Goal: Task Accomplishment & Management: Manage account settings

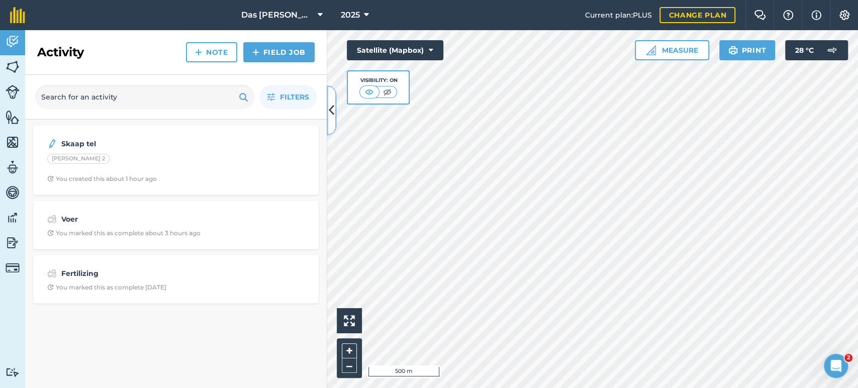
click at [330, 107] on icon at bounding box center [332, 111] width 6 height 18
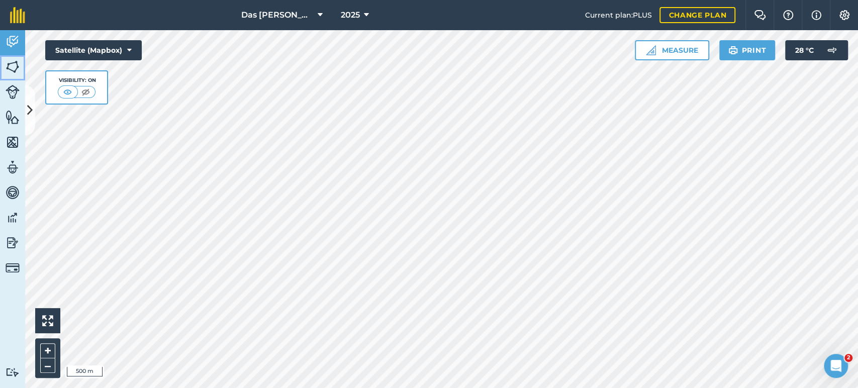
click at [10, 66] on img at bounding box center [13, 66] width 14 height 15
click at [32, 116] on icon at bounding box center [30, 111] width 6 height 18
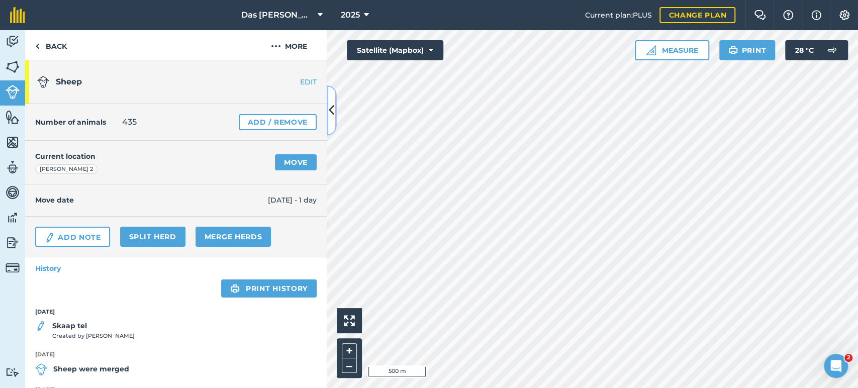
scroll to position [49, 0]
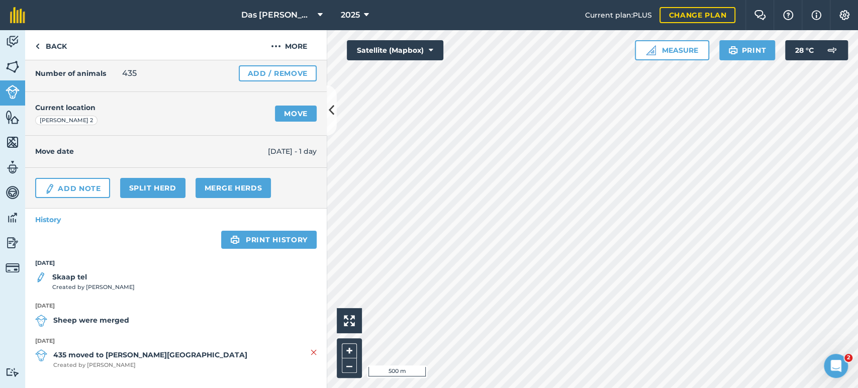
click at [97, 283] on span "Created by [PERSON_NAME]" at bounding box center [93, 287] width 82 height 9
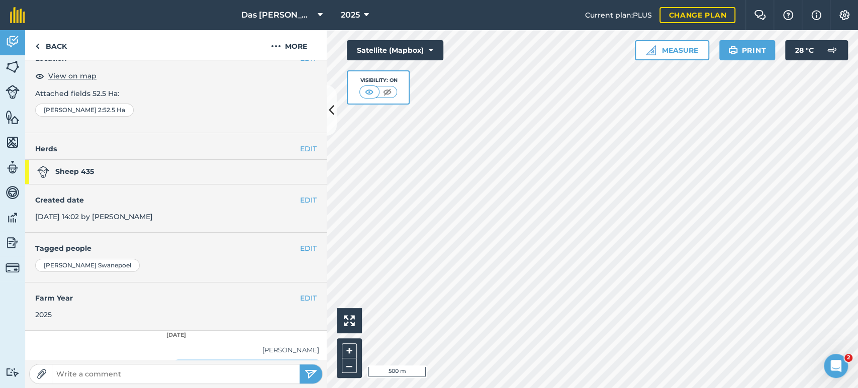
scroll to position [94, 0]
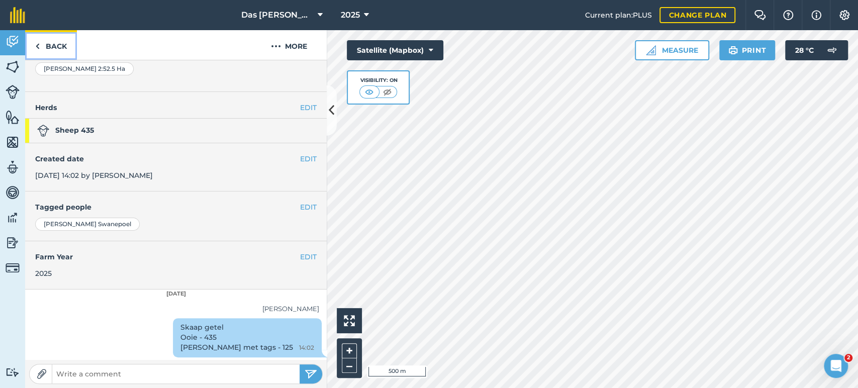
click at [38, 42] on img at bounding box center [37, 46] width 5 height 12
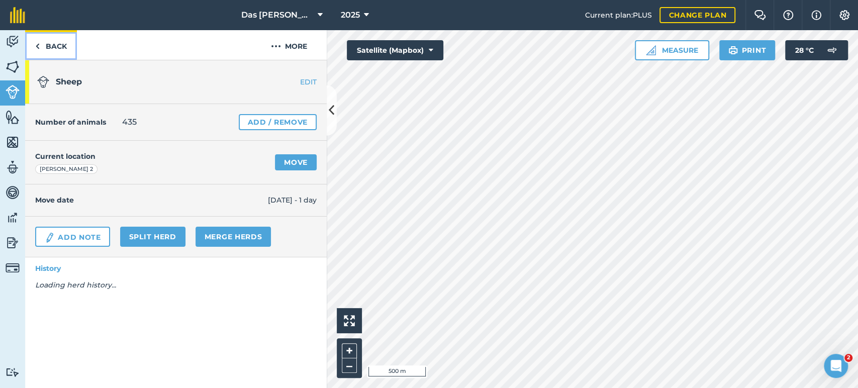
click at [45, 44] on link "Back" at bounding box center [51, 45] width 52 height 30
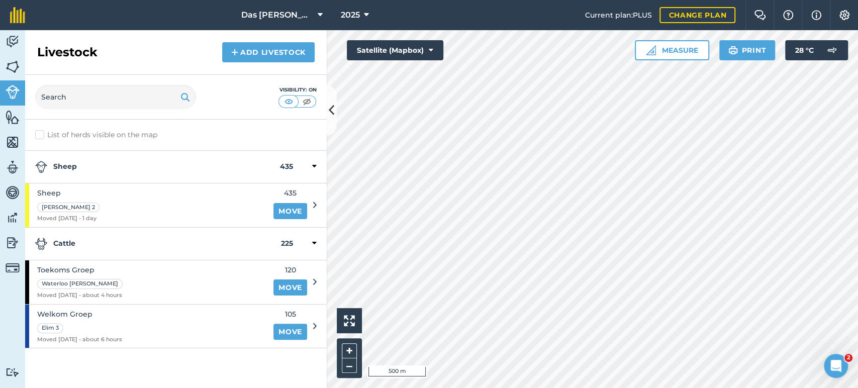
click at [317, 164] on div "Sheep 435" at bounding box center [176, 167] width 302 height 33
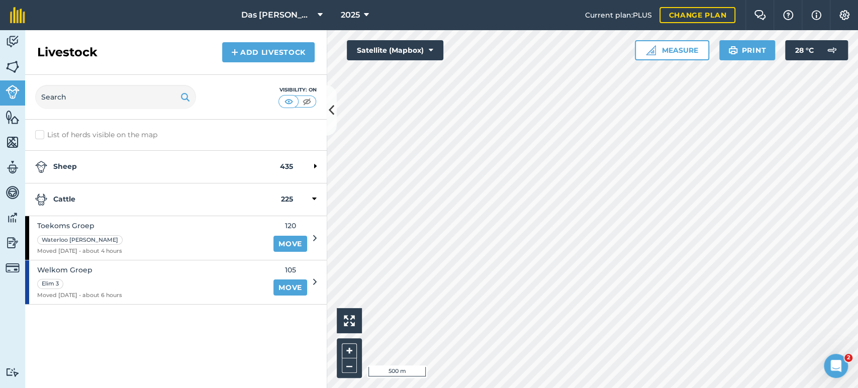
click at [310, 200] on div at bounding box center [305, 200] width 24 height 12
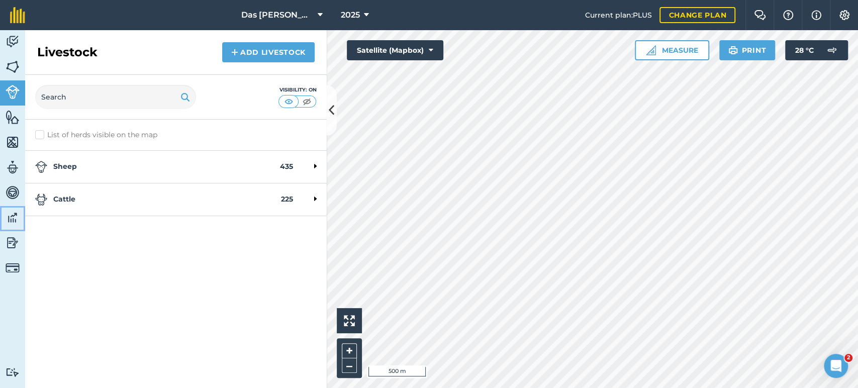
click at [12, 222] on img at bounding box center [13, 217] width 14 height 15
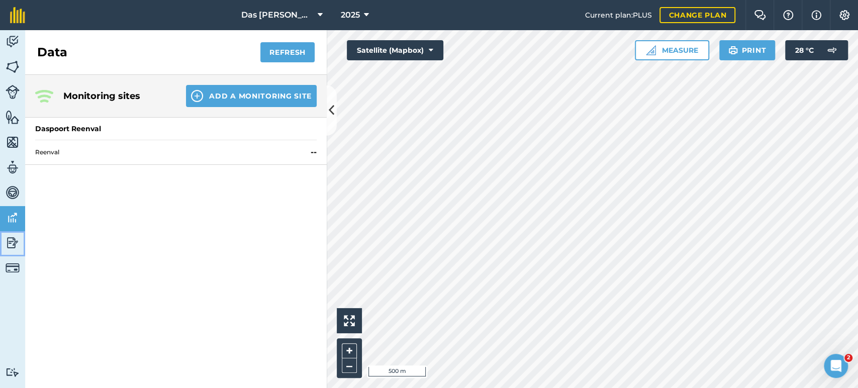
click at [6, 247] on img at bounding box center [13, 242] width 14 height 15
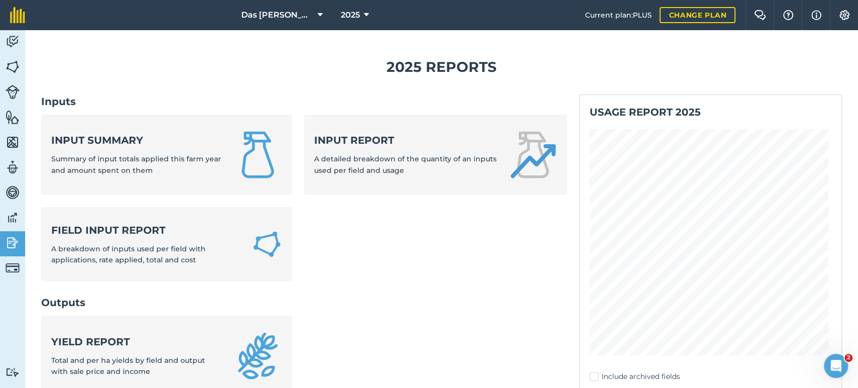
click at [355, 232] on ul "Input summary Summary of input totals applied this farm year and amount spent o…" at bounding box center [304, 204] width 526 height 179
click at [413, 268] on ul "Input summary Summary of input totals applied this farm year and amount spent o…" at bounding box center [304, 204] width 526 height 179
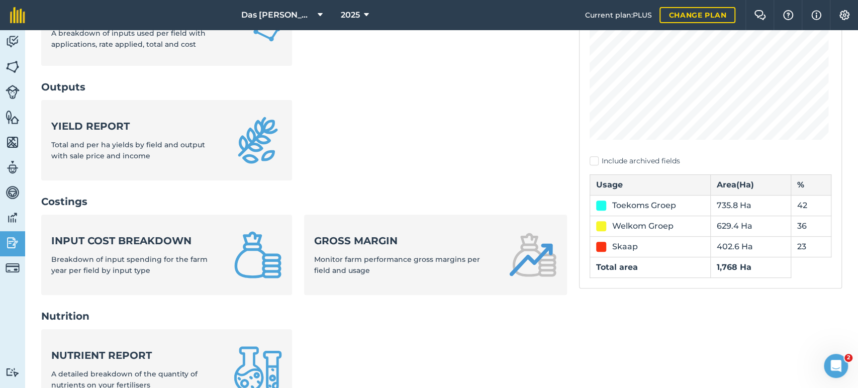
scroll to position [223, 0]
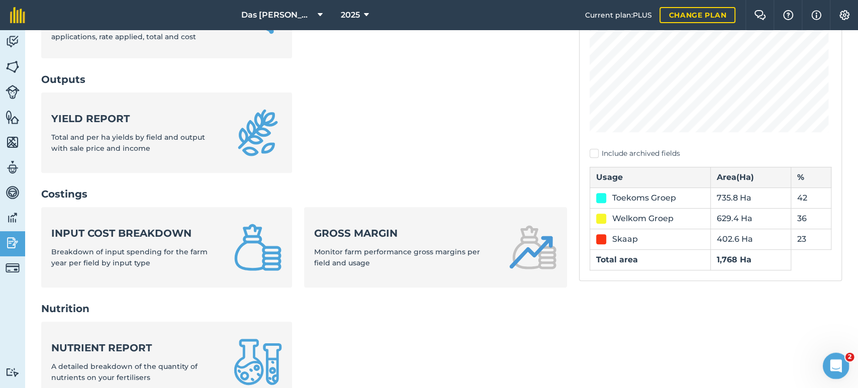
click at [846, 362] on div "Open Intercom Messenger" at bounding box center [834, 364] width 33 height 33
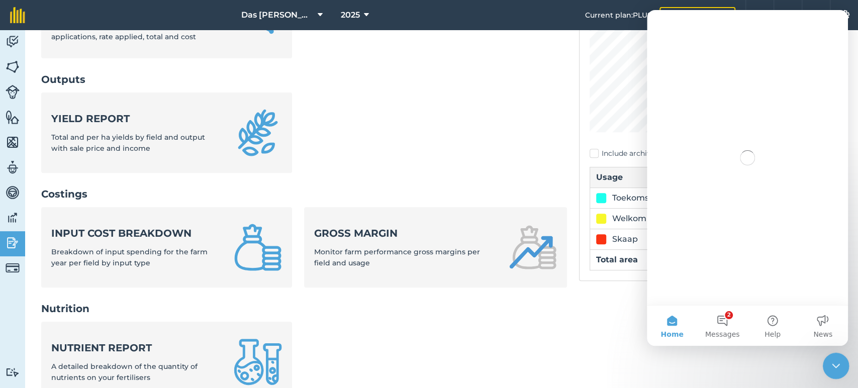
scroll to position [0, 0]
click at [717, 334] on span "Messages" at bounding box center [722, 334] width 35 height 7
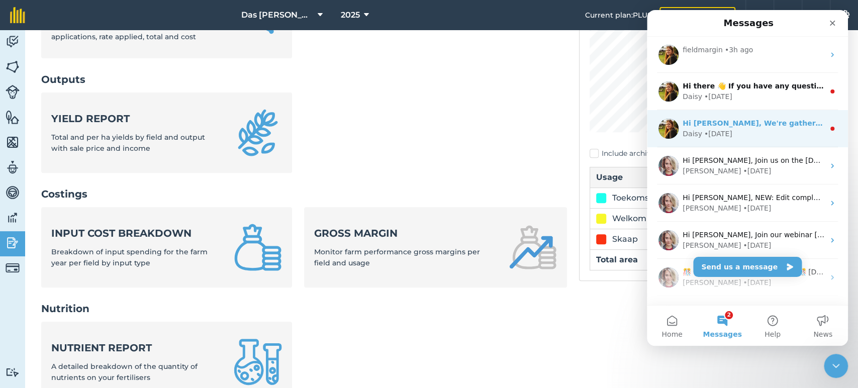
click at [748, 138] on div "Daisy • [DATE]" at bounding box center [754, 134] width 142 height 11
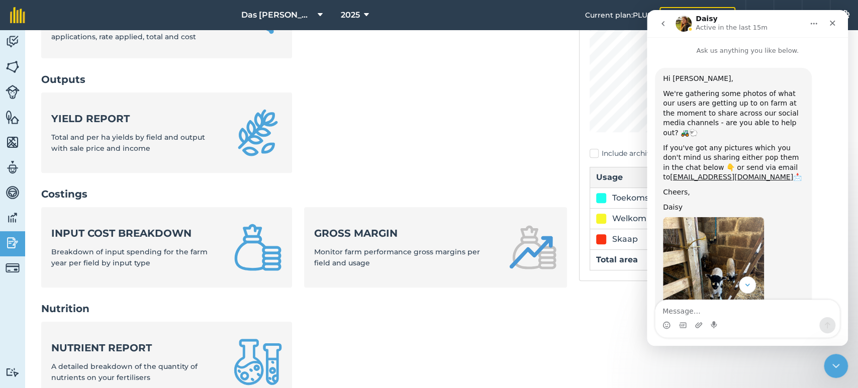
click at [665, 26] on icon "go back" at bounding box center [663, 24] width 8 height 8
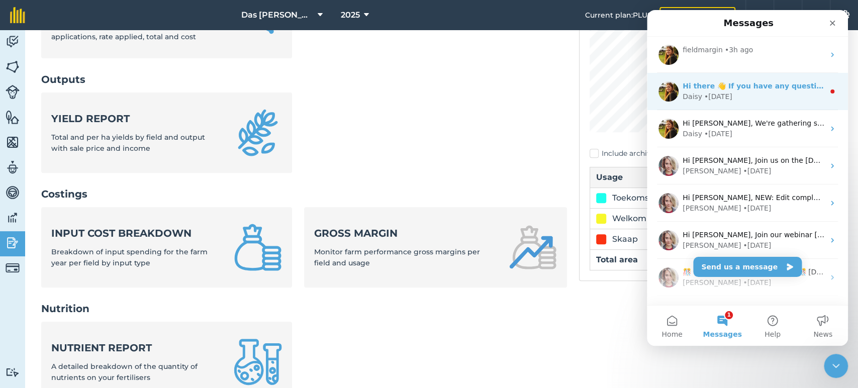
click at [742, 92] on div "Daisy • [DATE]" at bounding box center [754, 96] width 142 height 11
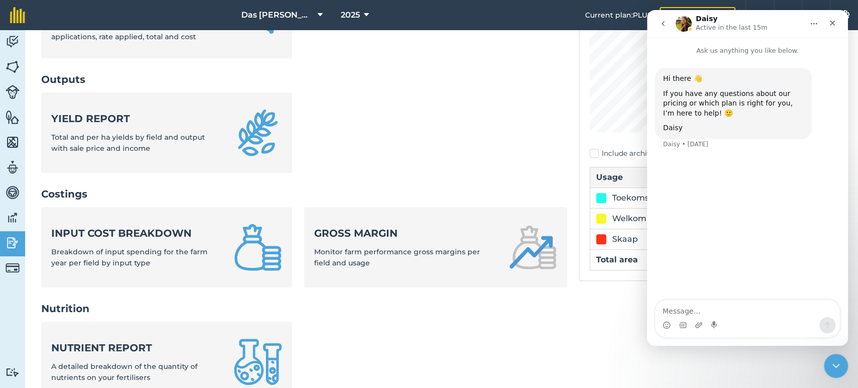
click at [661, 30] on button "go back" at bounding box center [663, 23] width 19 height 19
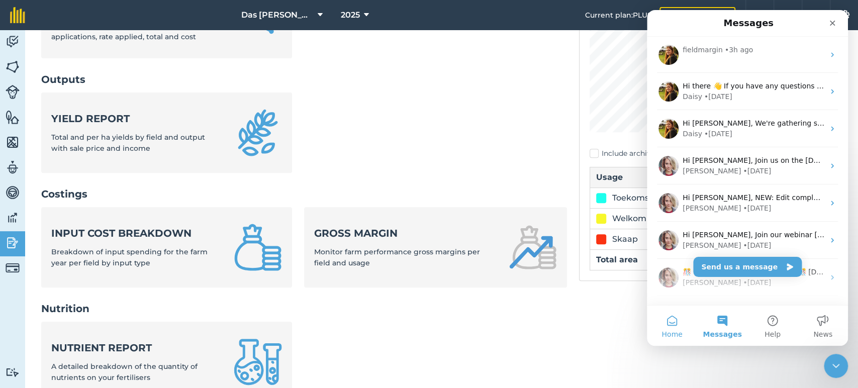
click at [682, 320] on button "Home" at bounding box center [672, 326] width 50 height 40
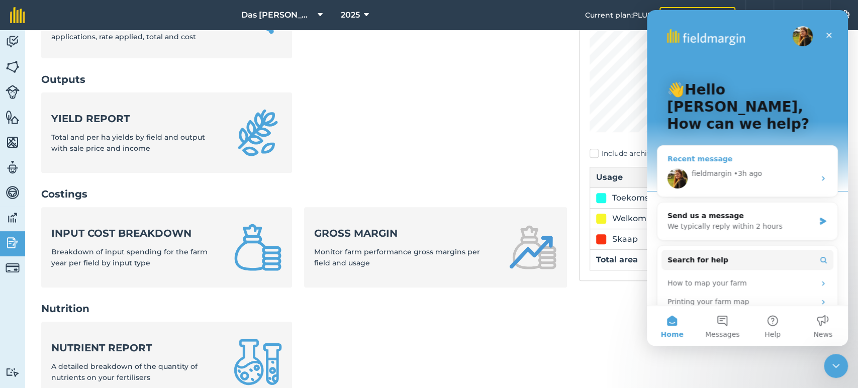
click at [756, 166] on div "fieldmargin • 3h ago" at bounding box center [748, 178] width 180 height 36
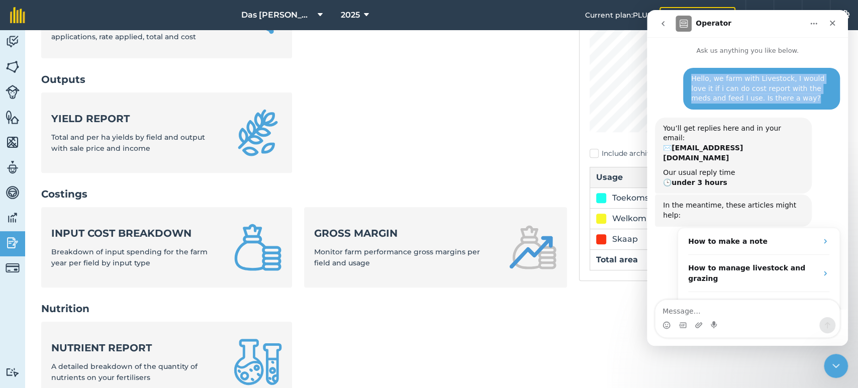
drag, startPoint x: 772, startPoint y: 99, endPoint x: 676, endPoint y: 80, distance: 97.9
click at [676, 80] on div "Hello, we farm with Livestock, I would love it if i can do cost report with the…" at bounding box center [747, 93] width 185 height 50
copy div "Hello, we farm with Livestock, I would love it if i can do cost report with the…"
click at [665, 24] on icon "go back" at bounding box center [663, 24] width 8 height 8
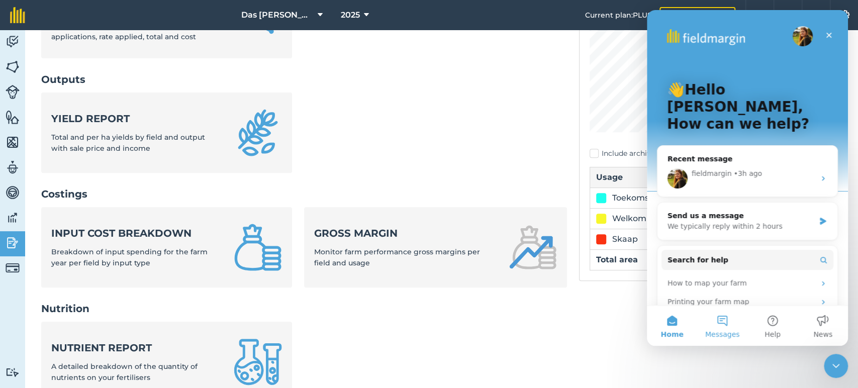
click at [723, 316] on button "Messages" at bounding box center [722, 326] width 50 height 40
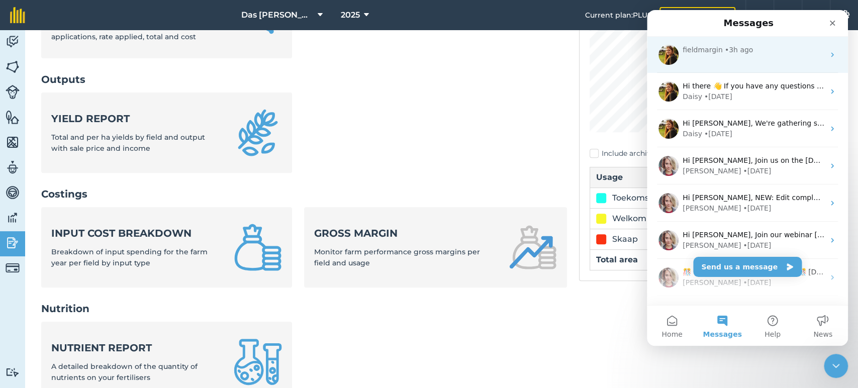
click at [748, 54] on div "fieldmargin • 3h ago" at bounding box center [754, 50] width 142 height 11
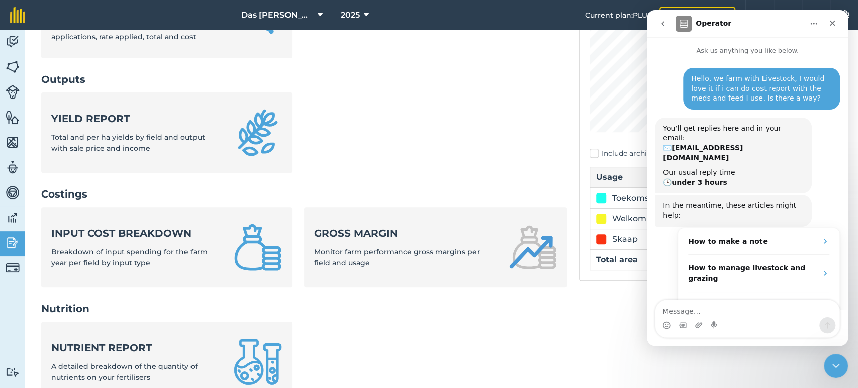
scroll to position [14, 0]
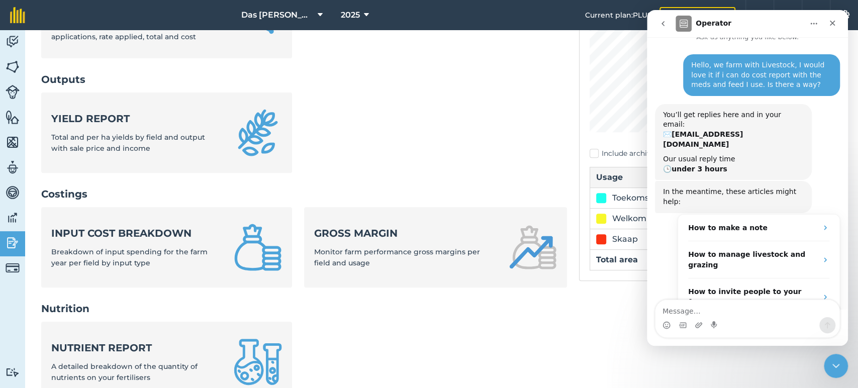
click at [657, 26] on button "go back" at bounding box center [663, 23] width 19 height 19
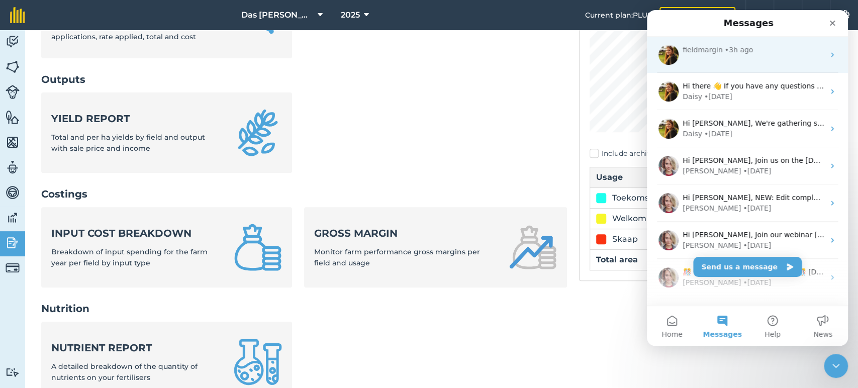
scroll to position [0, 0]
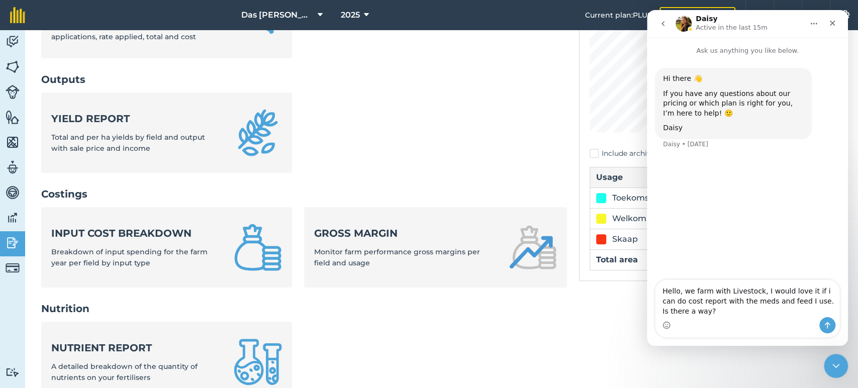
type textarea "Hello, we farm with Livestock, I would love it if i can do cost report with the…"
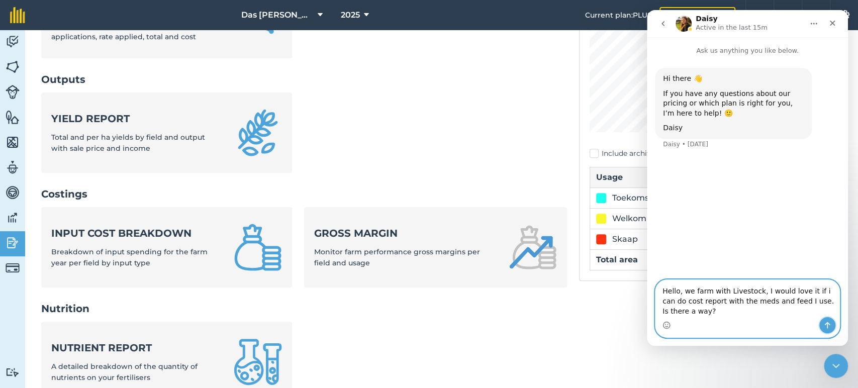
click at [828, 322] on icon "Send a message…" at bounding box center [827, 325] width 8 height 8
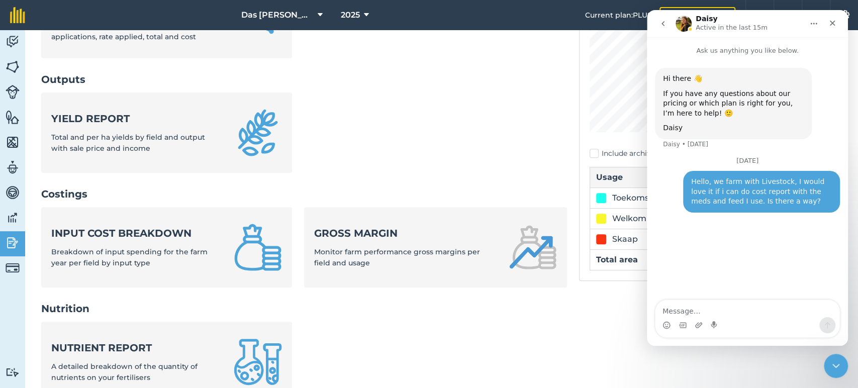
click at [664, 29] on button "go back" at bounding box center [663, 23] width 19 height 19
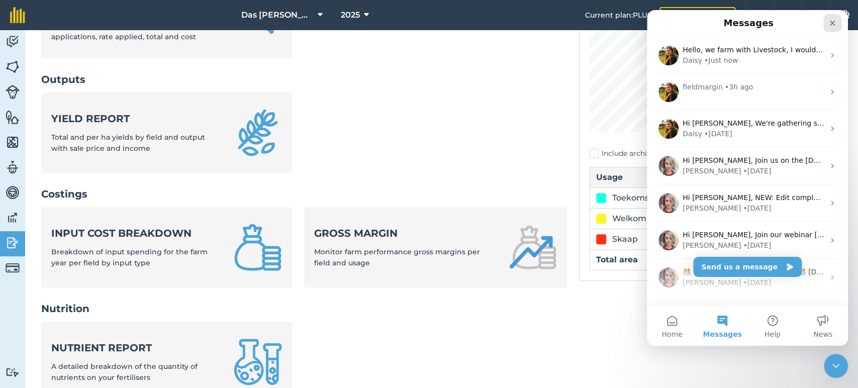
click at [825, 24] on div "Close" at bounding box center [832, 23] width 18 height 18
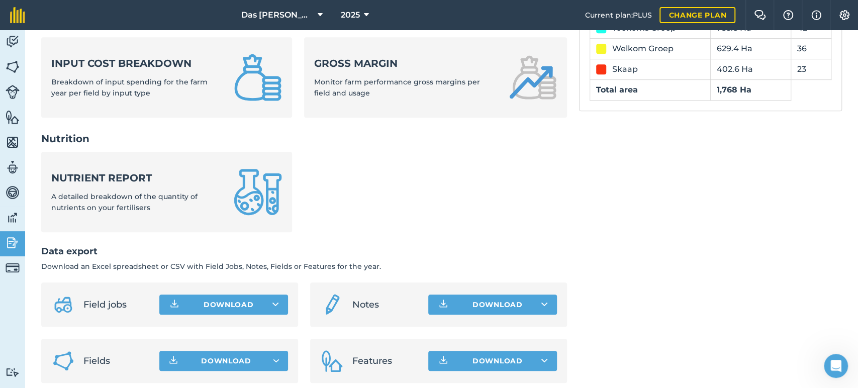
scroll to position [403, 0]
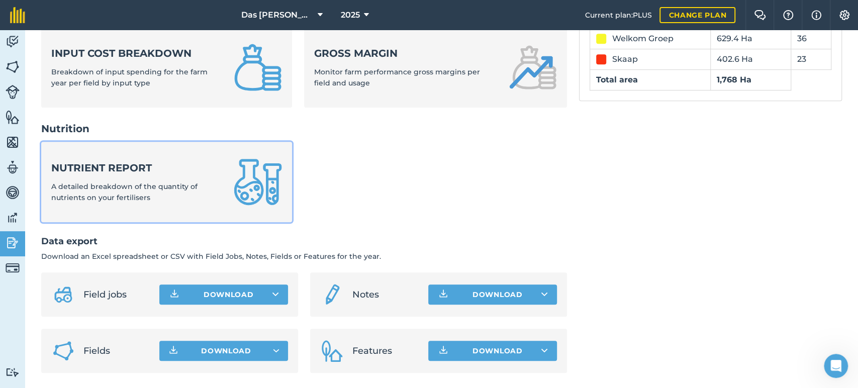
click at [124, 188] on span "A detailed breakdown of the quantity of nutrients on your fertilisers" at bounding box center [124, 192] width 146 height 20
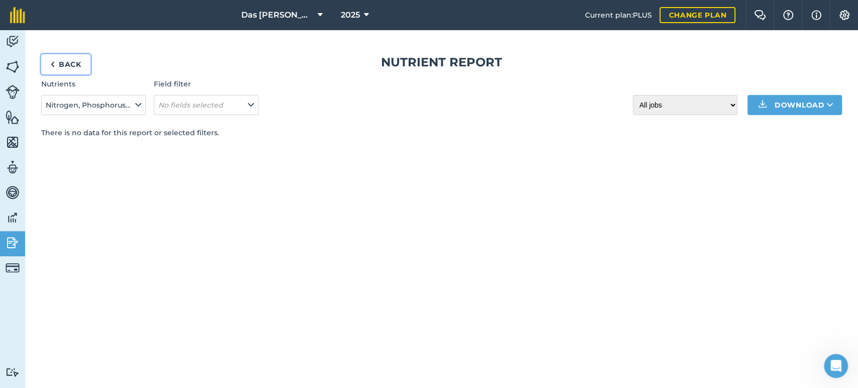
click at [64, 63] on link "Back" at bounding box center [65, 64] width 49 height 20
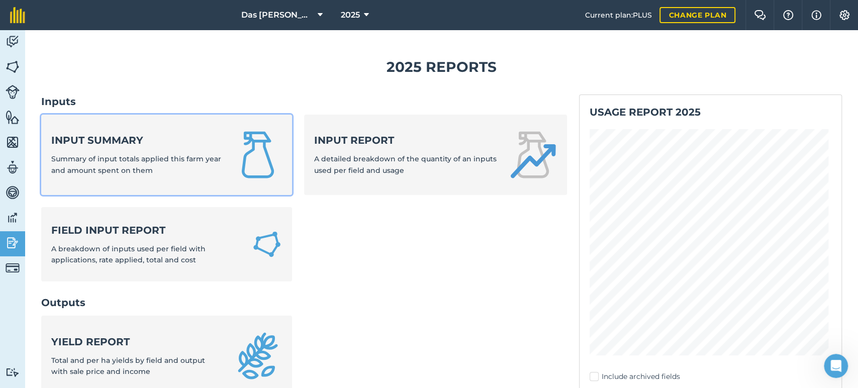
click at [149, 175] on div "Input summary Summary of input totals applied this farm year and amount spent o…" at bounding box center [136, 154] width 170 height 43
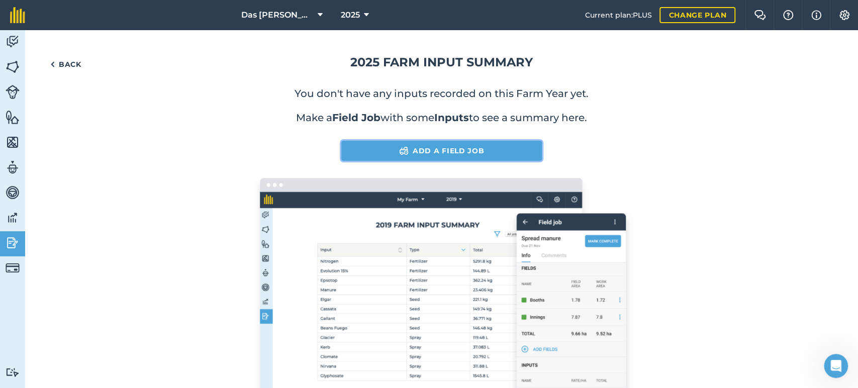
click at [361, 154] on link "Add a Field Job" at bounding box center [441, 151] width 200 height 20
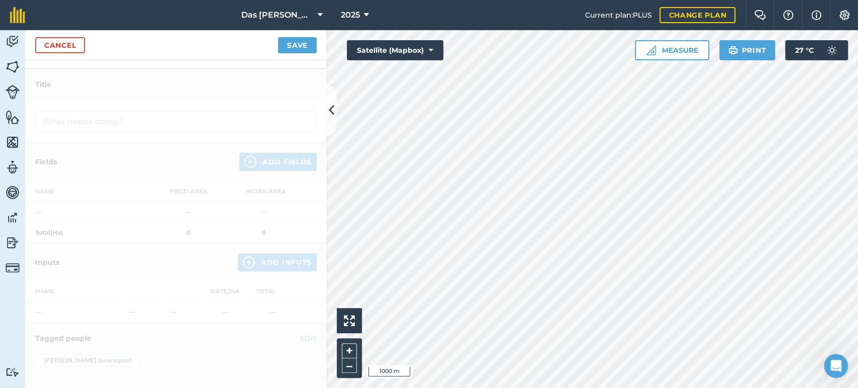
scroll to position [104, 0]
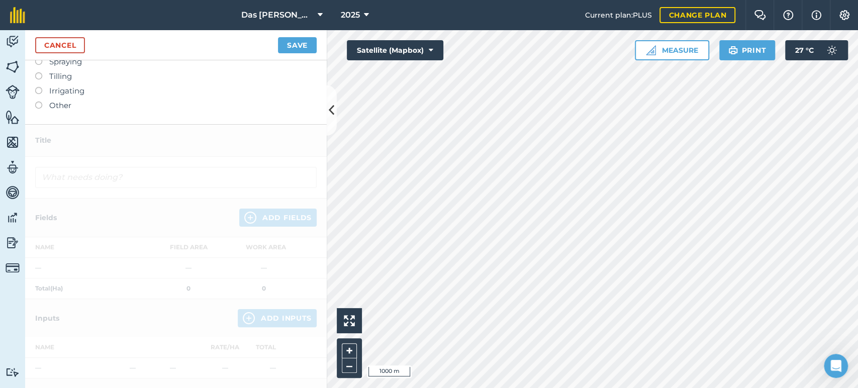
click at [50, 97] on label "Irrigating" at bounding box center [176, 91] width 282 height 12
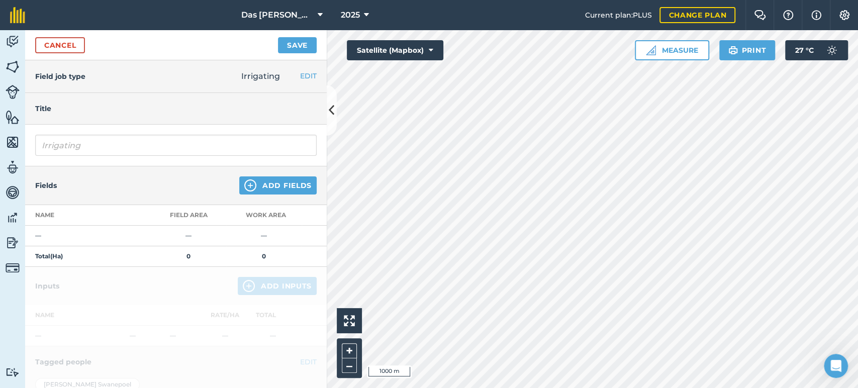
click at [289, 75] on div "Irrigating EDIT Fertilizing Harvesting Silage/hay making Planting Spraying Till…" at bounding box center [279, 76] width 96 height 32
click at [300, 75] on button "EDIT" at bounding box center [308, 75] width 17 height 11
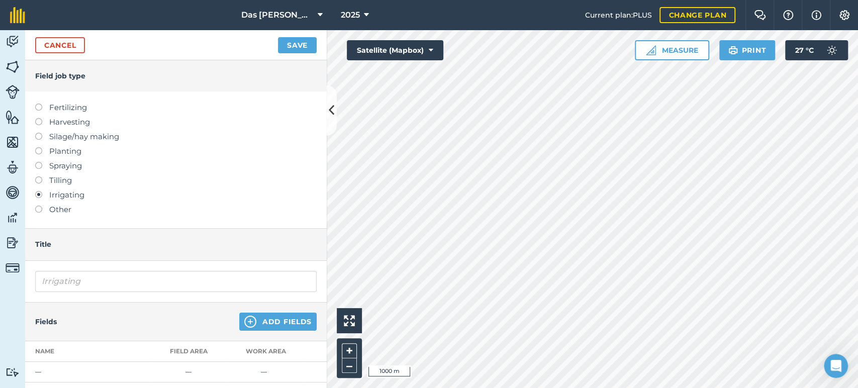
click at [66, 181] on label "Tilling" at bounding box center [176, 180] width 282 height 12
type input "Tilling"
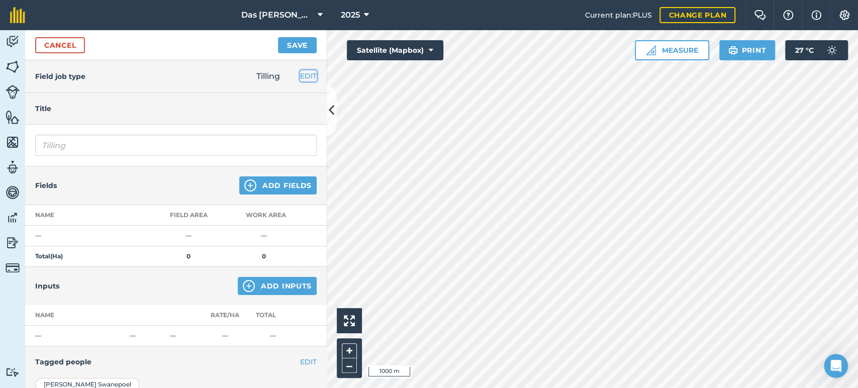
click at [300, 73] on button "EDIT" at bounding box center [308, 75] width 17 height 11
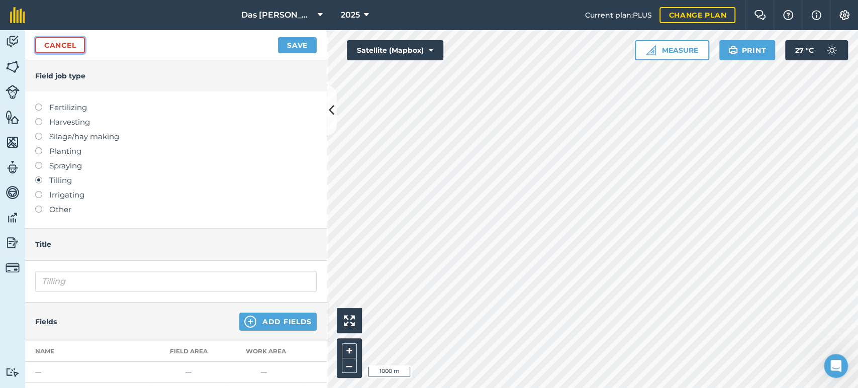
click at [56, 47] on link "Cancel" at bounding box center [60, 45] width 50 height 16
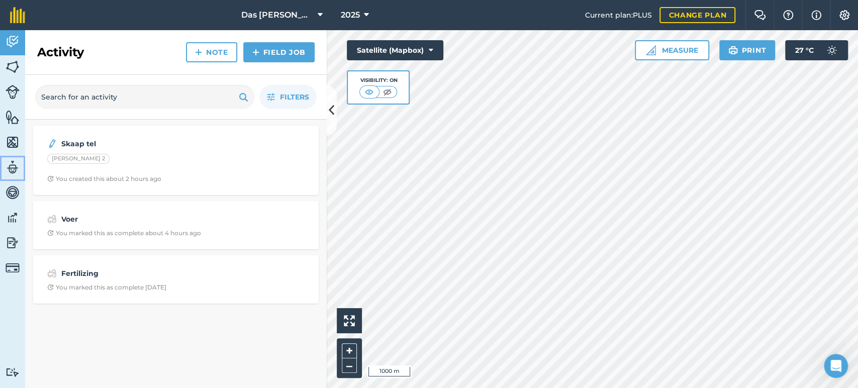
click at [8, 167] on img at bounding box center [13, 167] width 14 height 15
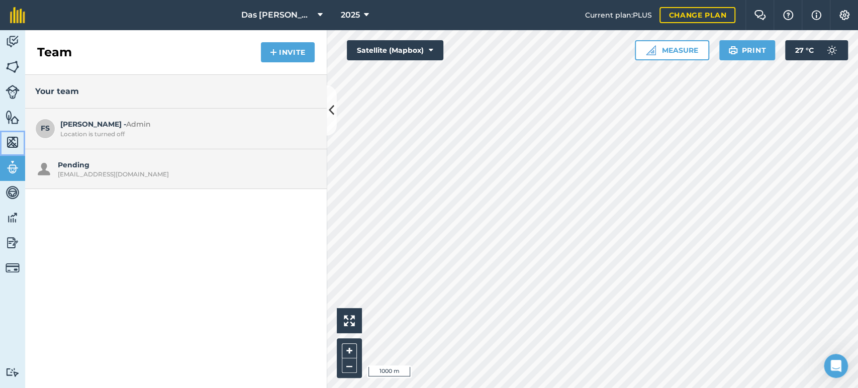
click at [4, 136] on link "Maps" at bounding box center [12, 143] width 25 height 25
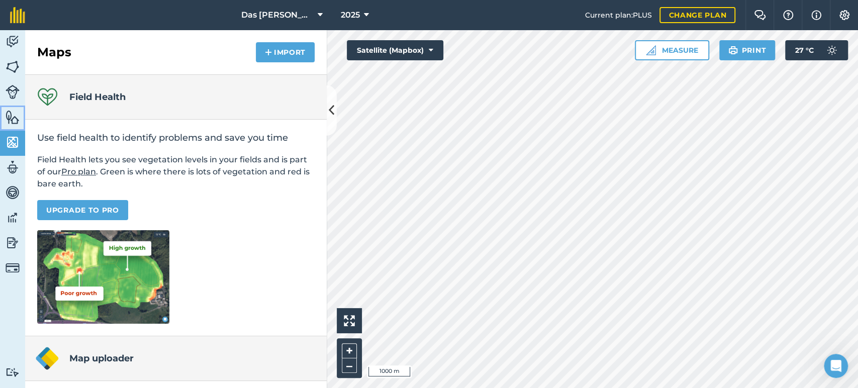
click at [11, 120] on img at bounding box center [13, 117] width 14 height 15
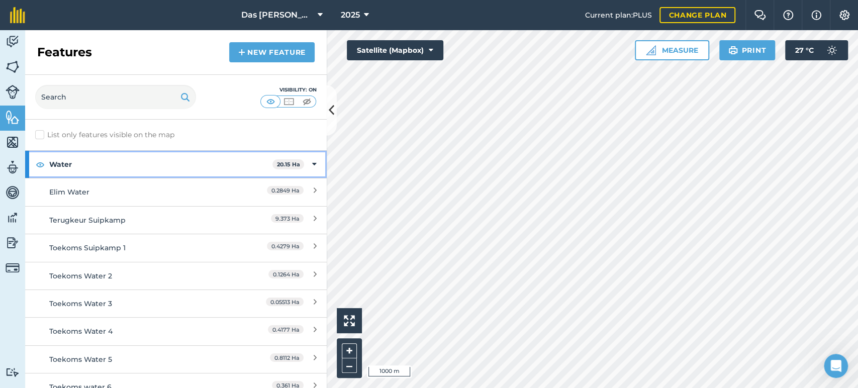
click at [312, 160] on icon at bounding box center [314, 164] width 5 height 11
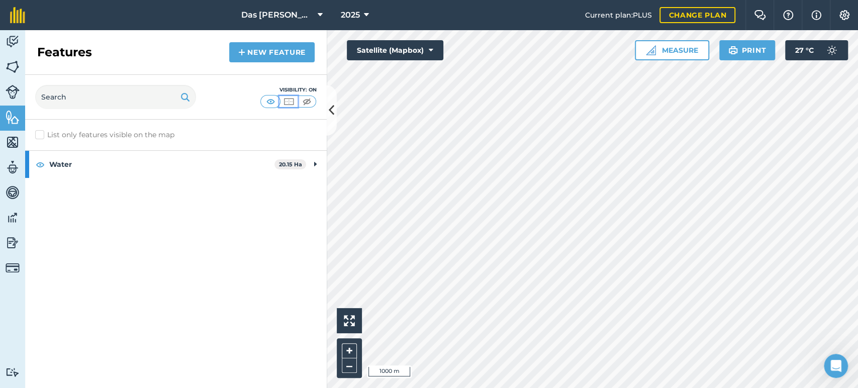
click at [287, 104] on img at bounding box center [289, 102] width 13 height 10
click at [271, 105] on img at bounding box center [270, 102] width 13 height 10
click at [22, 95] on link "Livestock" at bounding box center [12, 92] width 25 height 25
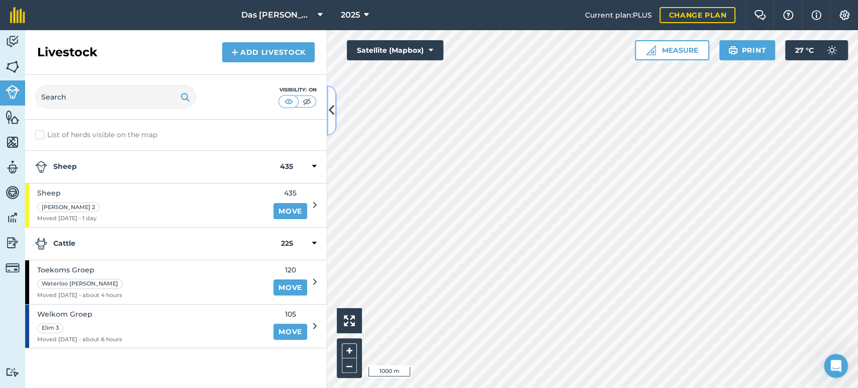
click at [328, 113] on button at bounding box center [332, 110] width 10 height 50
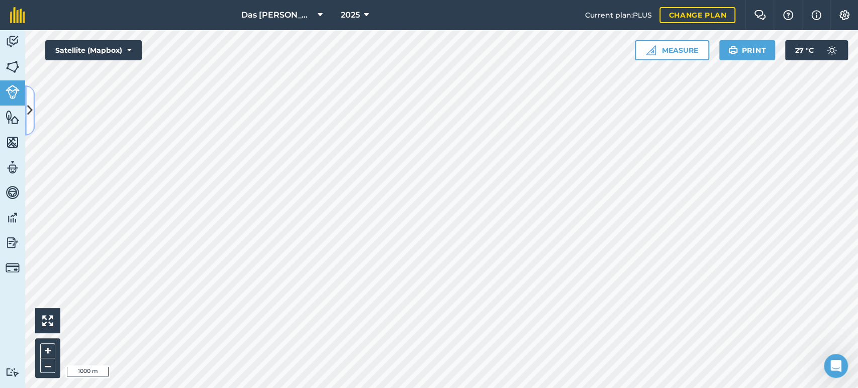
click at [33, 115] on button at bounding box center [30, 110] width 10 height 50
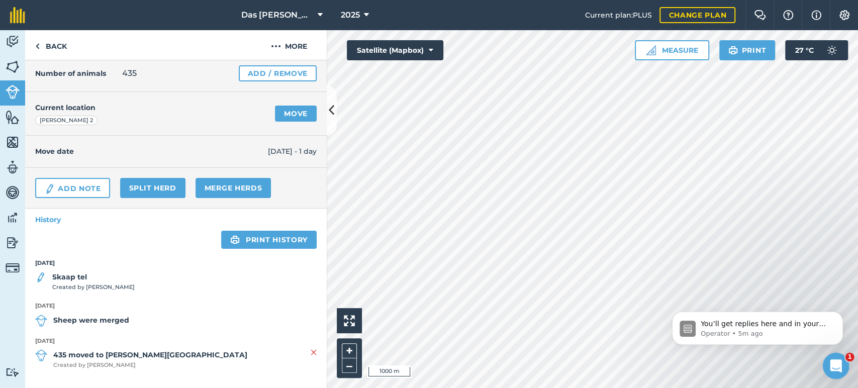
click at [835, 364] on icon "Open Intercom Messenger" at bounding box center [834, 364] width 17 height 17
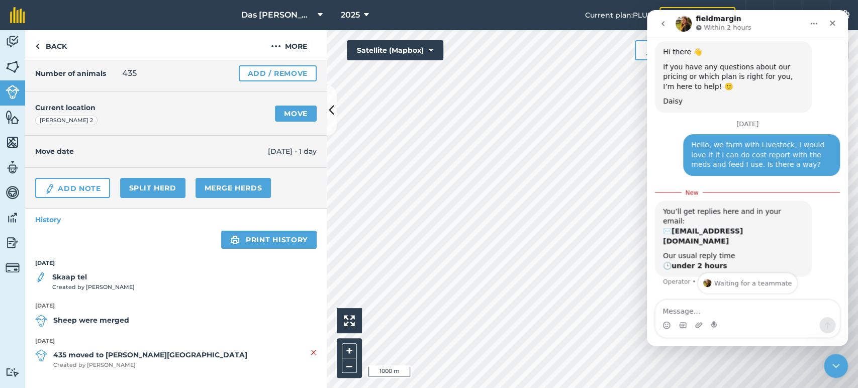
scroll to position [32, 0]
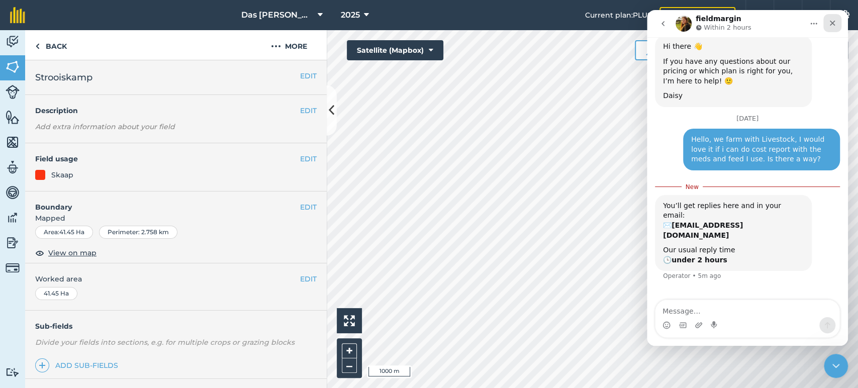
click at [837, 27] on div "Close" at bounding box center [832, 23] width 18 height 18
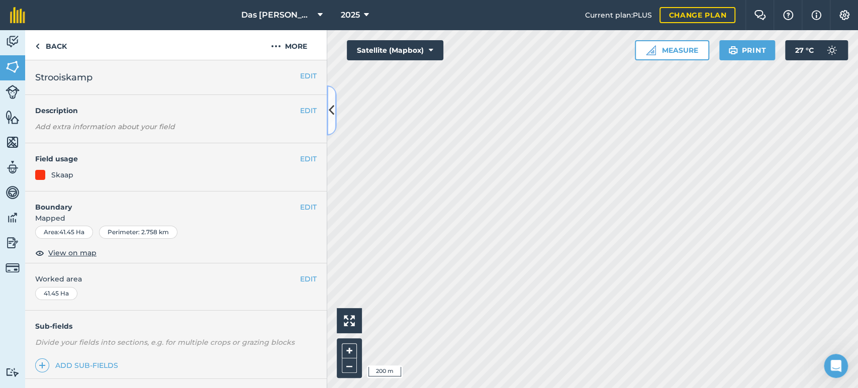
click at [329, 113] on icon at bounding box center [332, 111] width 6 height 18
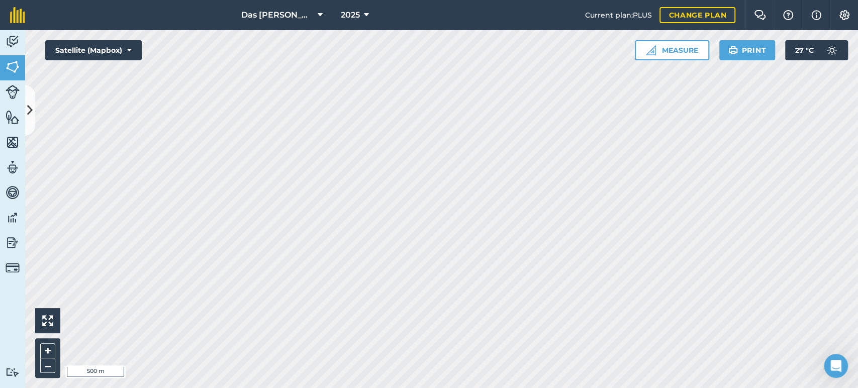
click at [555, 13] on div "Das Ram Boerdery 2025 Current plan : PLUS Change plan Farm Chat Help Info Setti…" at bounding box center [429, 194] width 858 height 388
click at [357, 14] on span "2025" at bounding box center [350, 15] width 19 height 12
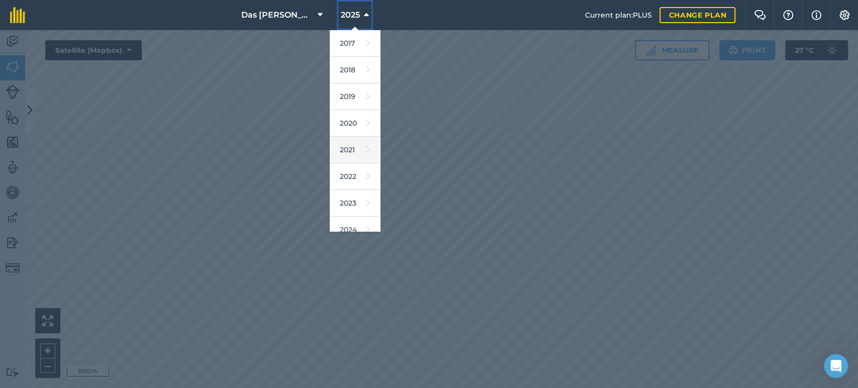
scroll to position [74, 0]
click at [366, 155] on icon at bounding box center [368, 155] width 4 height 14
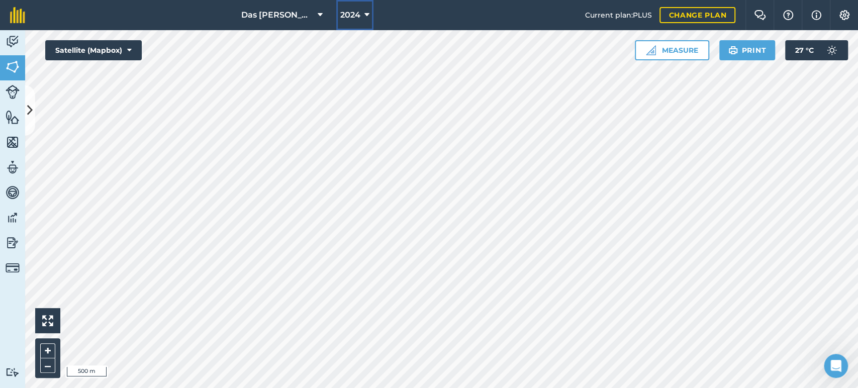
click at [368, 20] on icon at bounding box center [366, 15] width 5 height 12
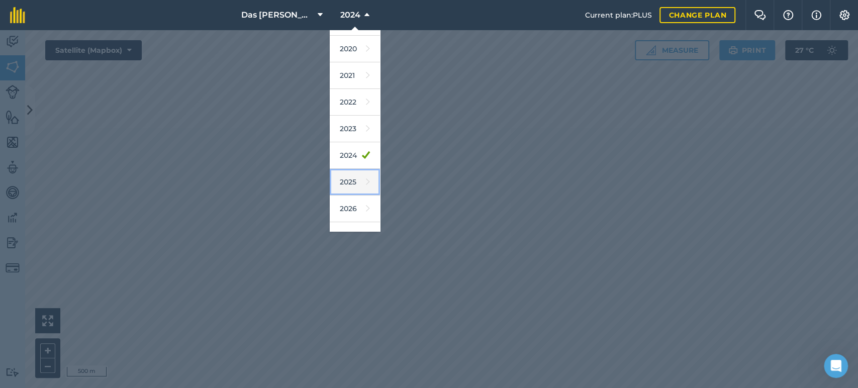
click at [361, 184] on link "2025" at bounding box center [355, 182] width 50 height 27
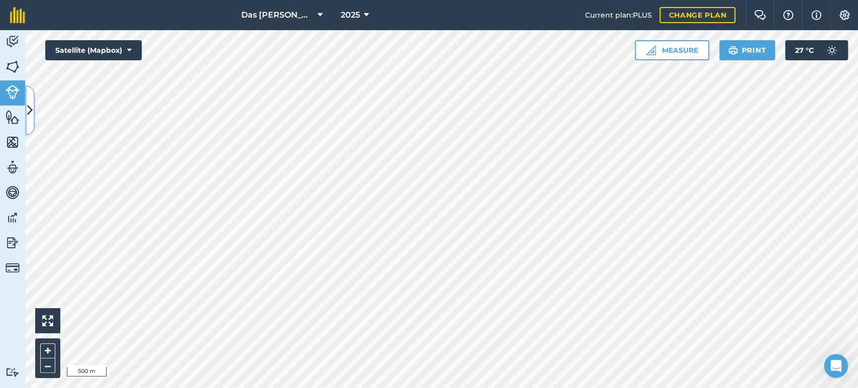
click at [28, 115] on icon at bounding box center [30, 111] width 6 height 18
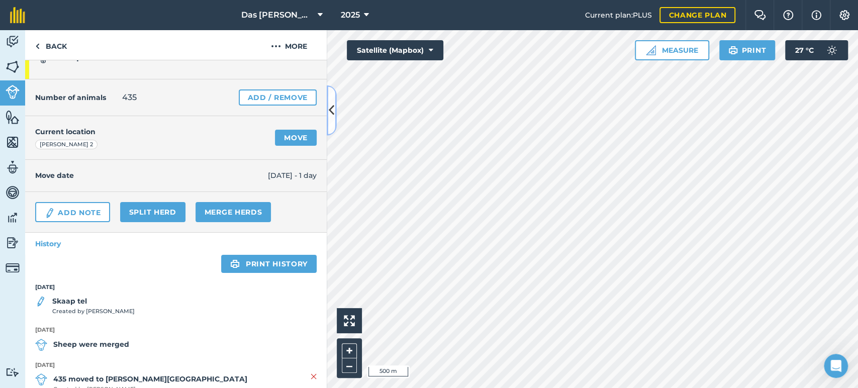
scroll to position [49, 0]
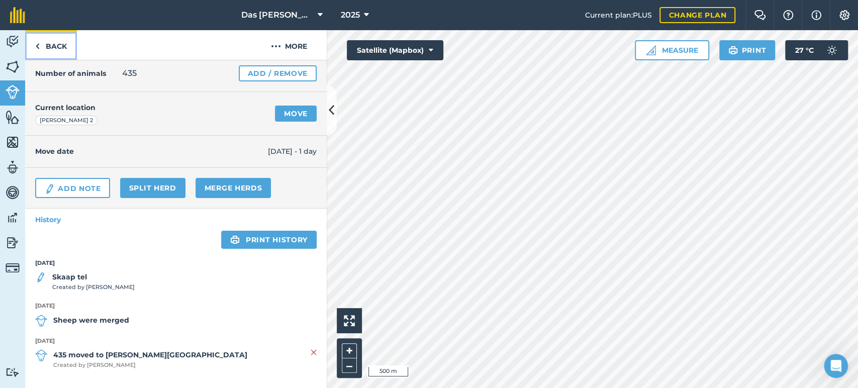
click at [43, 39] on link "Back" at bounding box center [51, 45] width 52 height 30
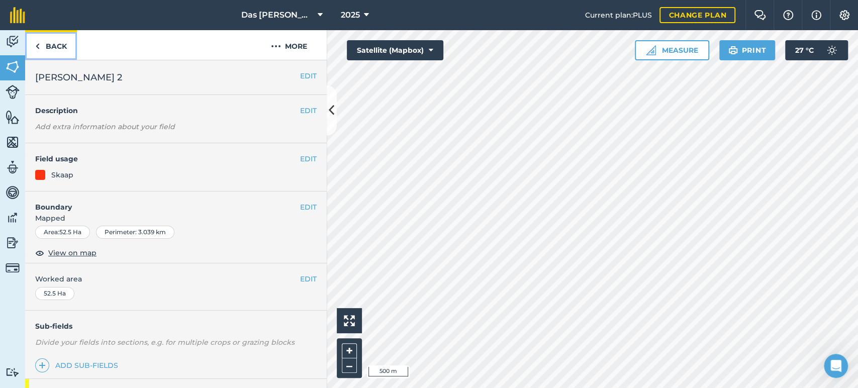
click at [50, 44] on link "Back" at bounding box center [51, 45] width 52 height 30
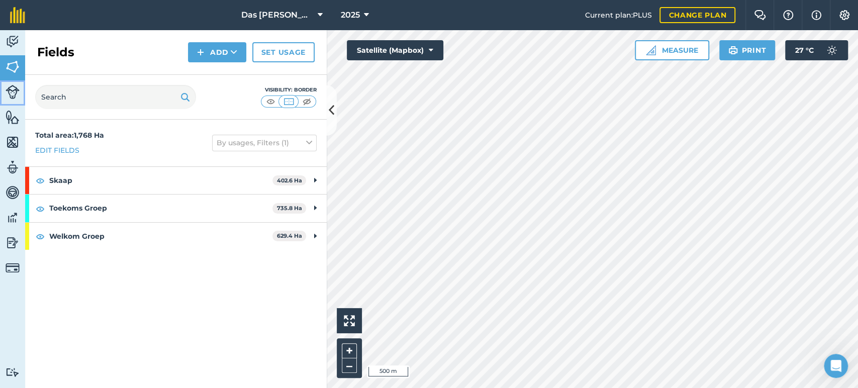
click at [20, 98] on link "Livestock" at bounding box center [12, 92] width 25 height 25
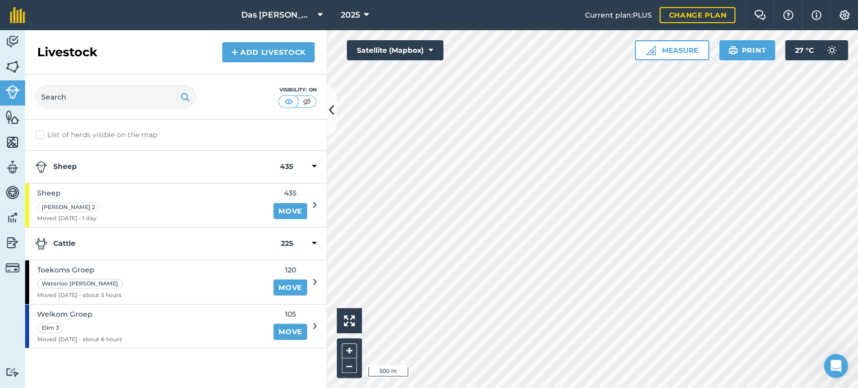
click at [315, 159] on div "Sheep 435" at bounding box center [176, 167] width 302 height 33
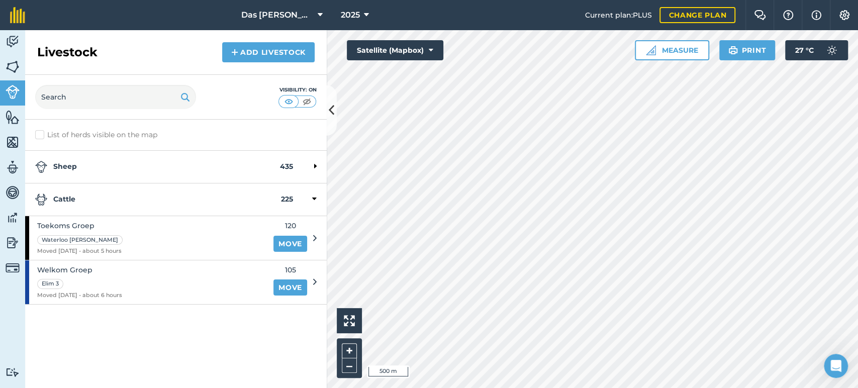
click at [315, 198] on icon at bounding box center [314, 199] width 5 height 9
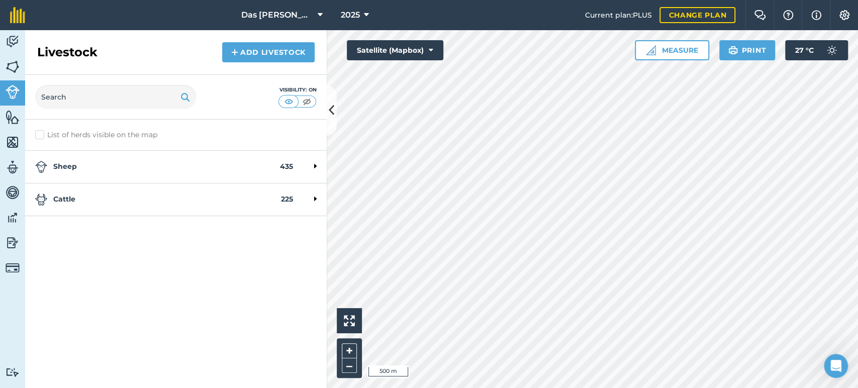
click at [318, 200] on div "Cattle 225" at bounding box center [176, 199] width 302 height 33
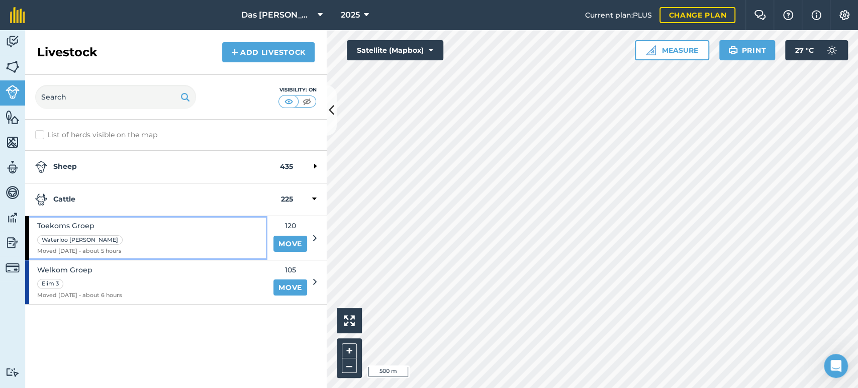
click at [211, 240] on div "Toekoms Groep Waterloo [PERSON_NAME] Moved [DATE] - about 5 hours" at bounding box center [146, 238] width 242 height 44
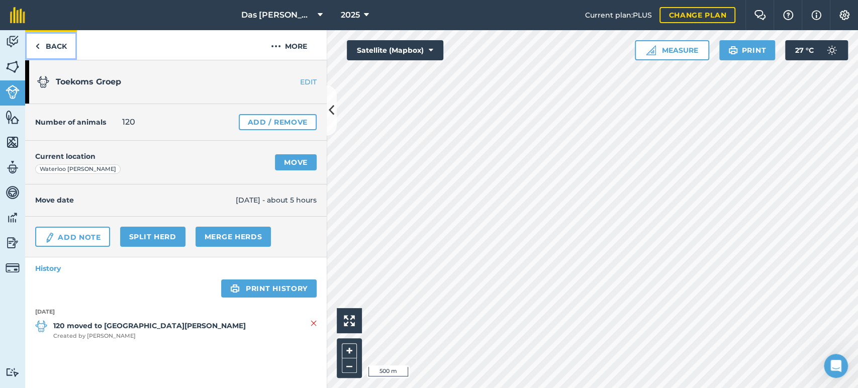
click at [40, 39] on link "Back" at bounding box center [51, 45] width 52 height 30
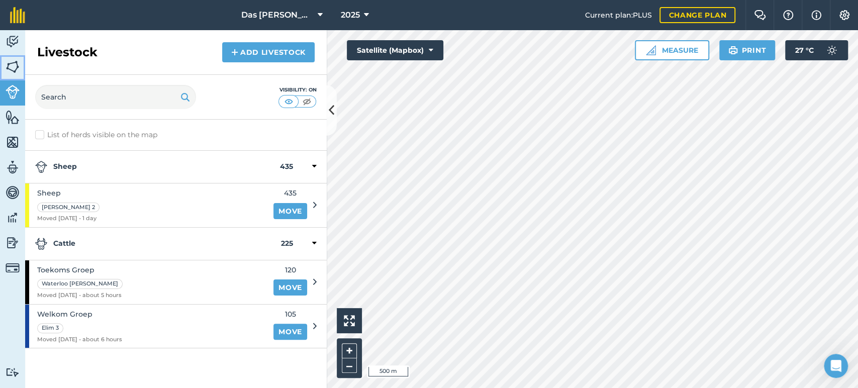
click at [15, 60] on img at bounding box center [13, 66] width 14 height 15
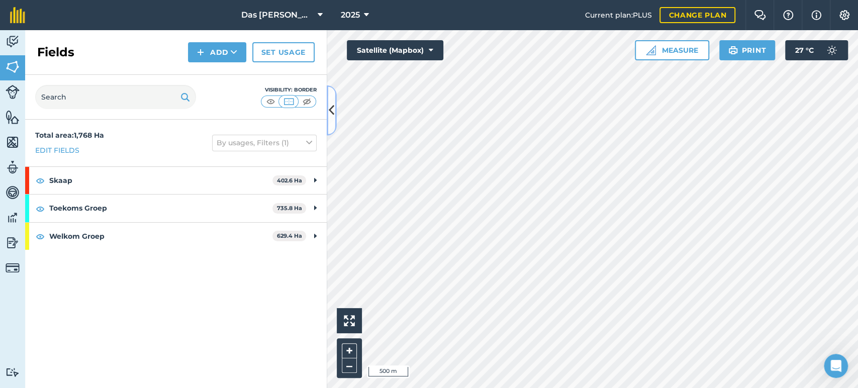
click at [327, 112] on button at bounding box center [332, 110] width 10 height 50
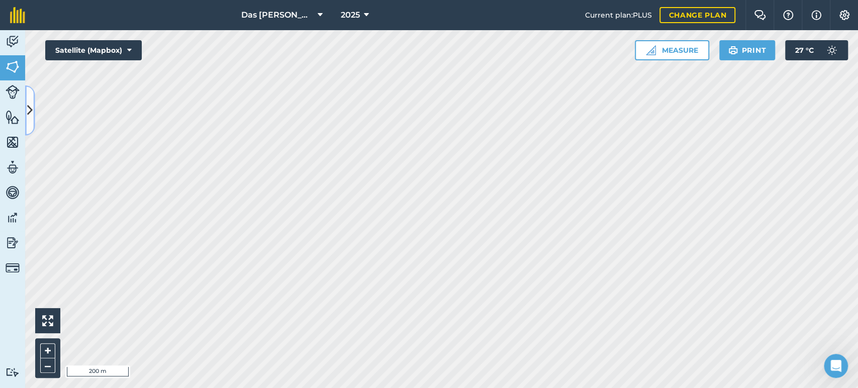
click at [25, 101] on button at bounding box center [30, 110] width 10 height 50
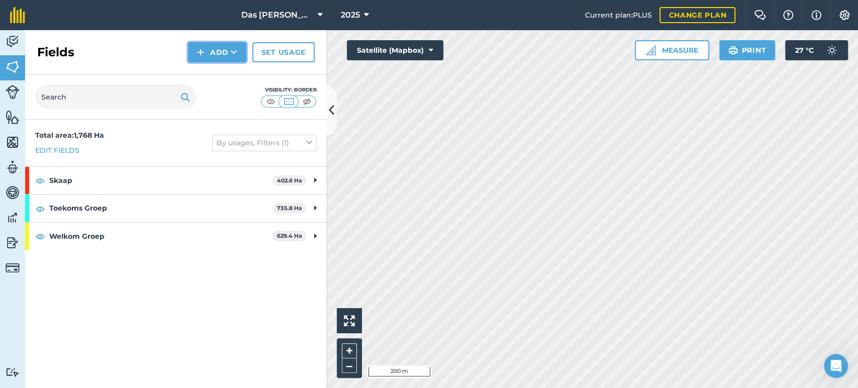
click at [219, 55] on button "Add" at bounding box center [217, 52] width 58 height 20
click at [222, 76] on link "Draw" at bounding box center [217, 75] width 55 height 22
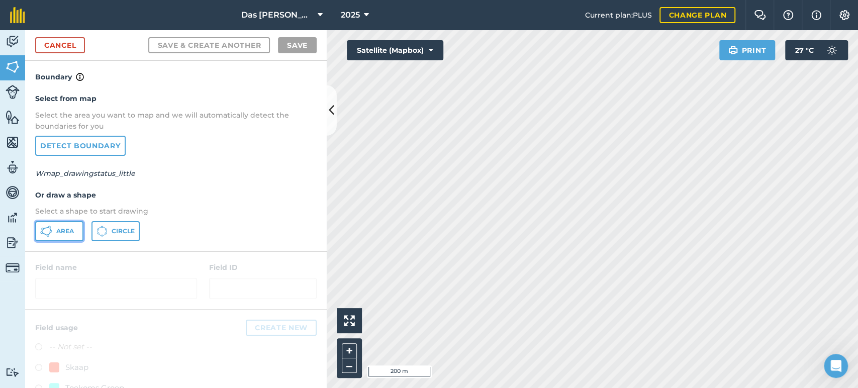
click at [64, 231] on span "Area" at bounding box center [65, 231] width 18 height 8
click at [690, 15] on div "Das Ram Boerdery 2025 Current plan : PLUS Change plan Farm Chat Help Info Setti…" at bounding box center [429, 194] width 858 height 388
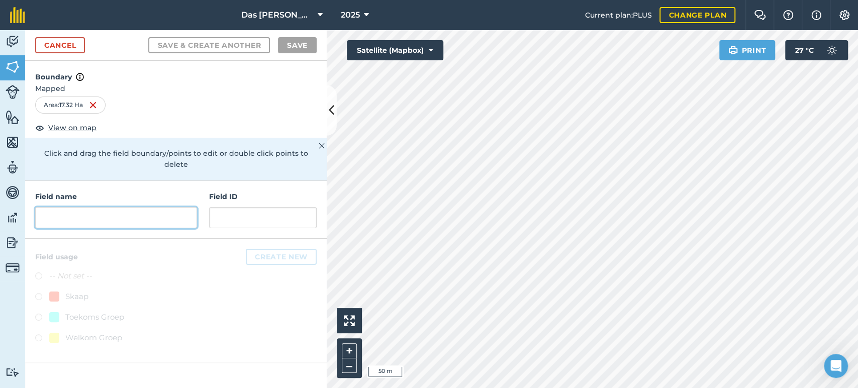
click at [180, 207] on input "text" at bounding box center [116, 217] width 162 height 21
type input "G"
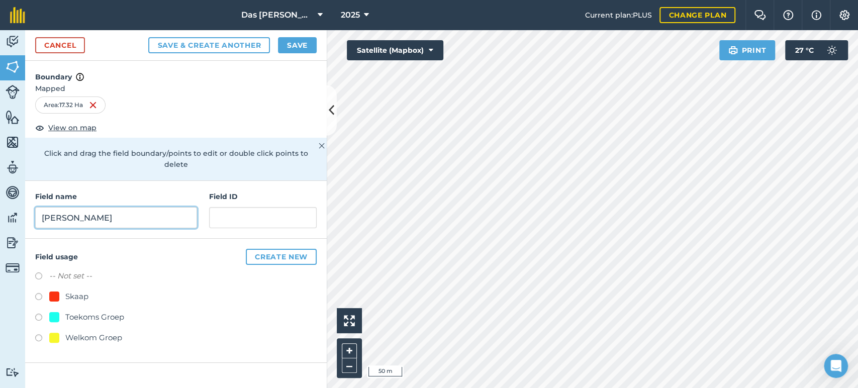
type input "[PERSON_NAME]"
click at [283, 249] on button "Create new" at bounding box center [281, 257] width 71 height 16
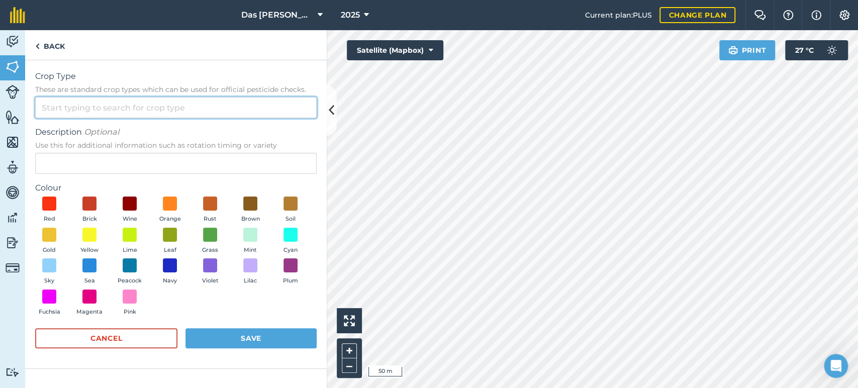
click at [98, 110] on input "Crop Type These are standard crop types which can be used for official pesticid…" at bounding box center [176, 107] width 282 height 21
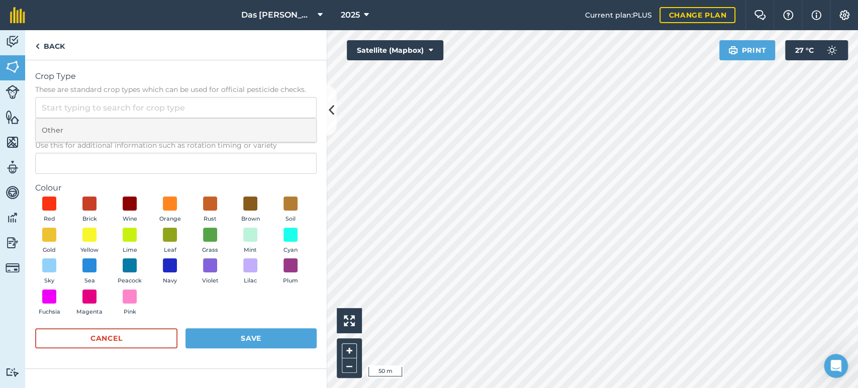
click at [66, 130] on li "Other" at bounding box center [176, 131] width 281 height 24
type input "Other"
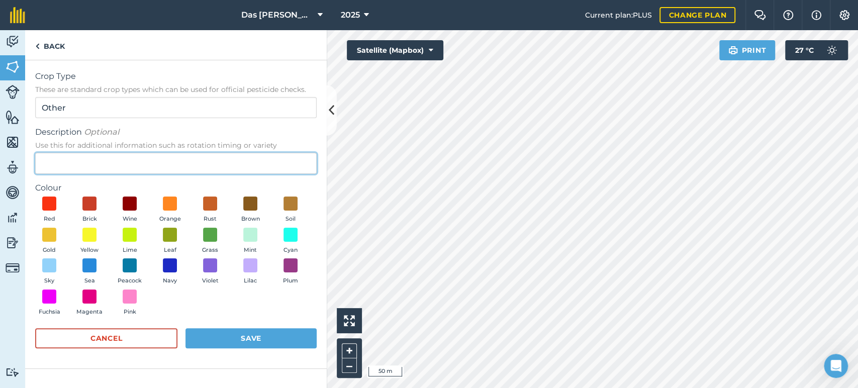
click at [59, 158] on input "Description Optional Use this for additional information such as rotation timin…" at bounding box center [176, 163] width 282 height 21
type input "[PERSON_NAME]"
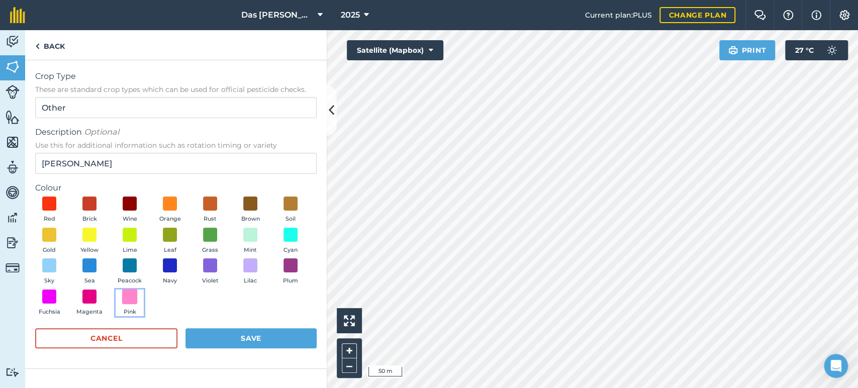
click at [135, 293] on span at bounding box center [130, 297] width 16 height 16
click at [229, 335] on button "Save" at bounding box center [251, 338] width 131 height 20
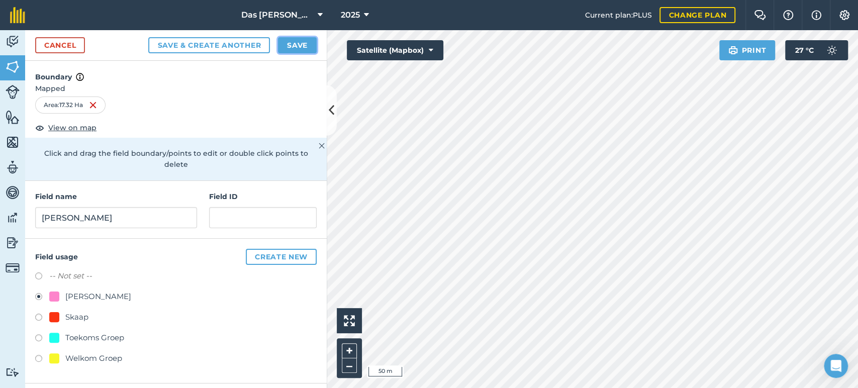
click at [301, 48] on button "Save" at bounding box center [297, 45] width 39 height 16
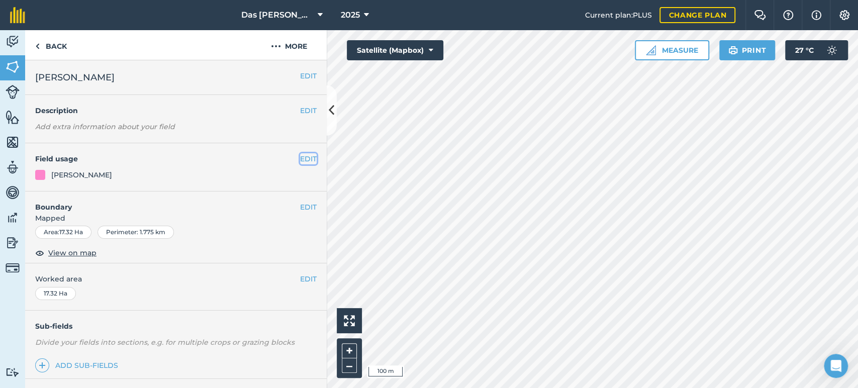
click at [301, 161] on button "EDIT" at bounding box center [308, 158] width 17 height 11
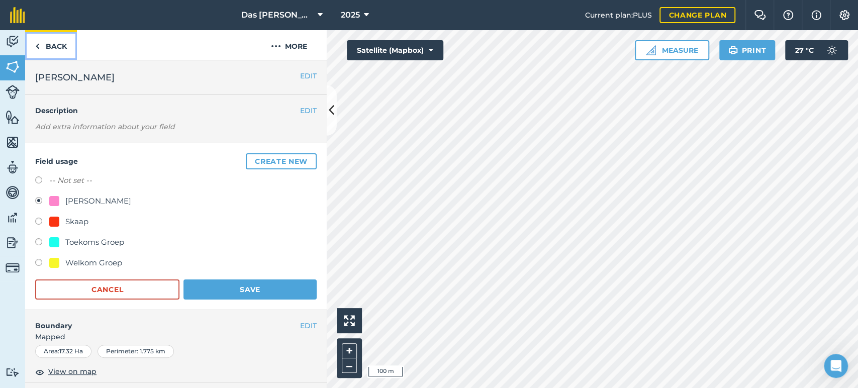
click at [56, 45] on link "Back" at bounding box center [51, 45] width 52 height 30
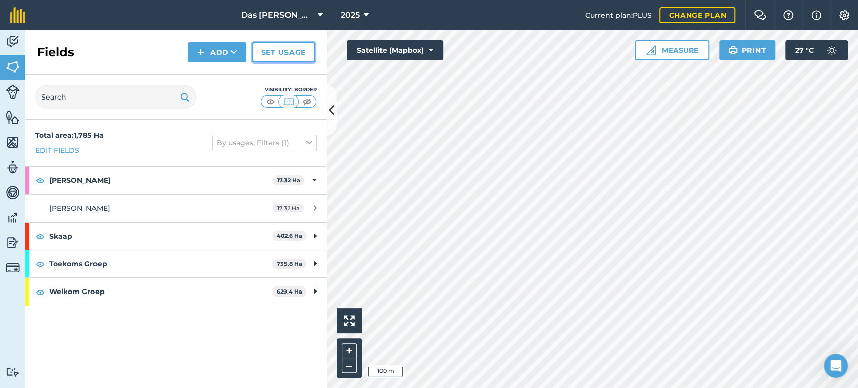
click at [271, 55] on link "Set usage" at bounding box center [283, 52] width 62 height 20
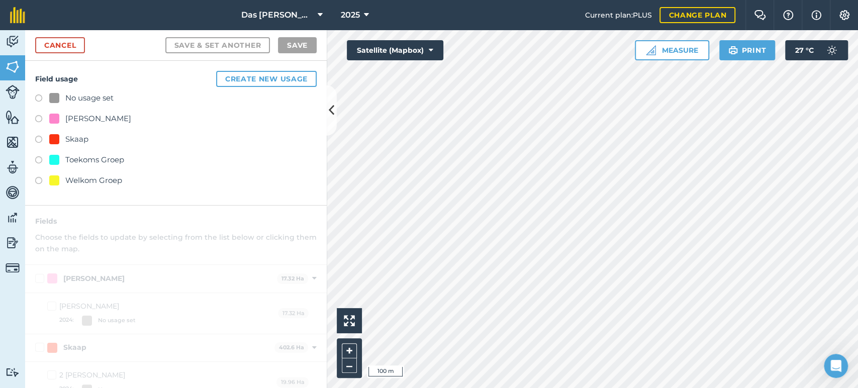
click at [37, 117] on label at bounding box center [42, 120] width 14 height 10
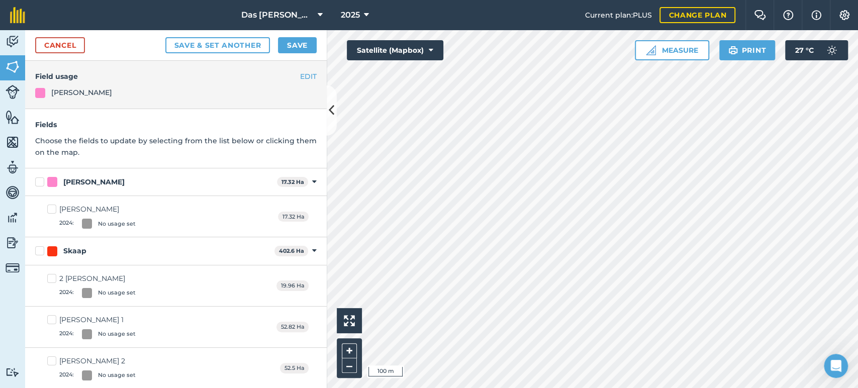
click at [153, 183] on div "[PERSON_NAME]" at bounding box center [160, 182] width 226 height 11
click at [42, 183] on input "[PERSON_NAME]" at bounding box center [38, 180] width 7 height 7
checkbox input "true"
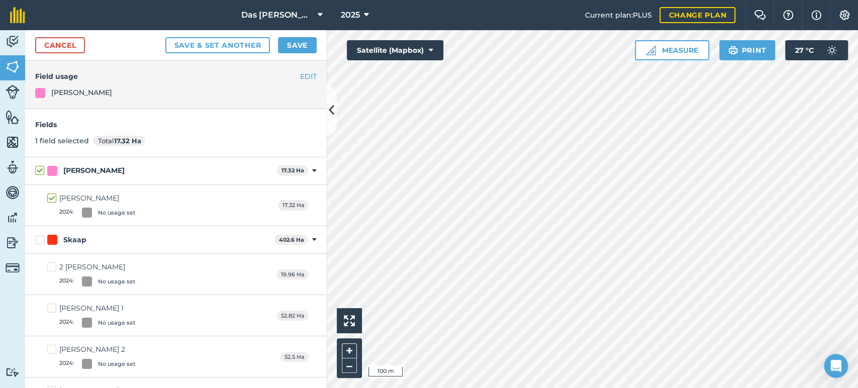
click at [145, 176] on div "[PERSON_NAME] 17.32 Ha Toggle showing [PERSON_NAME] fields" at bounding box center [176, 171] width 302 height 28
click at [68, 46] on link "Cancel" at bounding box center [60, 45] width 50 height 16
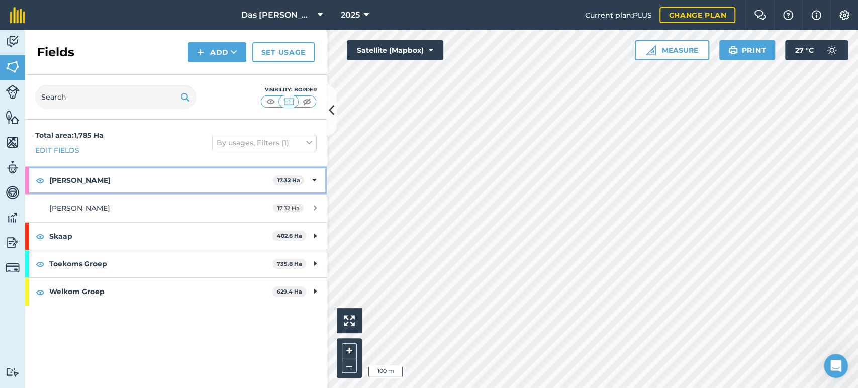
click at [124, 184] on strong "[PERSON_NAME]" at bounding box center [161, 180] width 224 height 27
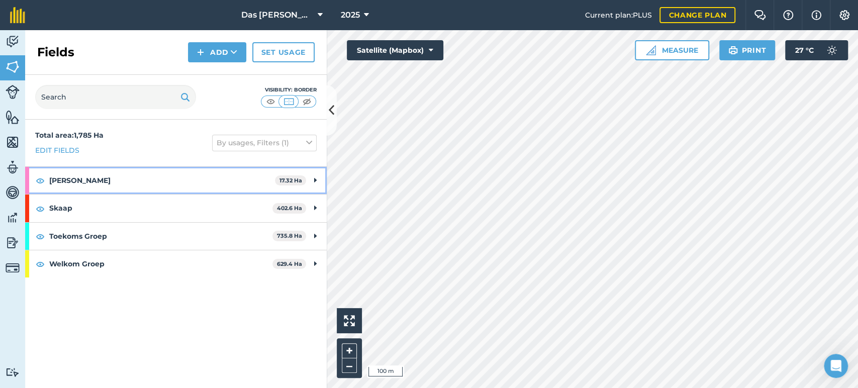
click at [124, 184] on strong "[PERSON_NAME]" at bounding box center [162, 180] width 226 height 27
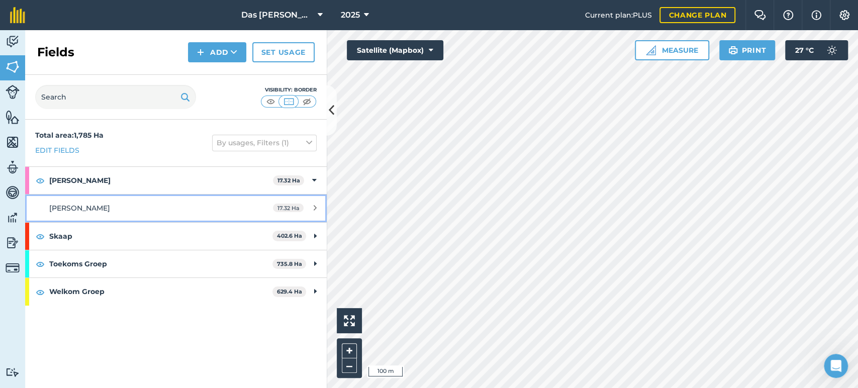
click at [267, 201] on link "Agter [PERSON_NAME] 17.32 Ha" at bounding box center [176, 208] width 302 height 27
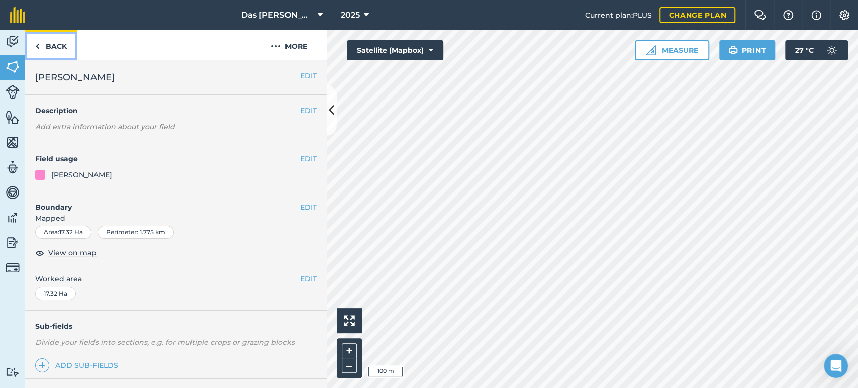
click at [46, 43] on link "Back" at bounding box center [51, 45] width 52 height 30
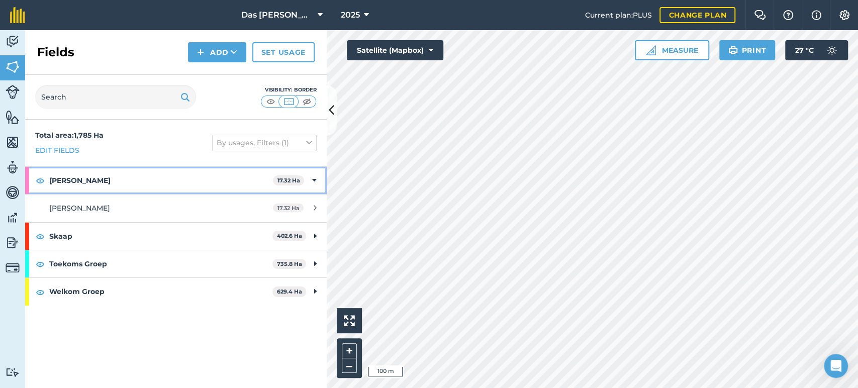
click at [315, 177] on icon at bounding box center [314, 180] width 5 height 11
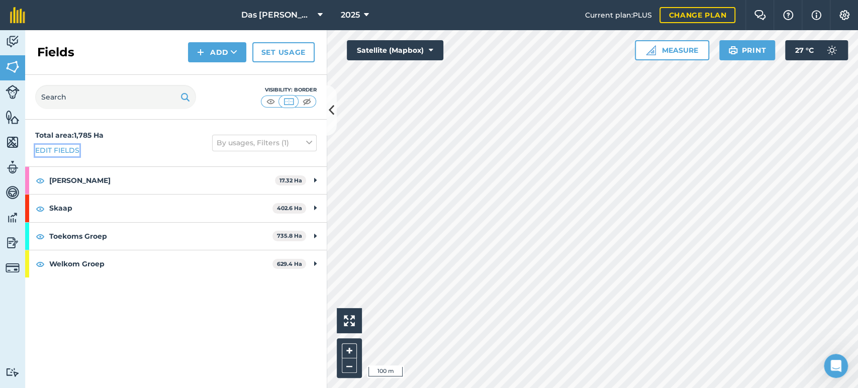
click at [57, 146] on link "Edit fields" at bounding box center [57, 150] width 44 height 11
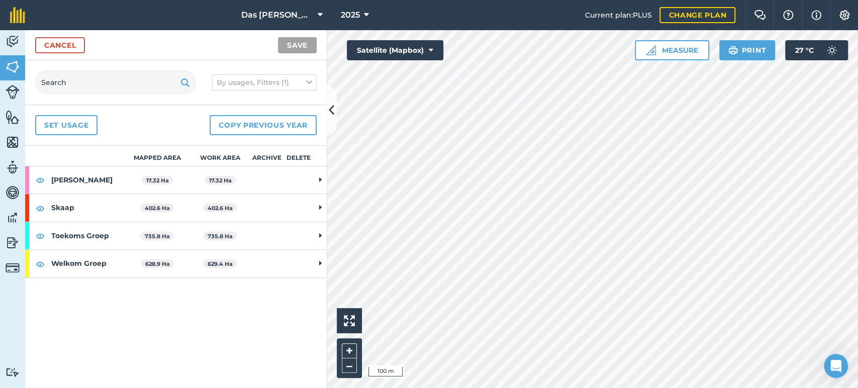
click at [279, 177] on td at bounding box center [267, 180] width 32 height 28
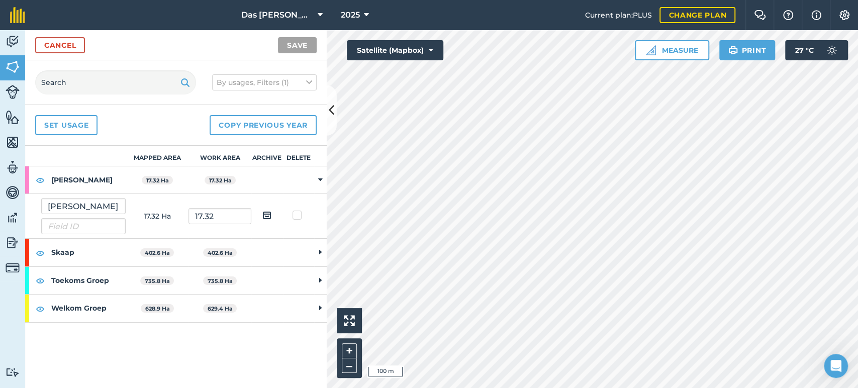
click at [277, 174] on td at bounding box center [267, 180] width 32 height 28
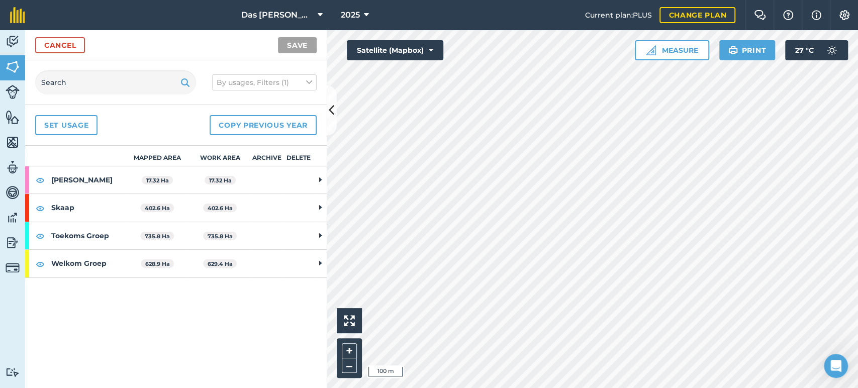
click at [63, 178] on strong "[PERSON_NAME]" at bounding box center [88, 179] width 74 height 27
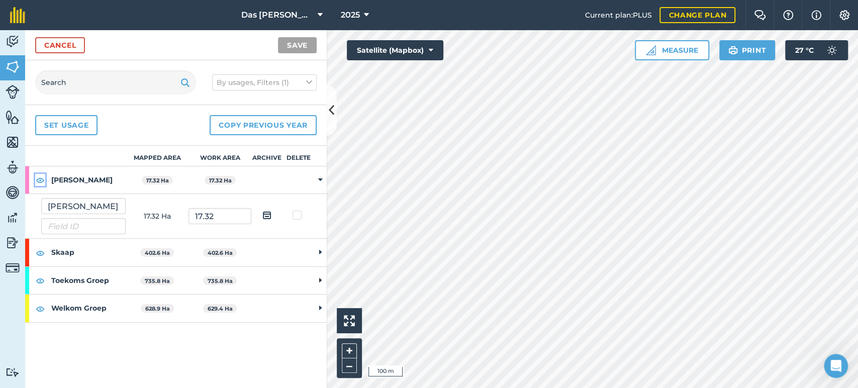
click at [41, 178] on img at bounding box center [40, 180] width 9 height 12
click at [306, 177] on td at bounding box center [299, 180] width 32 height 28
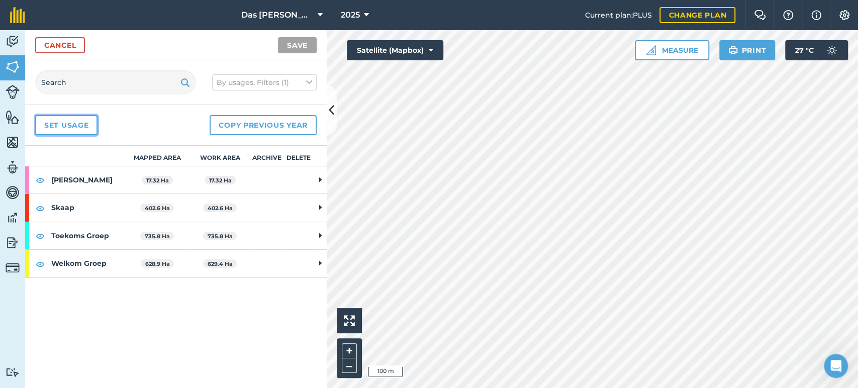
click at [63, 123] on link "Set usage" at bounding box center [66, 125] width 62 height 20
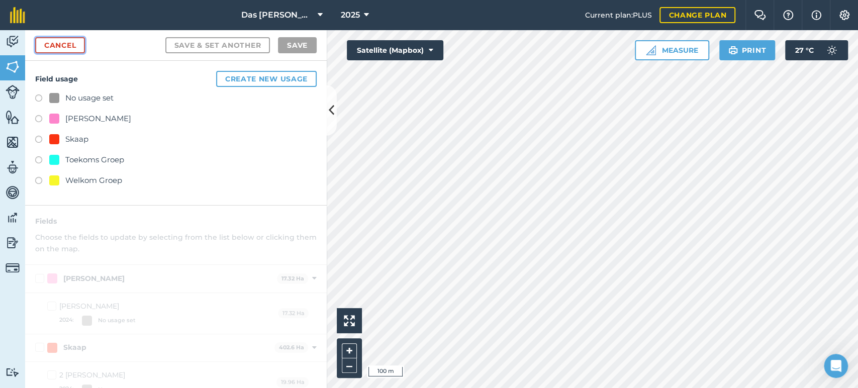
click at [63, 45] on link "Cancel" at bounding box center [60, 45] width 50 height 16
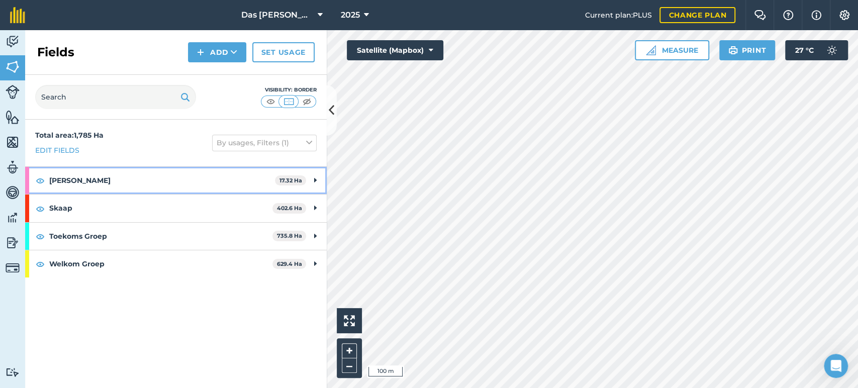
click at [109, 188] on strong "[PERSON_NAME]" at bounding box center [162, 180] width 226 height 27
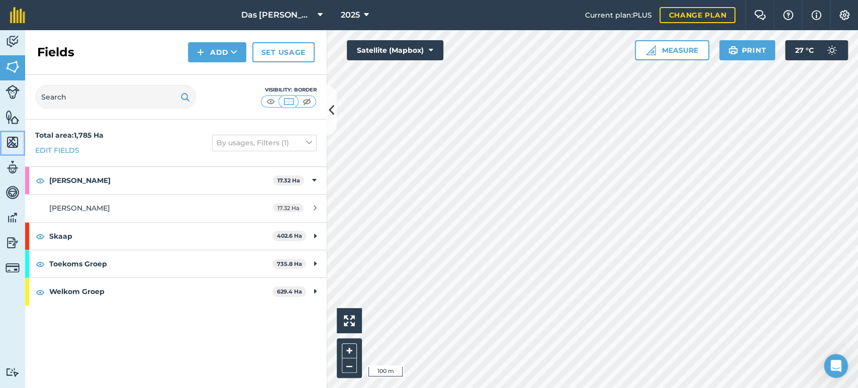
click at [9, 141] on img at bounding box center [13, 142] width 14 height 15
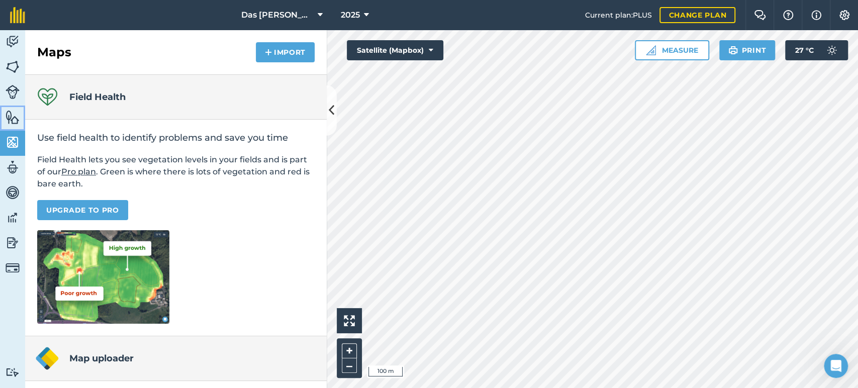
click at [13, 120] on img at bounding box center [13, 117] width 14 height 15
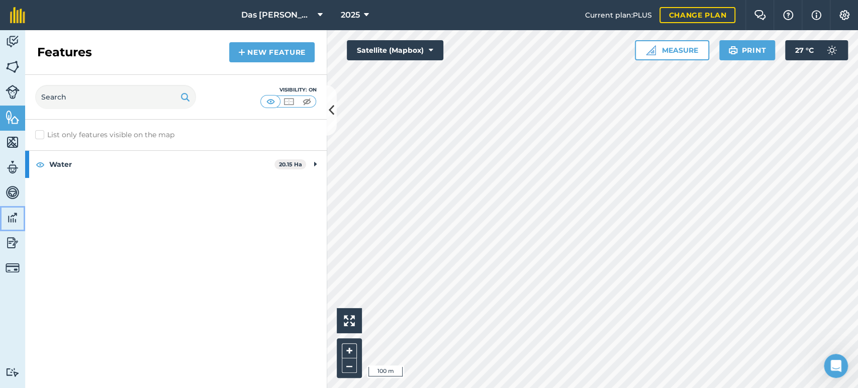
click at [8, 212] on img at bounding box center [13, 217] width 14 height 15
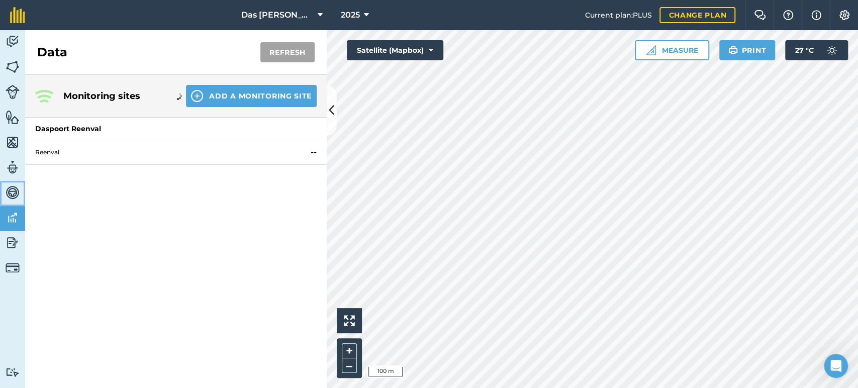
click at [11, 196] on img at bounding box center [13, 192] width 14 height 15
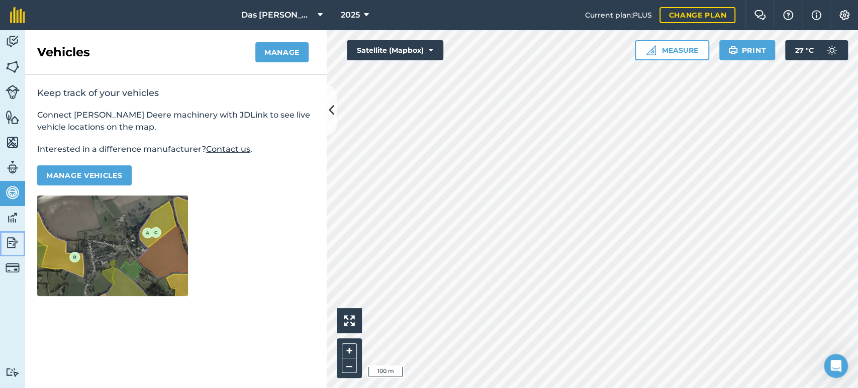
click at [13, 236] on img at bounding box center [13, 242] width 14 height 15
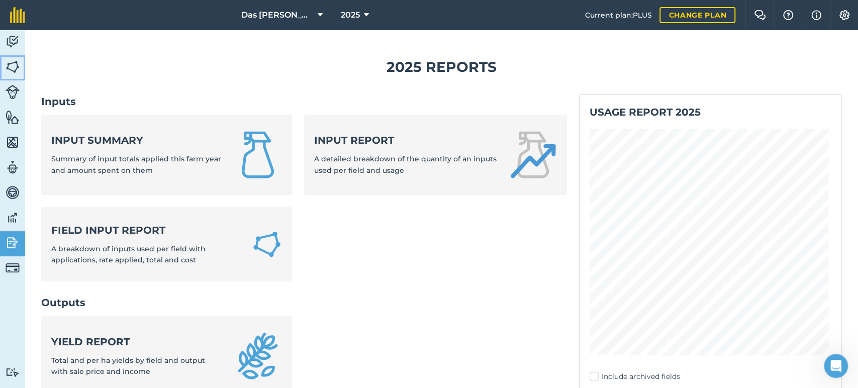
click at [13, 65] on img at bounding box center [13, 66] width 14 height 15
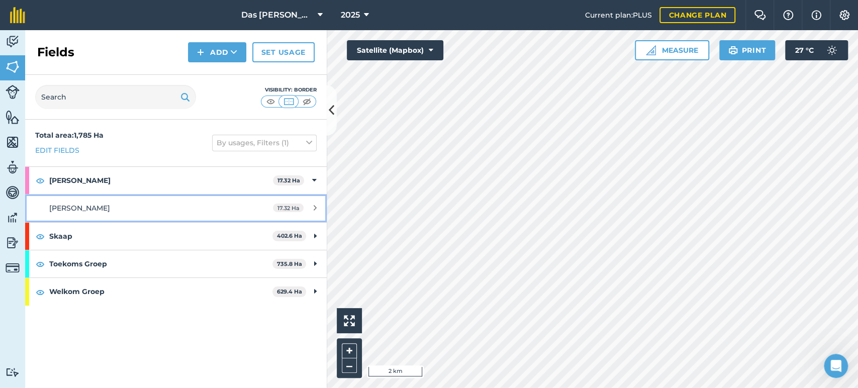
click at [177, 207] on div "[PERSON_NAME]" at bounding box center [143, 208] width 189 height 11
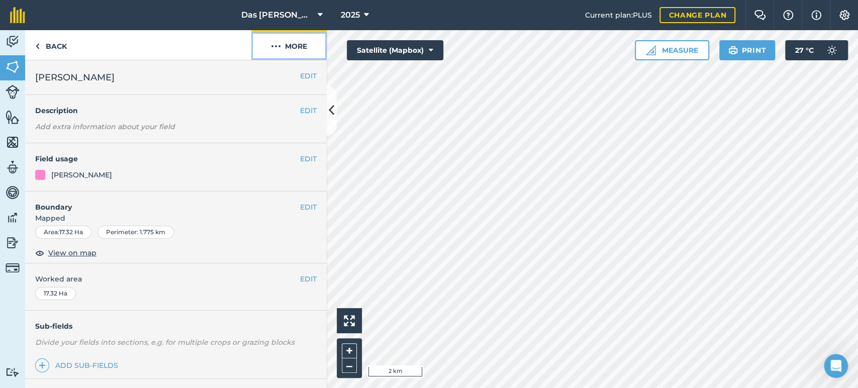
click at [291, 45] on button "More" at bounding box center [288, 45] width 75 height 30
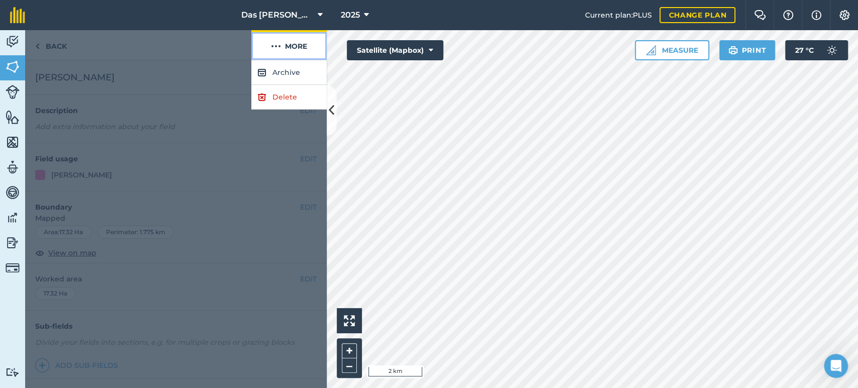
click at [254, 41] on button "More" at bounding box center [288, 45] width 75 height 30
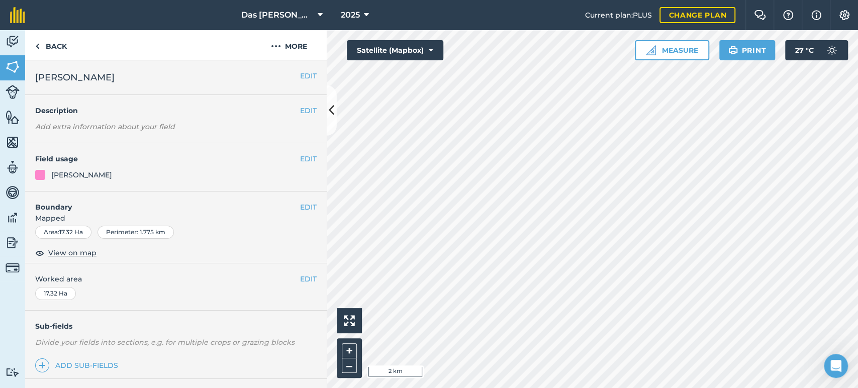
drag, startPoint x: 48, startPoint y: 178, endPoint x: 32, endPoint y: 177, distance: 16.1
click at [47, 178] on div "[PERSON_NAME]" at bounding box center [176, 174] width 282 height 11
click at [41, 175] on div at bounding box center [40, 175] width 10 height 10
click at [300, 160] on button "EDIT" at bounding box center [308, 158] width 17 height 11
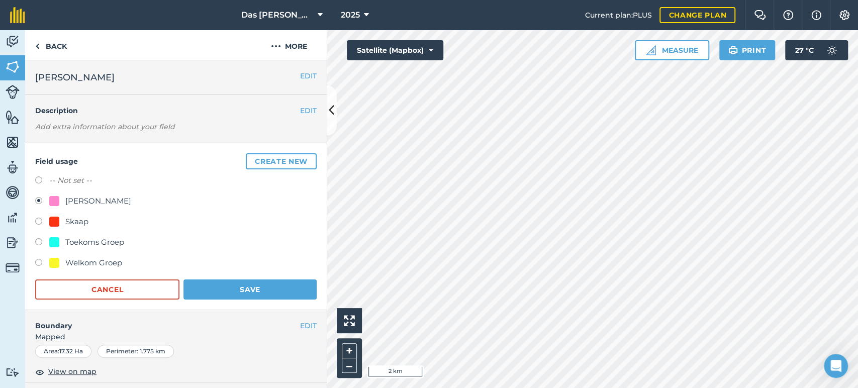
click at [72, 200] on div "[PERSON_NAME]" at bounding box center [98, 201] width 66 height 12
click at [129, 187] on div "-- Not set --" at bounding box center [176, 181] width 282 height 15
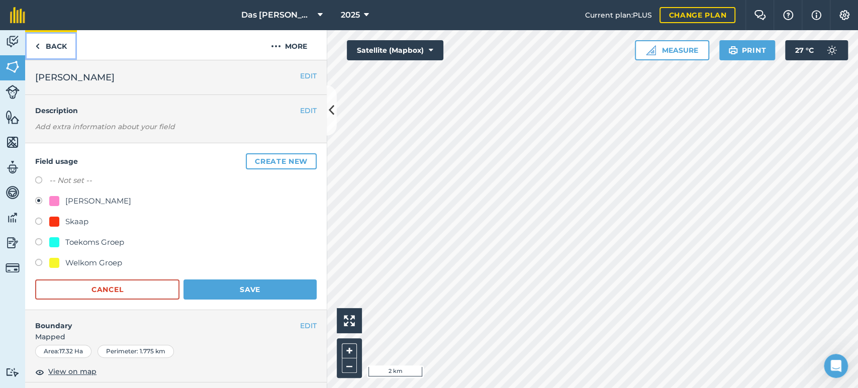
click at [48, 51] on link "Back" at bounding box center [51, 45] width 52 height 30
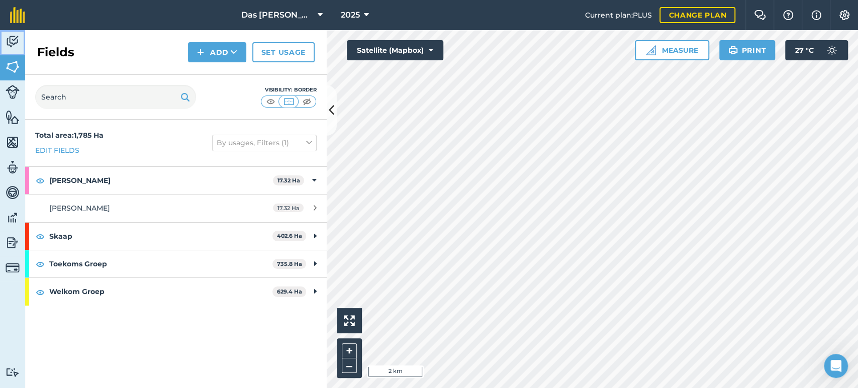
click at [10, 47] on img at bounding box center [13, 41] width 14 height 15
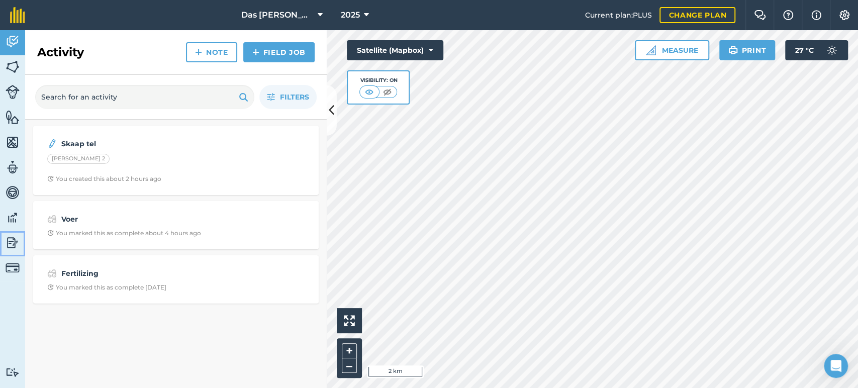
click at [12, 241] on img at bounding box center [13, 242] width 14 height 15
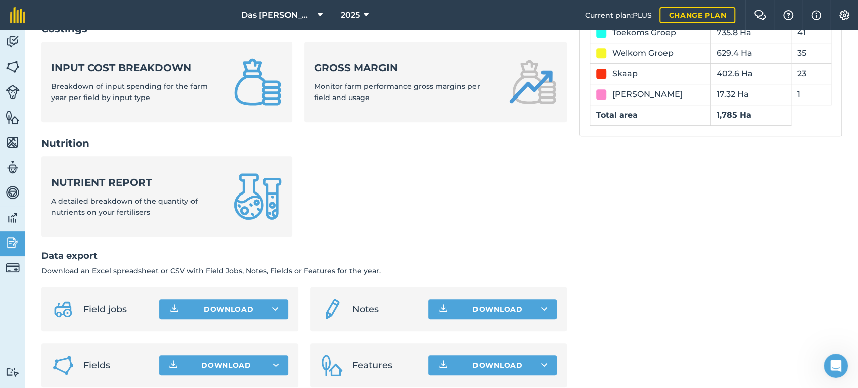
scroll to position [403, 0]
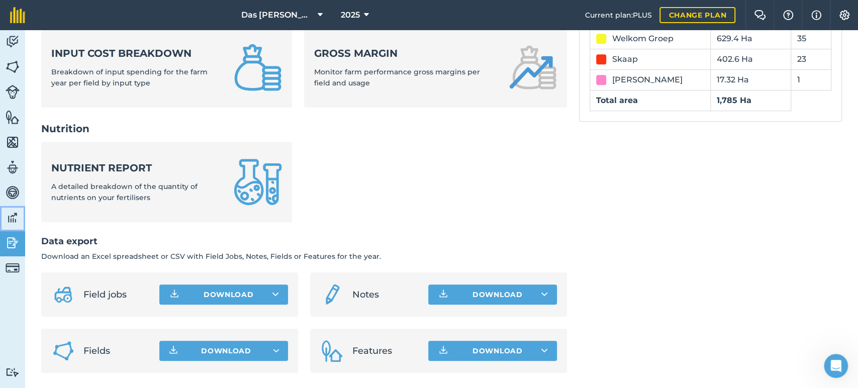
click at [15, 216] on img at bounding box center [13, 217] width 14 height 15
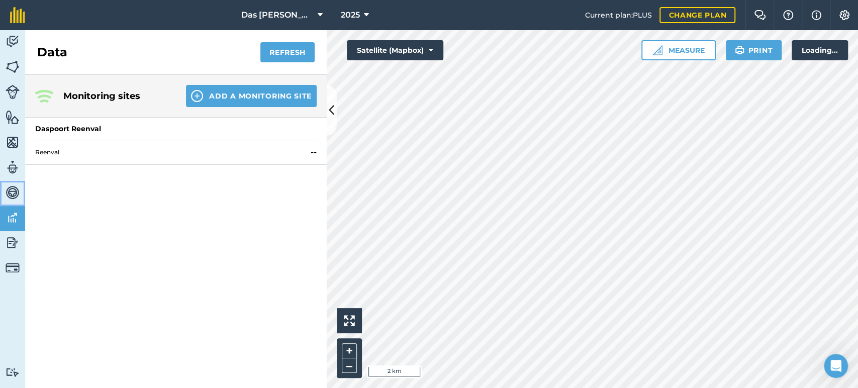
click at [18, 197] on img at bounding box center [13, 192] width 14 height 15
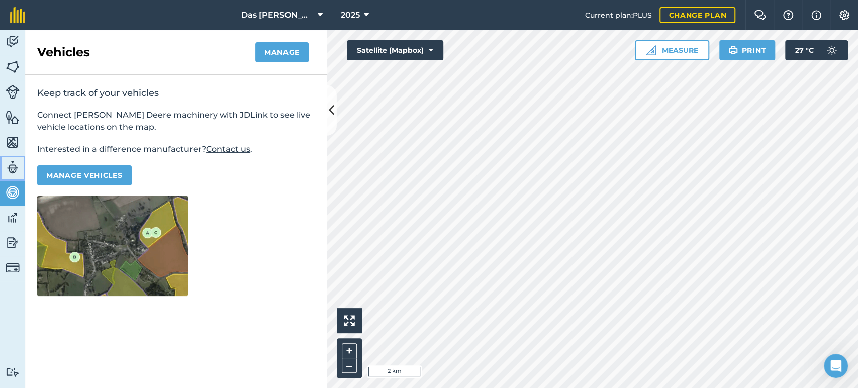
click at [12, 165] on img at bounding box center [13, 167] width 14 height 15
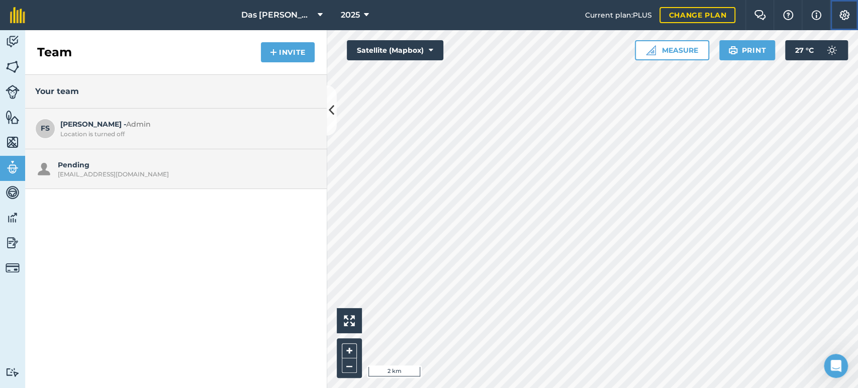
click at [848, 12] on img at bounding box center [845, 15] width 12 height 10
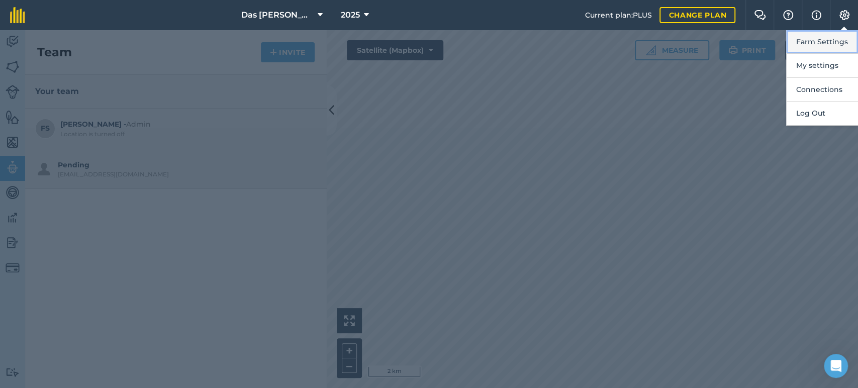
click at [831, 42] on button "Farm Settings" at bounding box center [822, 42] width 72 height 24
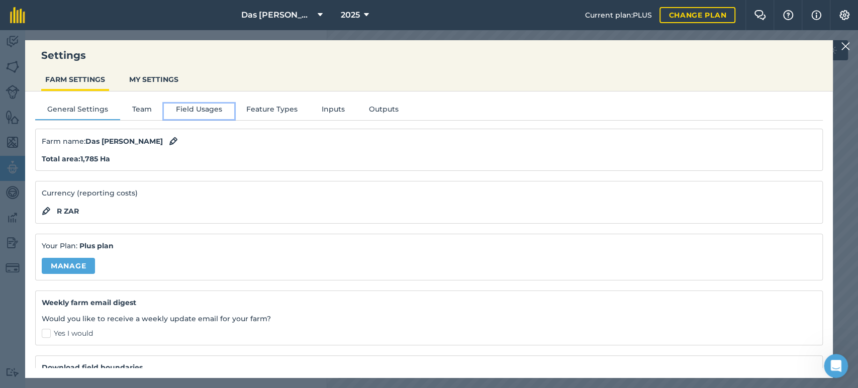
click at [197, 106] on button "Field Usages" at bounding box center [199, 111] width 70 height 15
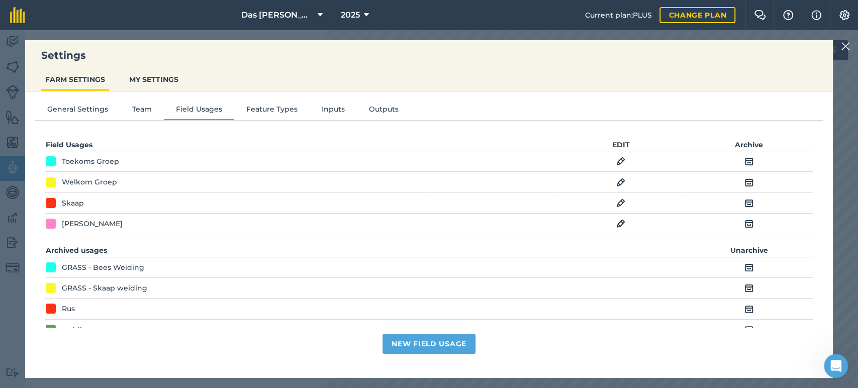
click at [616, 223] on img at bounding box center [620, 224] width 9 height 12
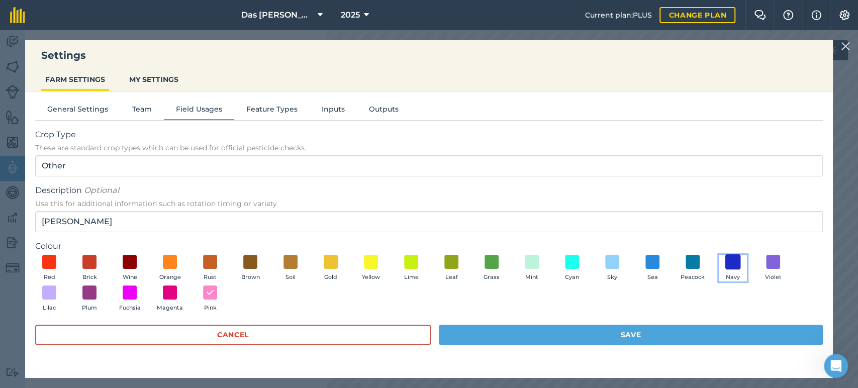
click at [736, 265] on span at bounding box center [733, 262] width 16 height 16
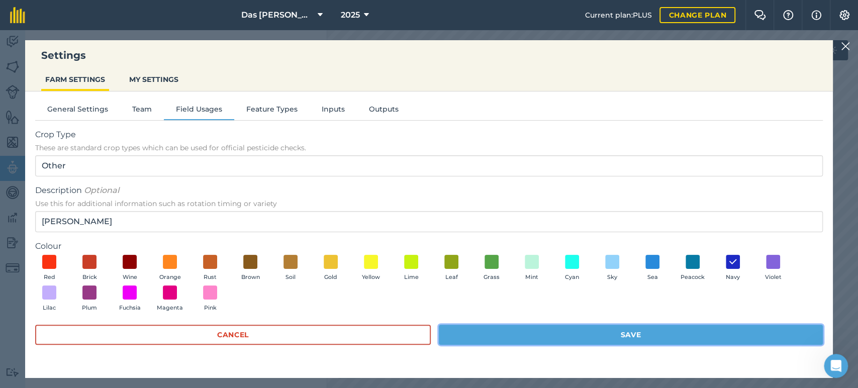
click at [521, 336] on button "Save" at bounding box center [631, 335] width 384 height 20
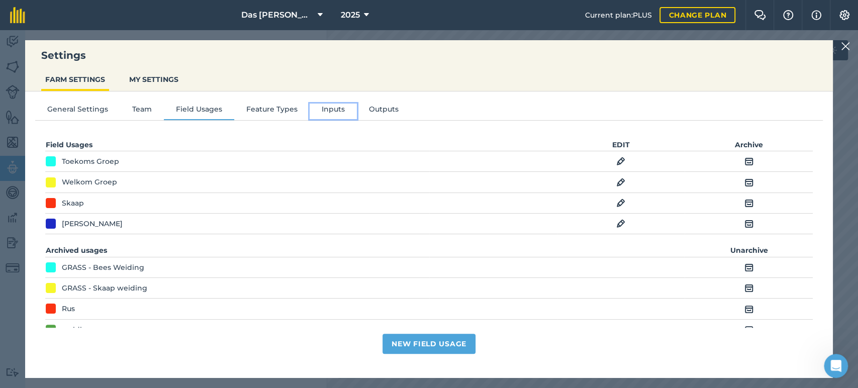
click at [334, 109] on button "Inputs" at bounding box center [333, 111] width 47 height 15
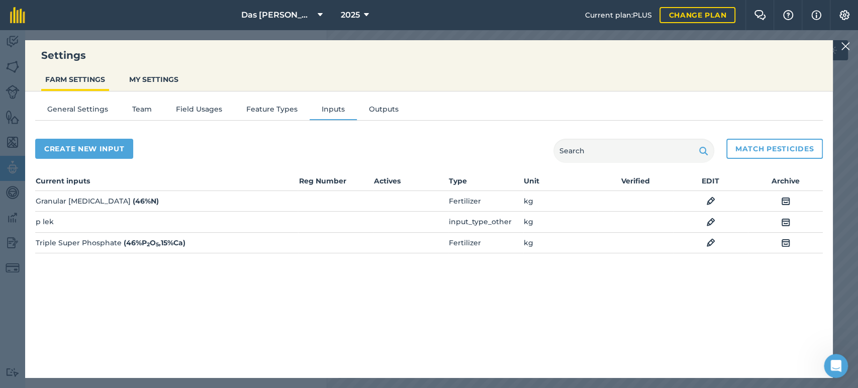
click at [433, 212] on td at bounding box center [411, 222] width 75 height 21
click at [708, 203] on img at bounding box center [710, 201] width 9 height 12
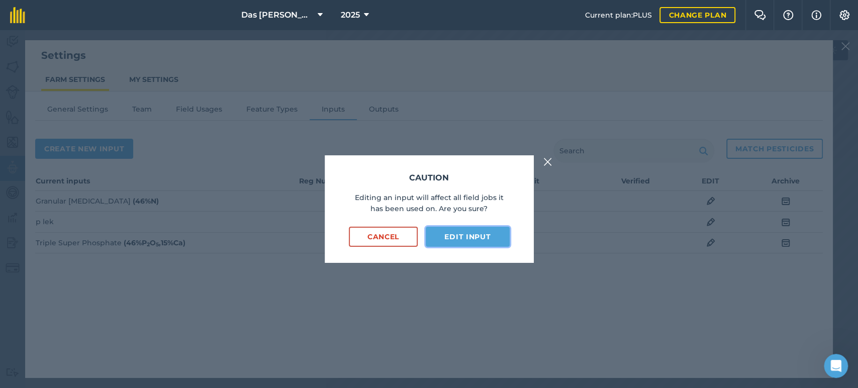
click at [455, 234] on button "Edit input" at bounding box center [467, 237] width 83 height 20
select select "KILOGRAMS"
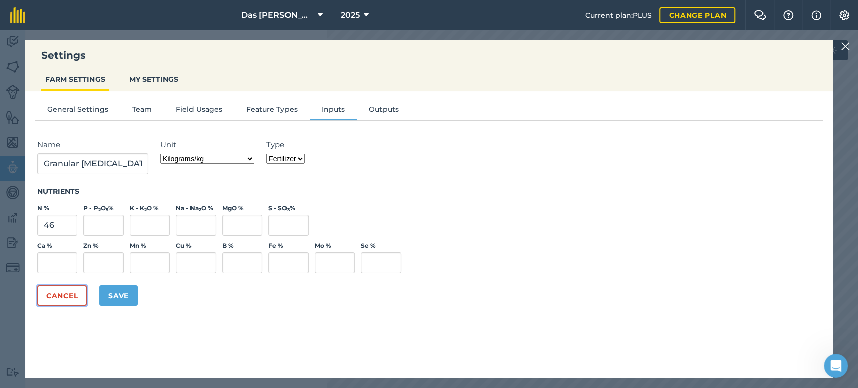
click at [64, 295] on button "Cancel" at bounding box center [62, 296] width 50 height 20
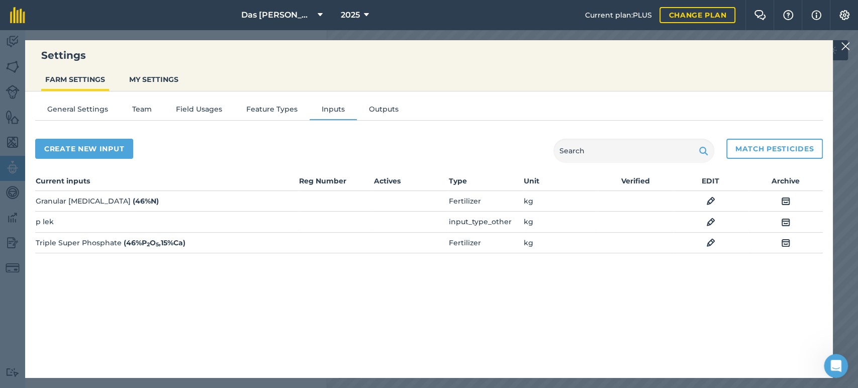
click at [482, 201] on td "Fertilizer" at bounding box center [485, 201] width 75 height 21
click at [105, 111] on button "General Settings" at bounding box center [77, 111] width 85 height 15
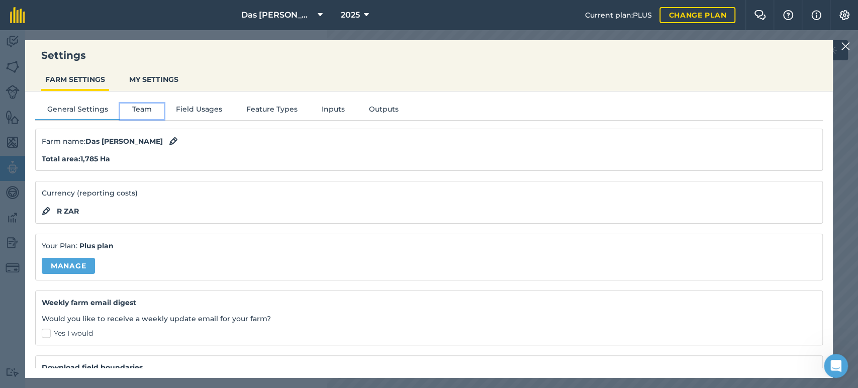
click at [139, 111] on button "Team" at bounding box center [142, 111] width 44 height 15
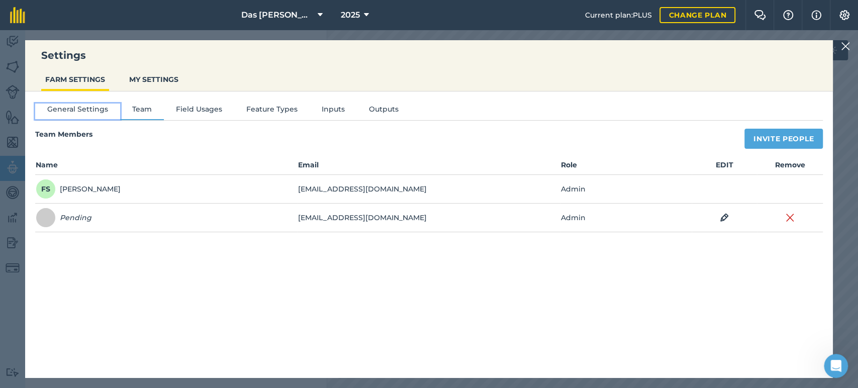
click at [76, 109] on button "General Settings" at bounding box center [77, 111] width 85 height 15
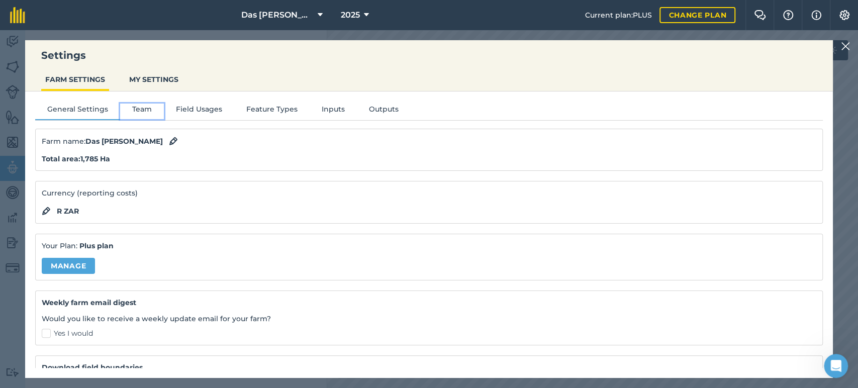
click at [138, 109] on button "Team" at bounding box center [142, 111] width 44 height 15
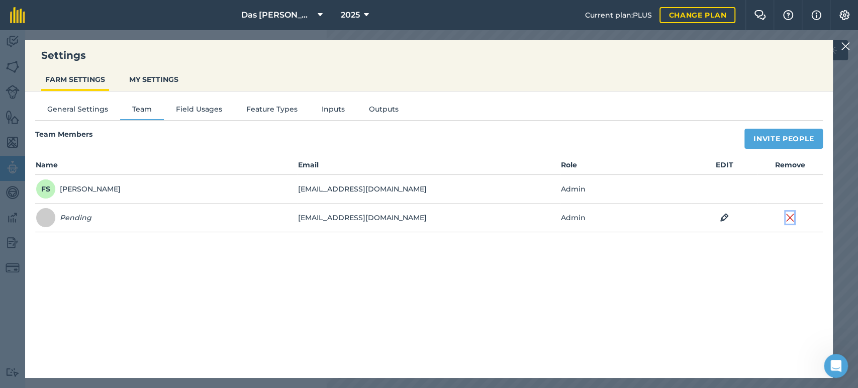
click at [790, 220] on img at bounding box center [790, 218] width 9 height 12
select select "MEMBER"
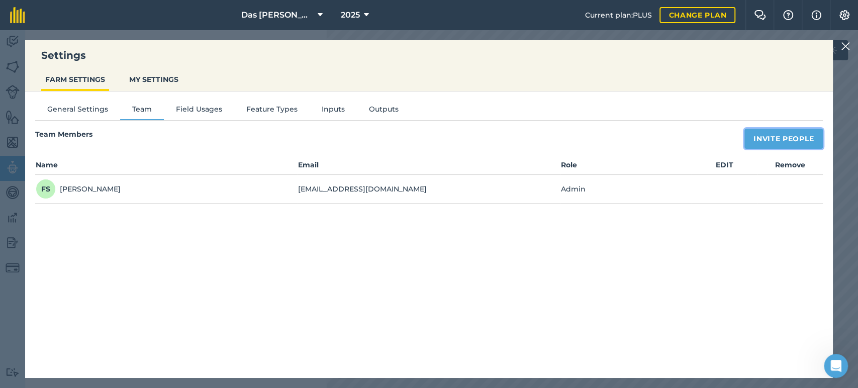
click at [777, 144] on button "Invite People" at bounding box center [784, 139] width 78 height 20
select select "MEMBER"
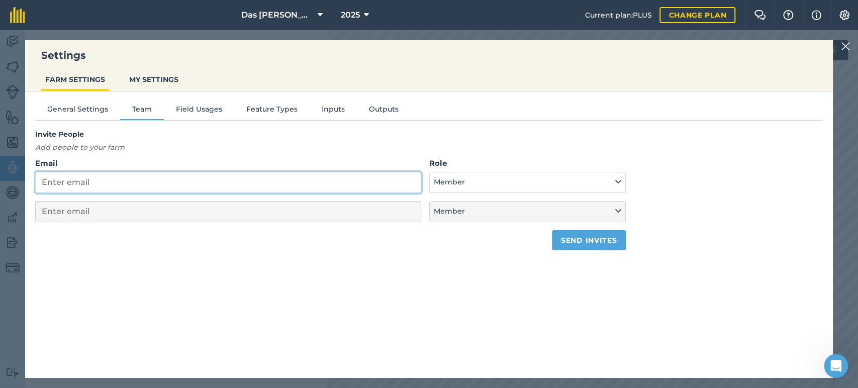
click at [145, 177] on input "Email" at bounding box center [228, 182] width 386 height 21
type input "ha"
select select "MEMBER"
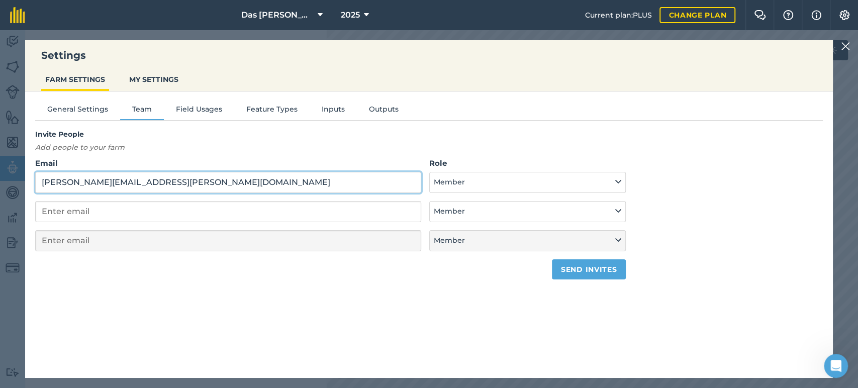
type input "[PERSON_NAME][EMAIL_ADDRESS][PERSON_NAME][DOMAIN_NAME]"
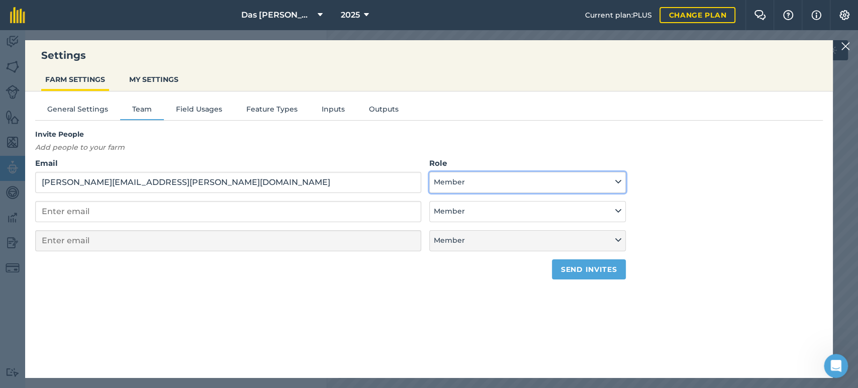
click at [485, 185] on button "Member" at bounding box center [527, 182] width 197 height 21
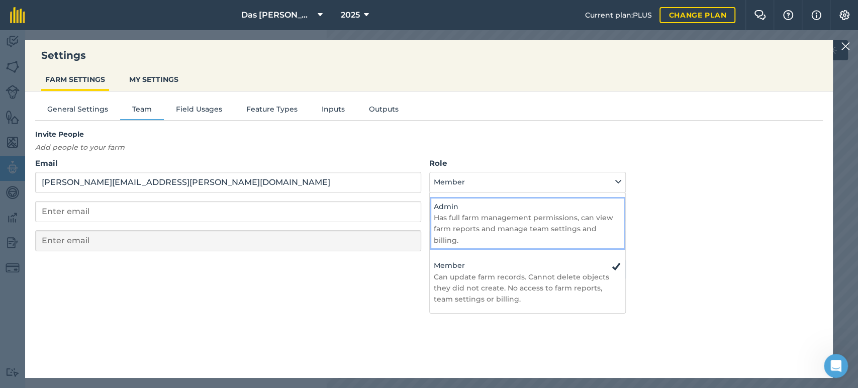
click at [498, 208] on h4 "Admin" at bounding box center [528, 206] width 188 height 11
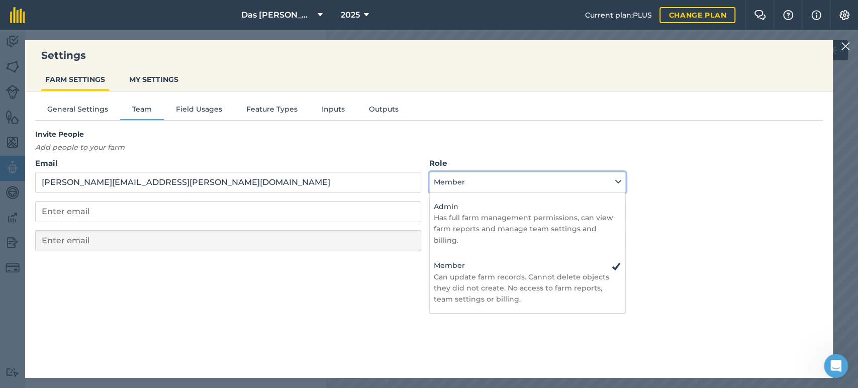
select select "ADMIN"
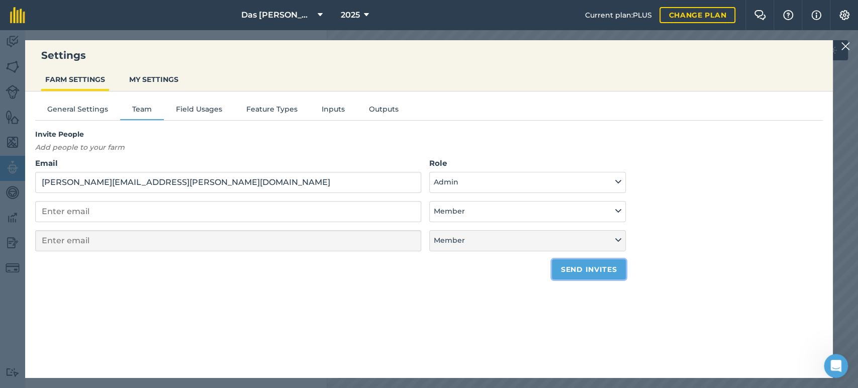
click at [587, 268] on button "Send invites" at bounding box center [589, 269] width 74 height 20
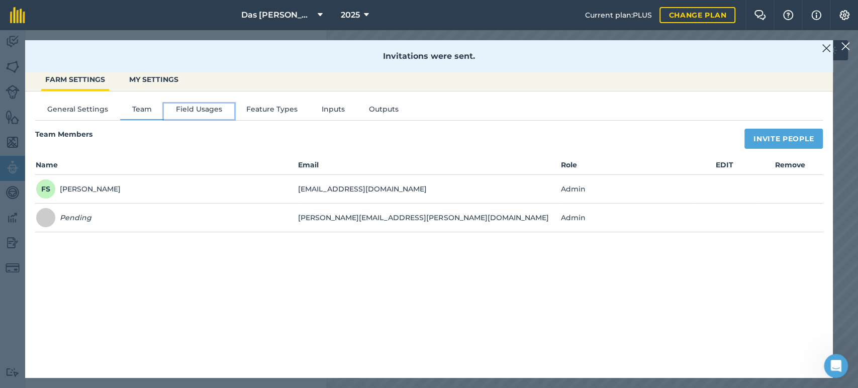
click at [196, 109] on button "Field Usages" at bounding box center [199, 111] width 70 height 15
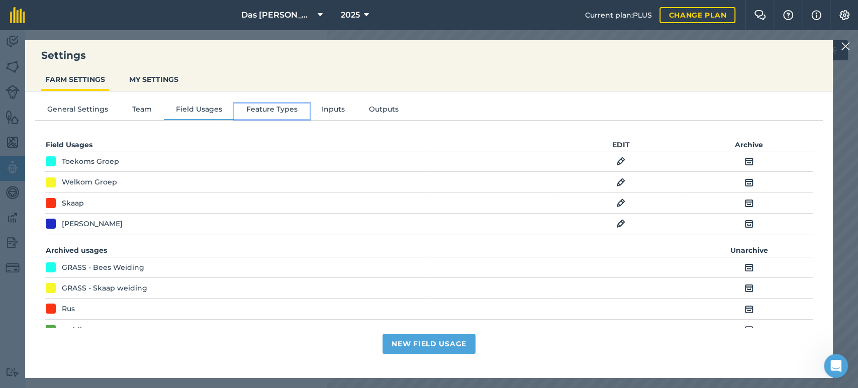
click at [270, 115] on button "Feature Types" at bounding box center [271, 111] width 75 height 15
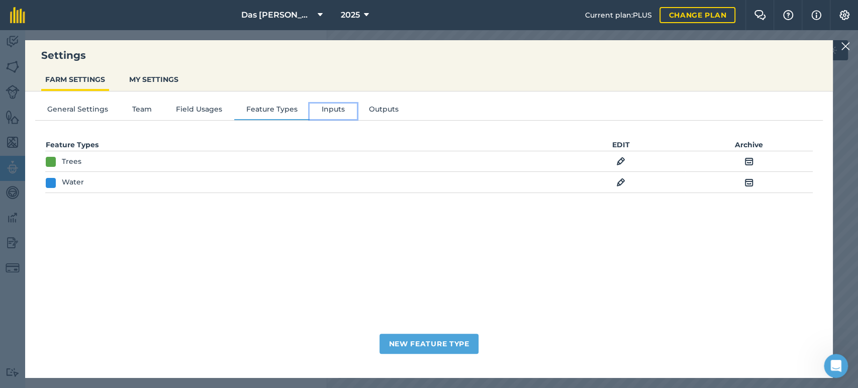
click at [334, 111] on button "Inputs" at bounding box center [333, 111] width 47 height 15
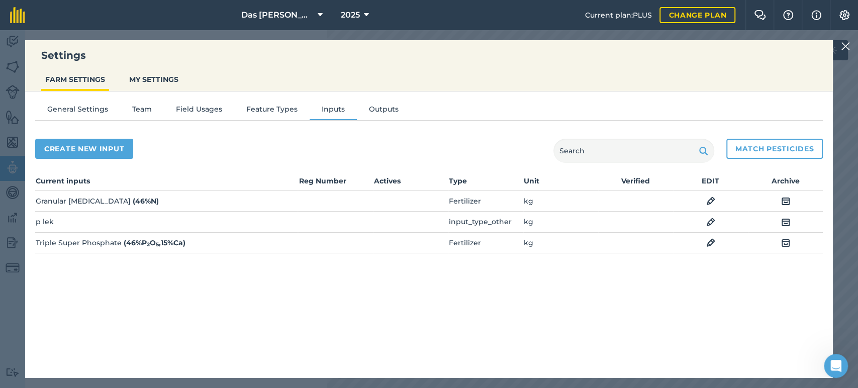
click at [163, 204] on td "Granular [MEDICAL_DATA] ( 46 % N )" at bounding box center [166, 201] width 262 height 21
click at [788, 202] on img at bounding box center [785, 201] width 9 height 12
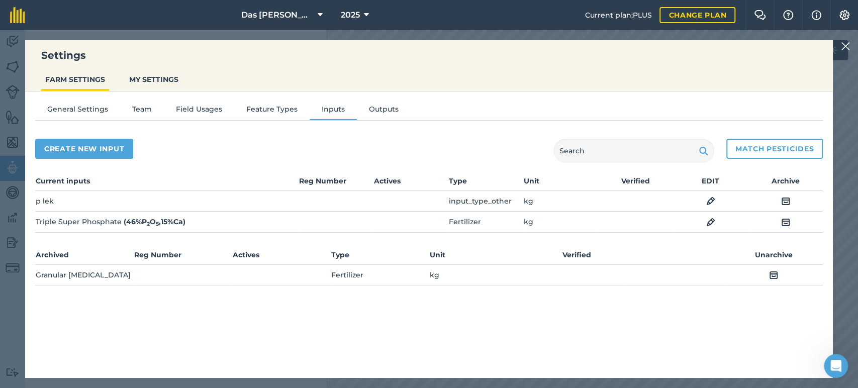
click at [785, 204] on img at bounding box center [785, 201] width 9 height 12
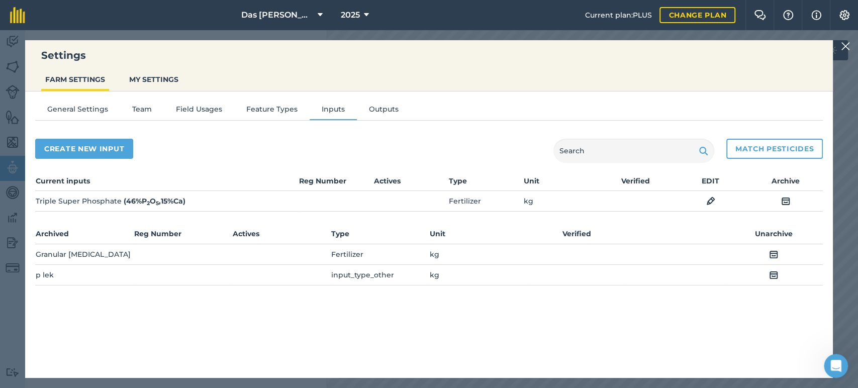
click at [787, 202] on img at bounding box center [785, 201] width 9 height 12
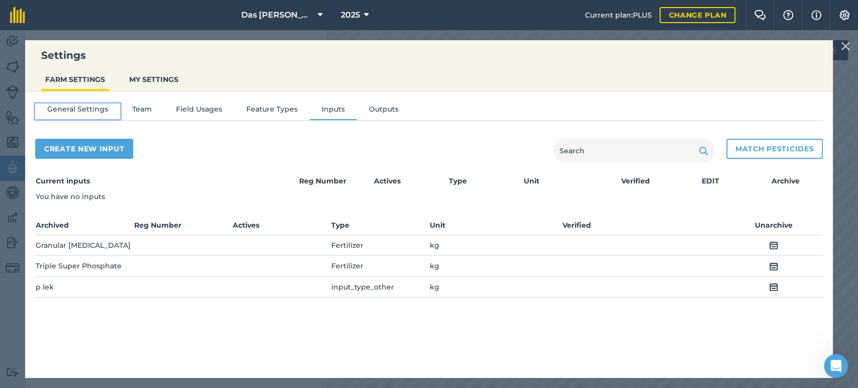
click at [63, 105] on button "General Settings" at bounding box center [77, 111] width 85 height 15
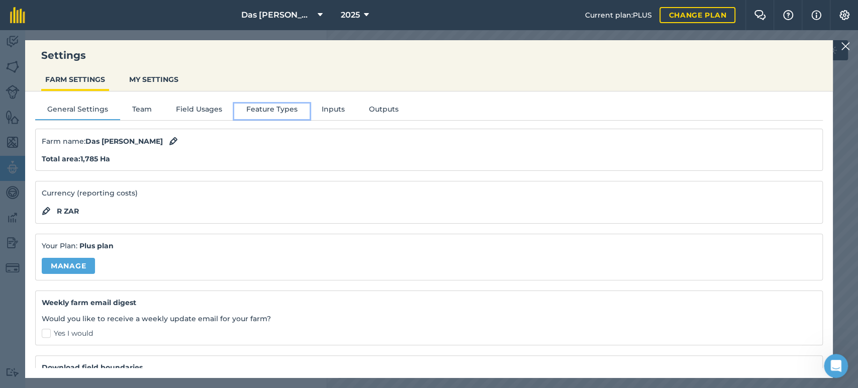
click at [264, 106] on button "Feature Types" at bounding box center [271, 111] width 75 height 15
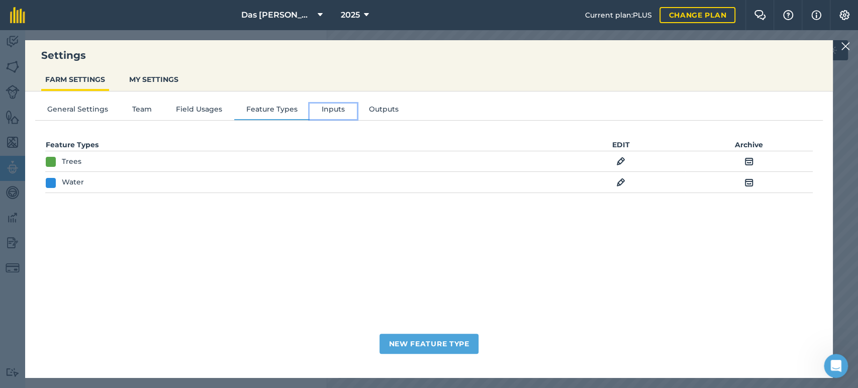
click at [334, 112] on button "Inputs" at bounding box center [333, 111] width 47 height 15
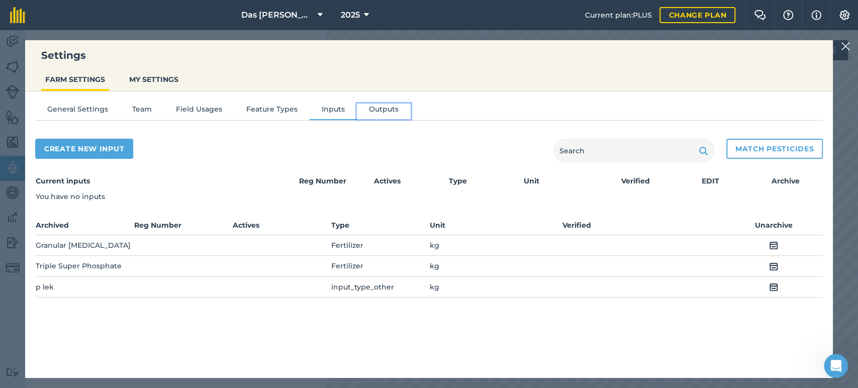
drag, startPoint x: 378, startPoint y: 109, endPoint x: 366, endPoint y: 111, distance: 11.7
click at [377, 109] on button "Outputs" at bounding box center [384, 111] width 54 height 15
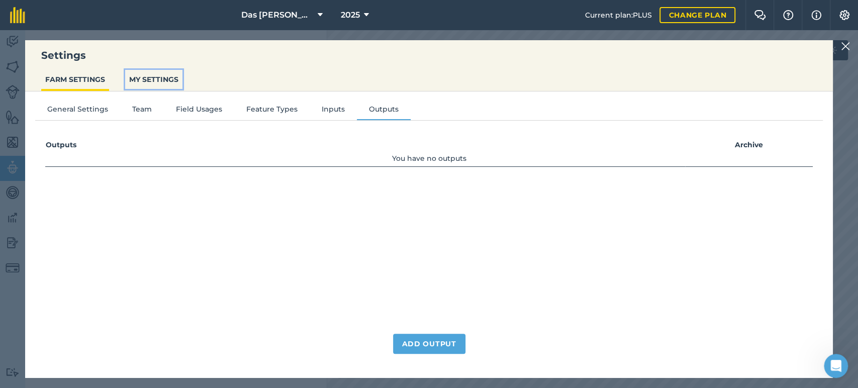
click at [162, 81] on button "MY SETTINGS" at bounding box center [153, 79] width 57 height 19
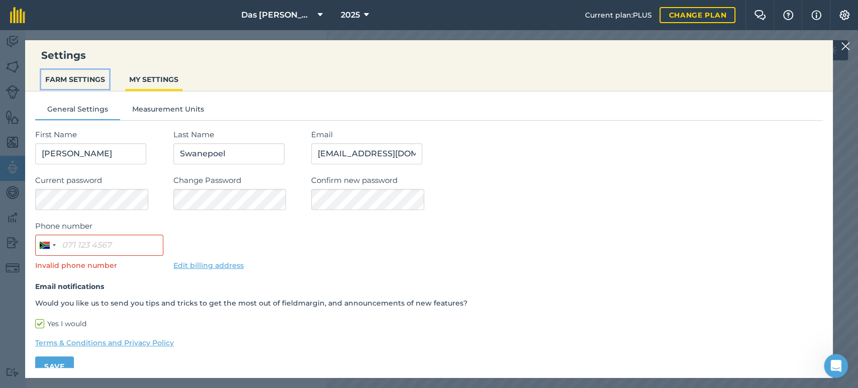
click at [89, 79] on button "FARM SETTINGS" at bounding box center [75, 79] width 68 height 19
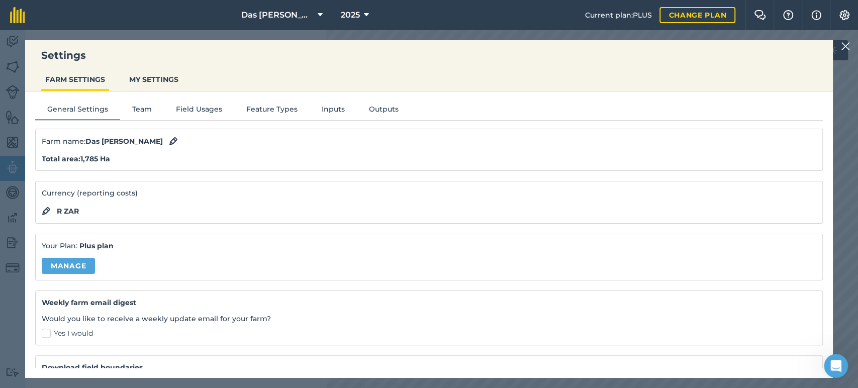
click at [845, 53] on div "Settings FARM SETTINGS MY SETTINGS General Settings Team Field Usages Feature T…" at bounding box center [429, 209] width 858 height 358
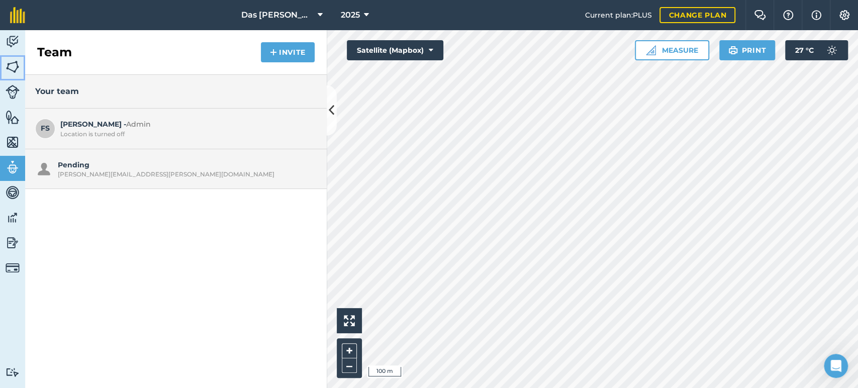
click at [7, 71] on img at bounding box center [13, 66] width 14 height 15
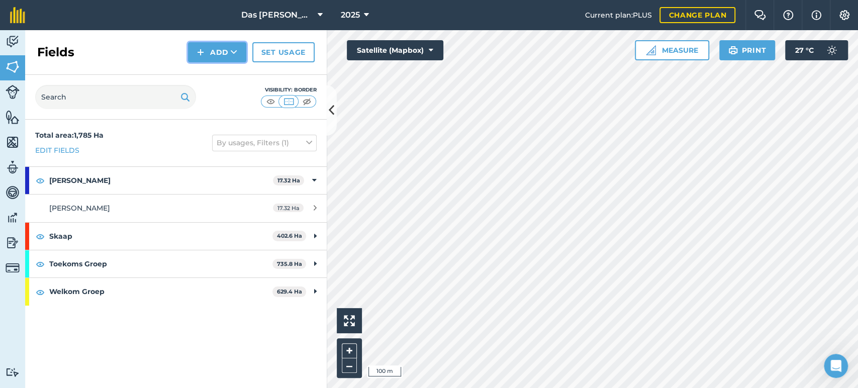
click at [236, 60] on button "Add" at bounding box center [217, 52] width 58 height 20
click at [229, 75] on link "Draw" at bounding box center [217, 75] width 55 height 22
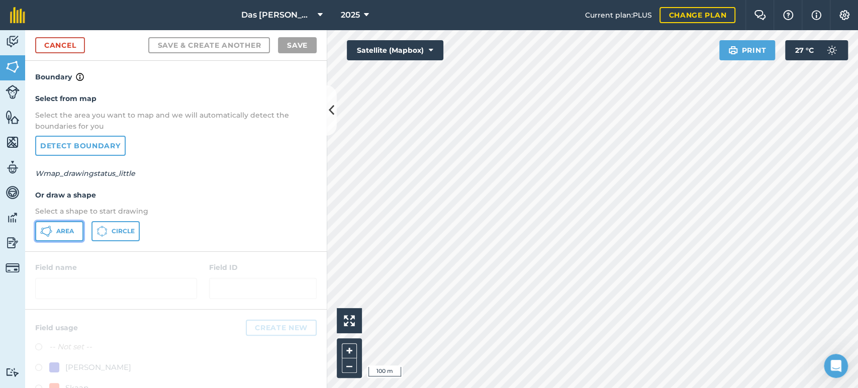
drag, startPoint x: 59, startPoint y: 227, endPoint x: 110, endPoint y: 225, distance: 50.8
click at [61, 227] on span "Area" at bounding box center [65, 231] width 18 height 8
click at [100, 148] on link "Detect boundary" at bounding box center [80, 146] width 90 height 20
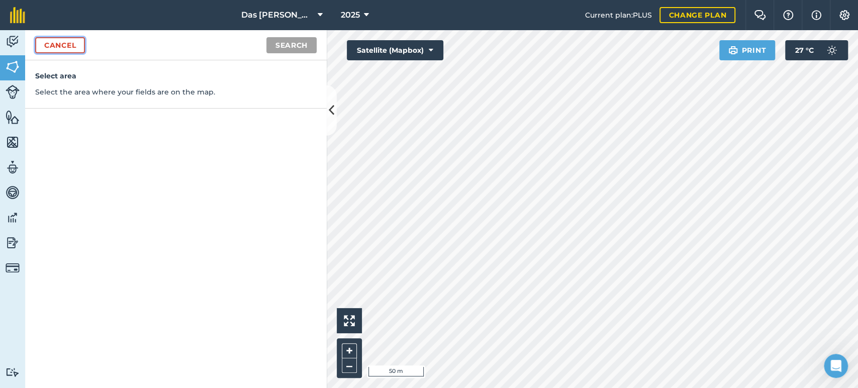
click at [79, 44] on link "Cancel" at bounding box center [60, 45] width 50 height 16
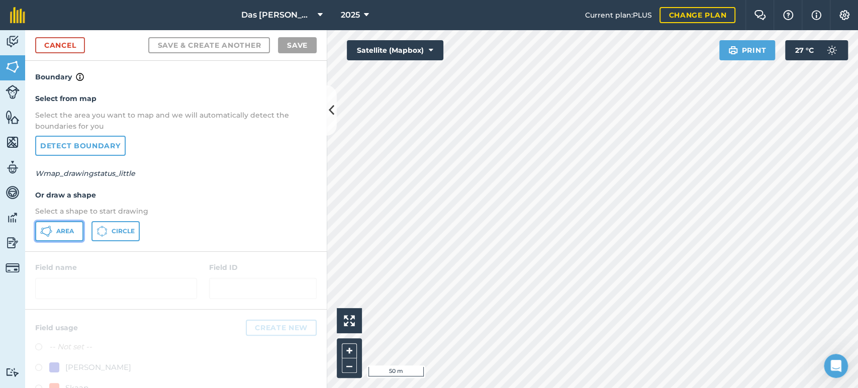
click at [57, 236] on button "Area" at bounding box center [59, 231] width 48 height 20
click at [316, 75] on div "Activity Fields Livestock Features Maps Team Vehicles Data Reporting Billing Tu…" at bounding box center [429, 209] width 858 height 358
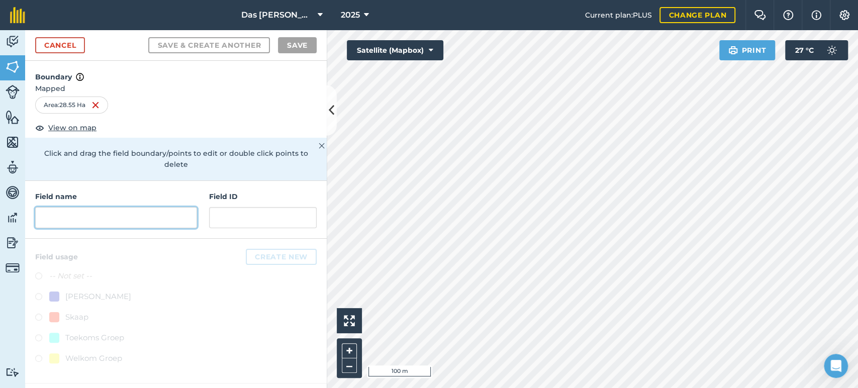
click at [150, 211] on input "text" at bounding box center [116, 217] width 162 height 21
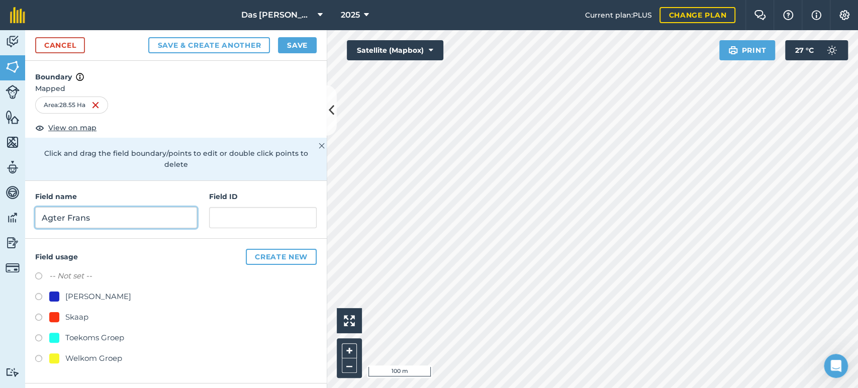
type input "Agter Frans"
click at [38, 293] on label at bounding box center [42, 298] width 14 height 10
radio input "true"
click at [301, 47] on button "Save" at bounding box center [297, 45] width 39 height 16
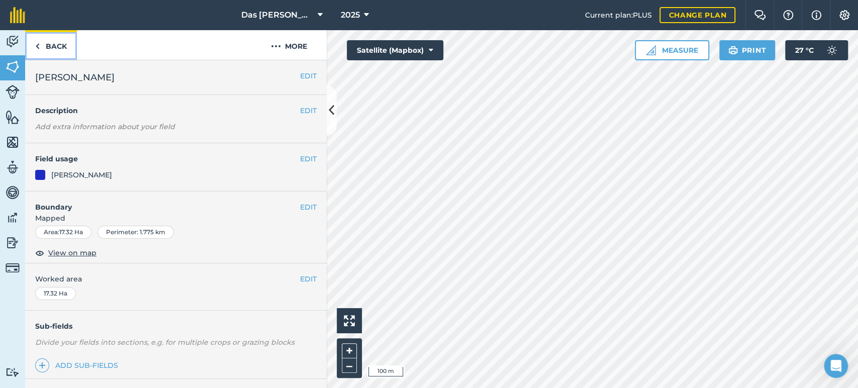
click at [54, 40] on link "Back" at bounding box center [51, 45] width 52 height 30
click at [52, 46] on link "Back" at bounding box center [51, 45] width 52 height 30
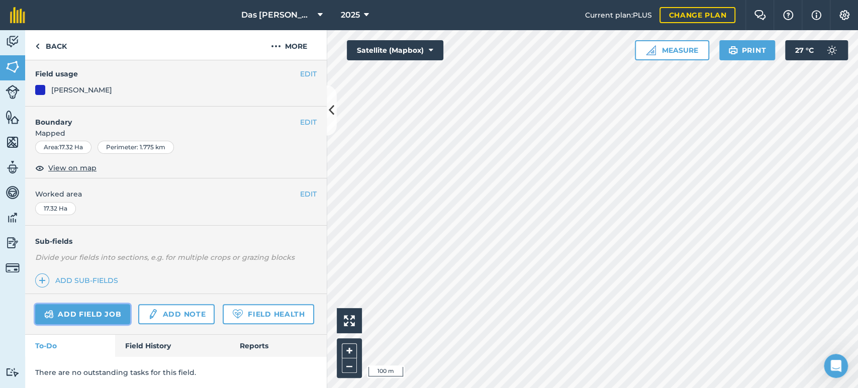
click at [100, 304] on link "Add field job" at bounding box center [82, 314] width 95 height 20
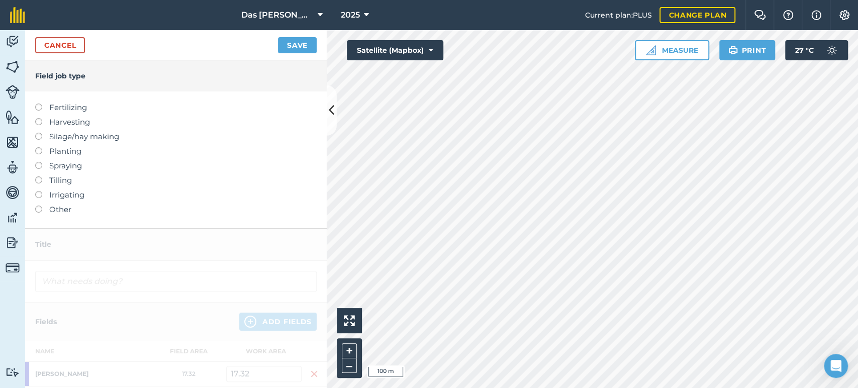
click at [36, 147] on label at bounding box center [42, 147] width 14 height 0
type input "Planting"
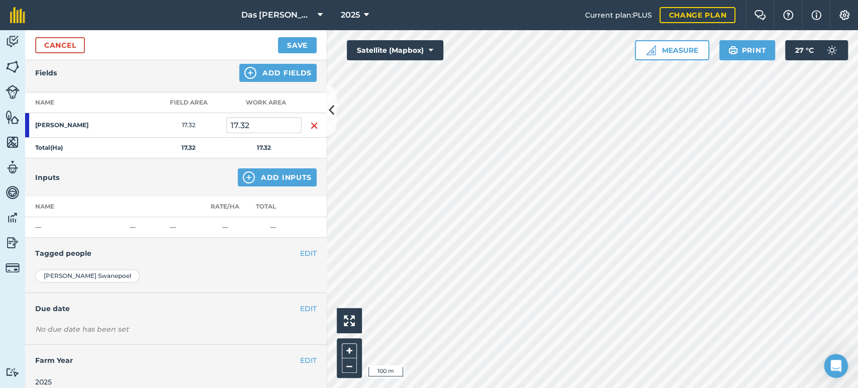
scroll to position [121, 0]
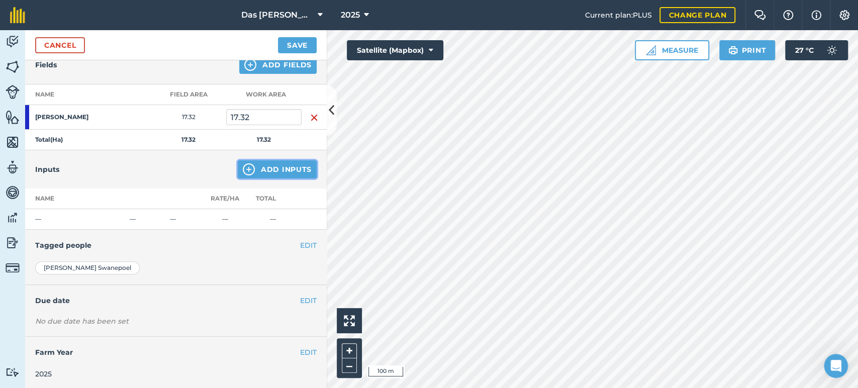
click at [281, 163] on button "Add Inputs" at bounding box center [277, 169] width 79 height 18
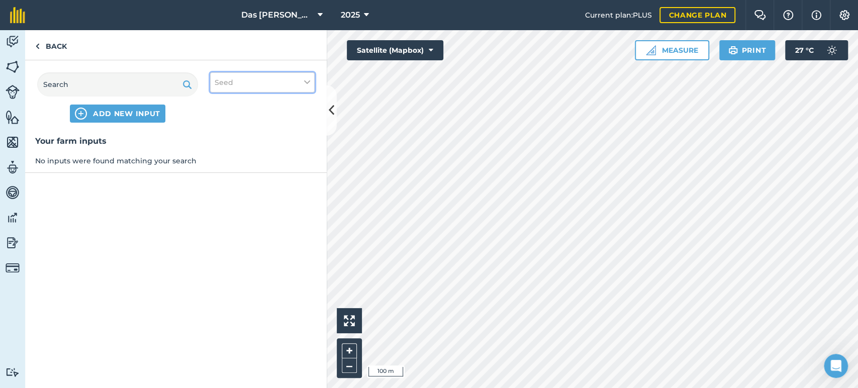
click at [252, 86] on button "Seed" at bounding box center [262, 82] width 105 height 20
click at [220, 106] on label "Seed" at bounding box center [263, 102] width 96 height 11
click at [220, 104] on input "Seed" at bounding box center [218, 100] width 7 height 7
checkbox input "false"
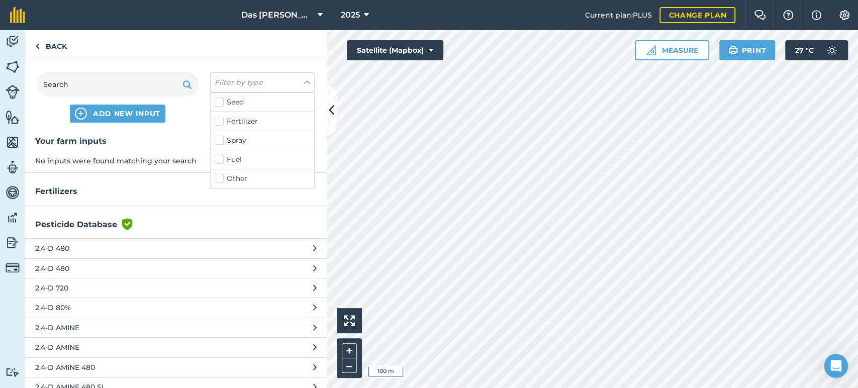
click at [141, 216] on div "Your farm inputs No inputs were found matching your search Fertilizers Pesticid…" at bounding box center [176, 261] width 302 height 253
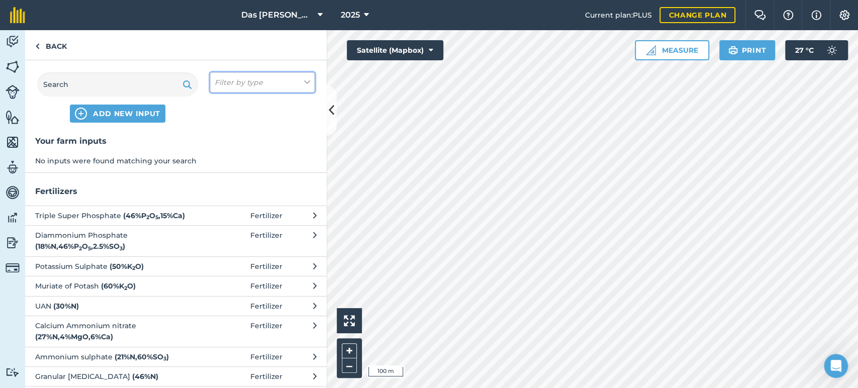
click at [229, 82] on em "Filter by type" at bounding box center [239, 82] width 48 height 11
click at [220, 103] on label "Seed" at bounding box center [263, 102] width 96 height 11
click at [220, 103] on input "Seed" at bounding box center [218, 100] width 7 height 7
checkbox input "true"
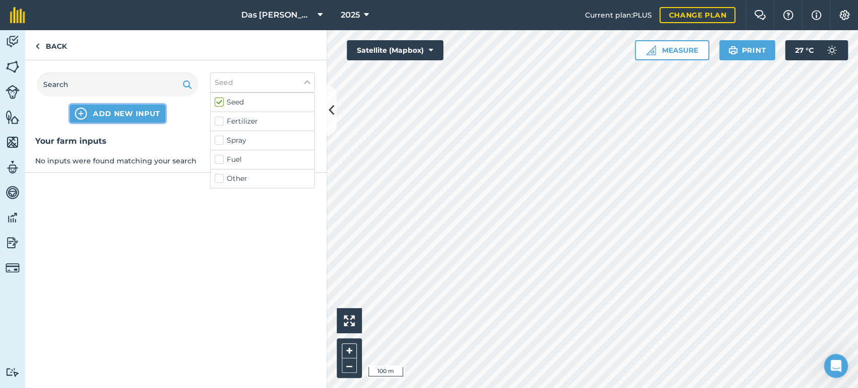
click at [130, 116] on span "ADD NEW INPUT" at bounding box center [126, 114] width 67 height 10
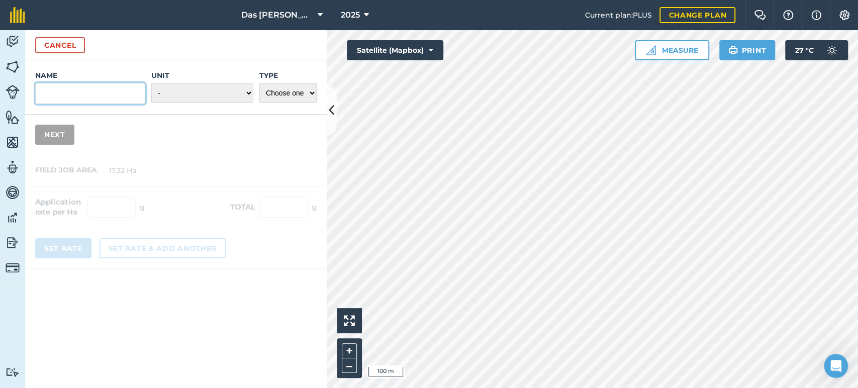
click at [101, 92] on input "Name" at bounding box center [90, 93] width 110 height 21
type input "Hawer"
click at [247, 99] on select "- Grams/g Kilograms/kg Metric tonnes/t Millilitres/ml Litres/L Ounces/oz Pounds…" at bounding box center [202, 93] width 102 height 20
select select "KILOGRAMS"
click at [151, 83] on select "- Grams/g Kilograms/kg Metric tonnes/t Millilitres/ml Litres/L Ounces/oz Pounds…" at bounding box center [202, 93] width 102 height 20
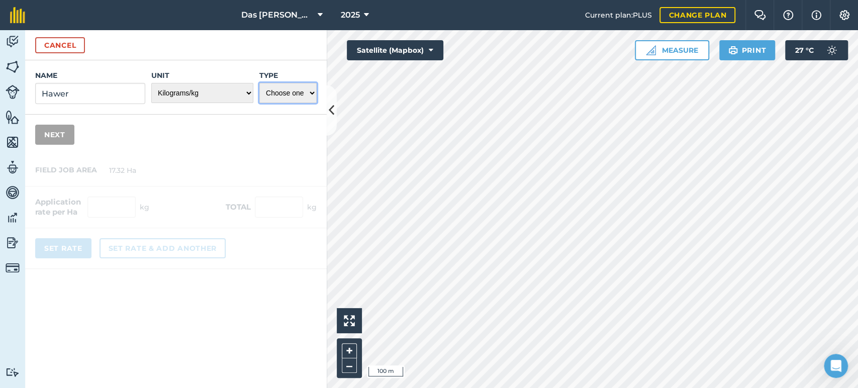
click at [304, 91] on select "Choose one Fertilizer Seed Spray Fuel Other" at bounding box center [287, 93] width 57 height 20
select select "SEED"
click at [259, 83] on select "Choose one Fertilizer Seed Spray Fuel Other" at bounding box center [287, 93] width 57 height 20
click at [74, 144] on div "Name Hawer Unit - Grams/g Kilograms/kg Metric tonnes/t Millilitres/ml Litres/L …" at bounding box center [176, 107] width 302 height 95
click at [69, 135] on button "Next" at bounding box center [54, 135] width 39 height 20
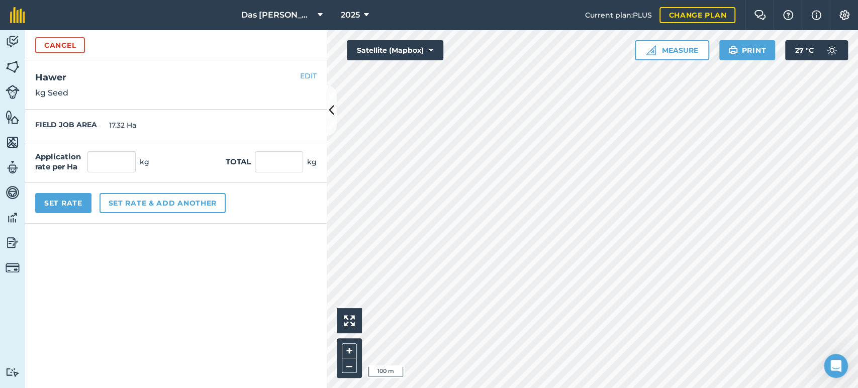
click at [61, 34] on div "Cancel" at bounding box center [176, 45] width 302 height 30
click at [62, 43] on button "Cancel" at bounding box center [60, 45] width 50 height 16
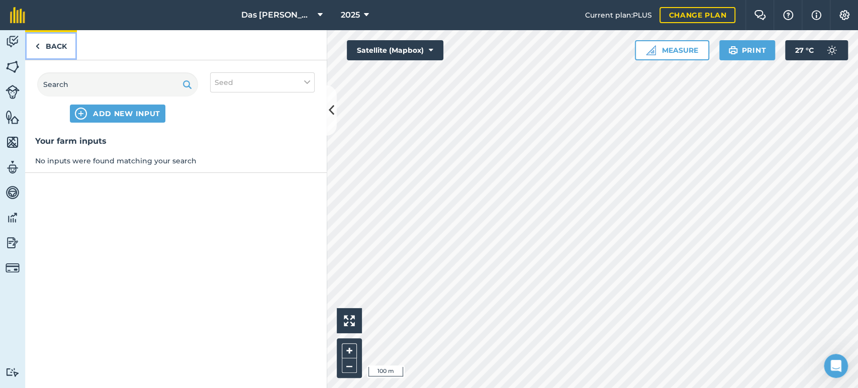
click at [54, 44] on link "Back" at bounding box center [51, 45] width 52 height 30
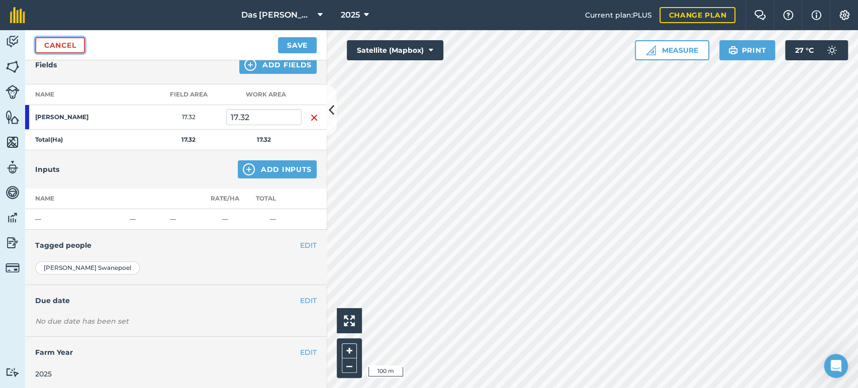
click at [59, 47] on link "Cancel" at bounding box center [60, 45] width 50 height 16
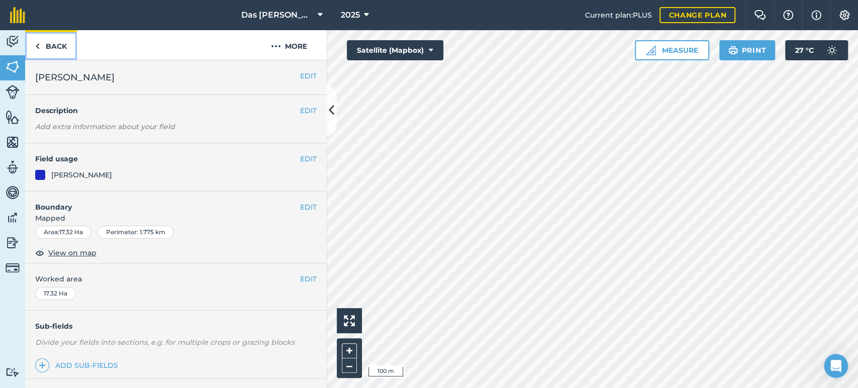
click at [55, 47] on link "Back" at bounding box center [51, 45] width 52 height 30
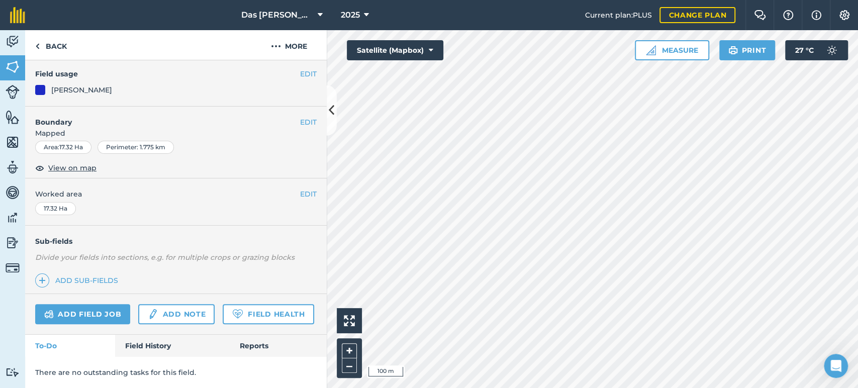
scroll to position [112, 0]
click at [189, 304] on link "Add note" at bounding box center [176, 314] width 76 height 20
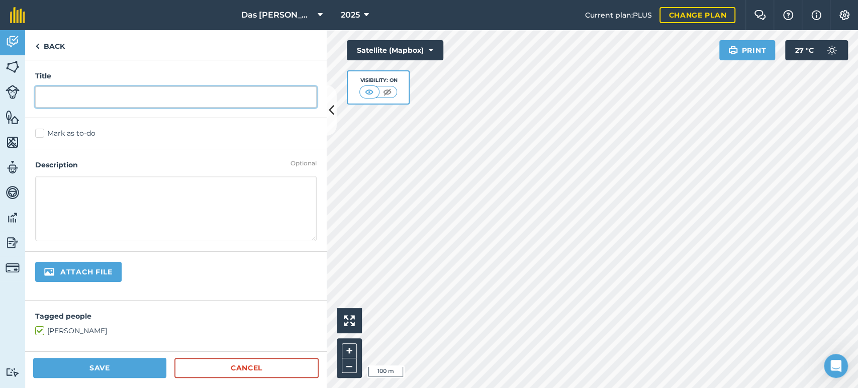
click at [89, 96] on input "text" at bounding box center [176, 96] width 282 height 21
type input "H"
type input "Sorghum geplant"
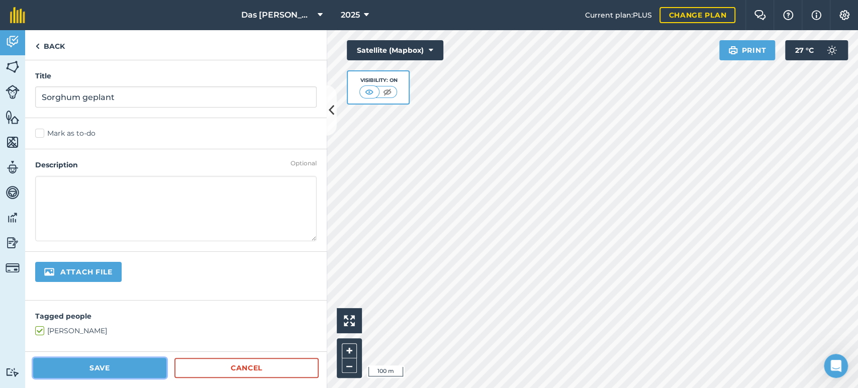
click at [117, 368] on button "Save" at bounding box center [99, 368] width 133 height 20
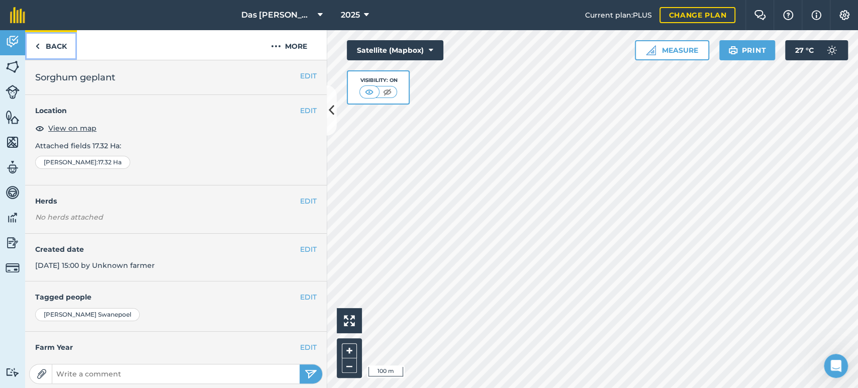
click at [49, 47] on link "Back" at bounding box center [51, 45] width 52 height 30
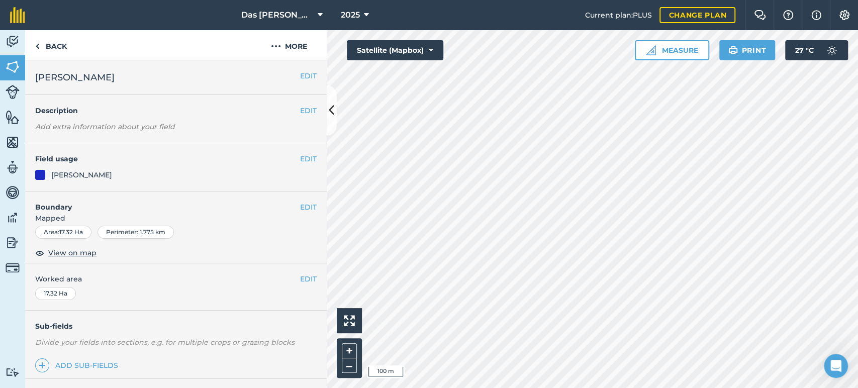
scroll to position [112, 0]
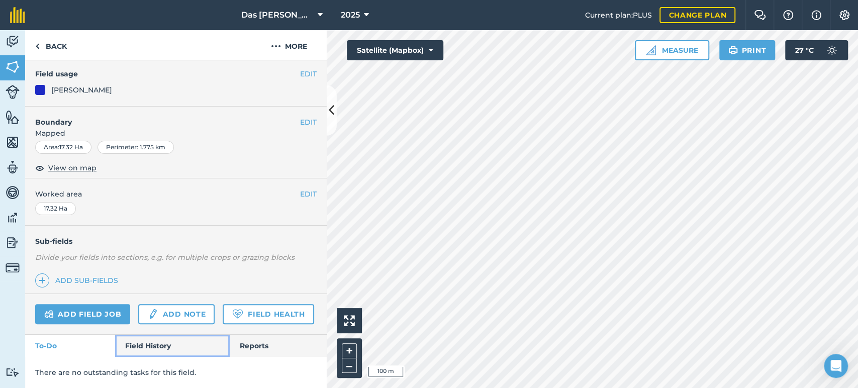
click at [161, 346] on link "Field History" at bounding box center [172, 346] width 114 height 22
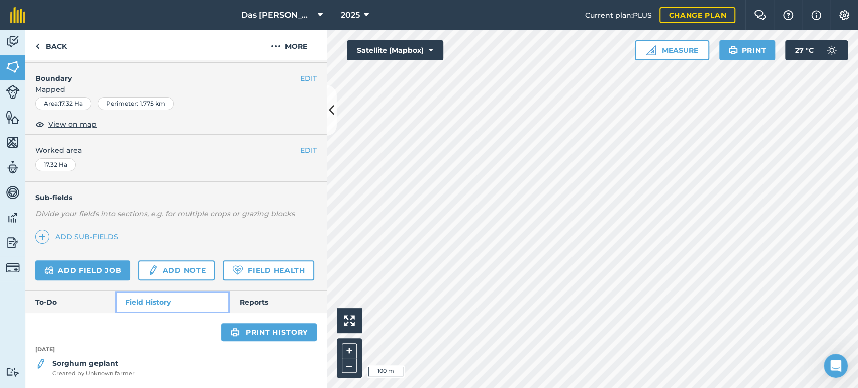
scroll to position [155, 0]
click at [309, 195] on div "Activity Fields Livestock Features Maps Team Vehicles Data Reporting Billing Tu…" at bounding box center [429, 209] width 858 height 358
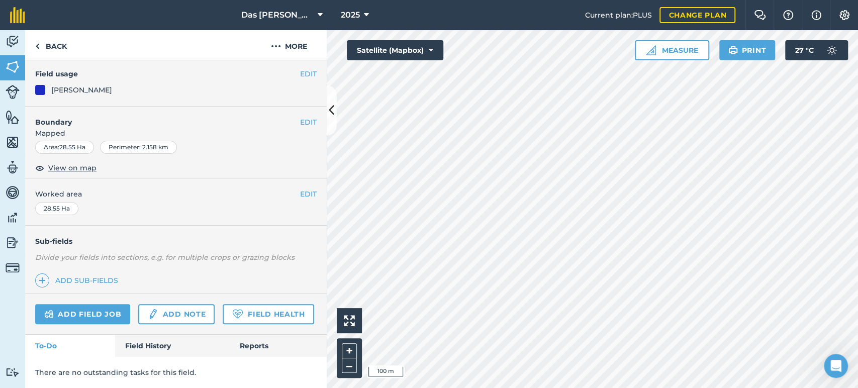
scroll to position [112, 0]
click at [187, 304] on link "Add note" at bounding box center [176, 314] width 76 height 20
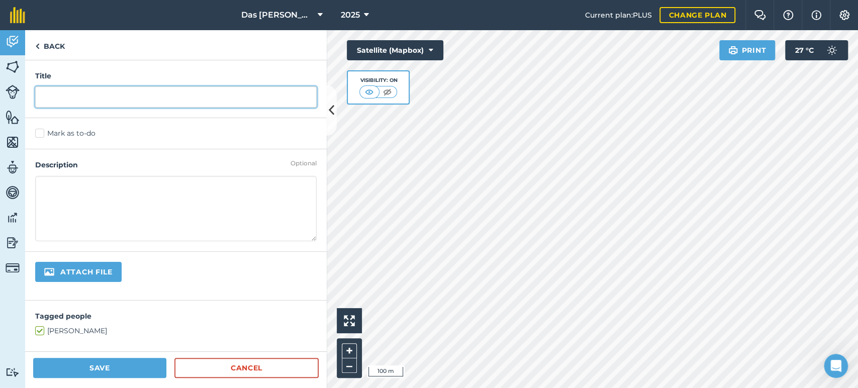
click at [105, 100] on input "text" at bounding box center [176, 96] width 282 height 21
type input "Sorghum Geplant"
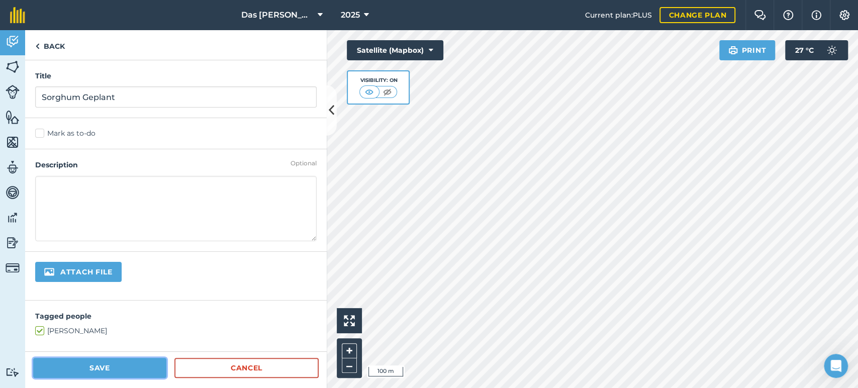
click at [127, 366] on button "Save" at bounding box center [99, 368] width 133 height 20
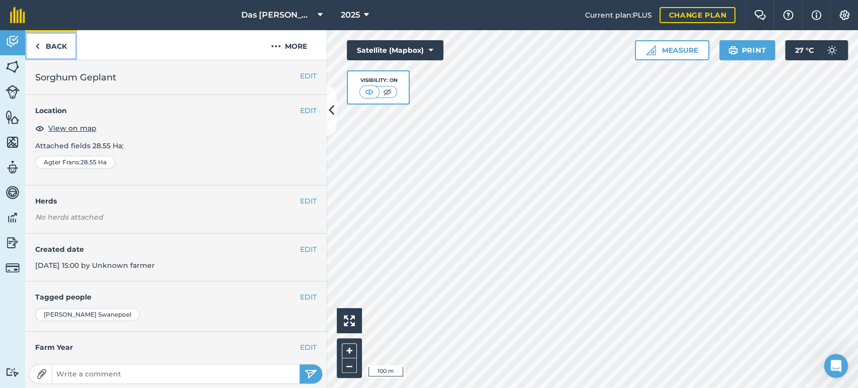
click at [29, 45] on link "Back" at bounding box center [51, 45] width 52 height 30
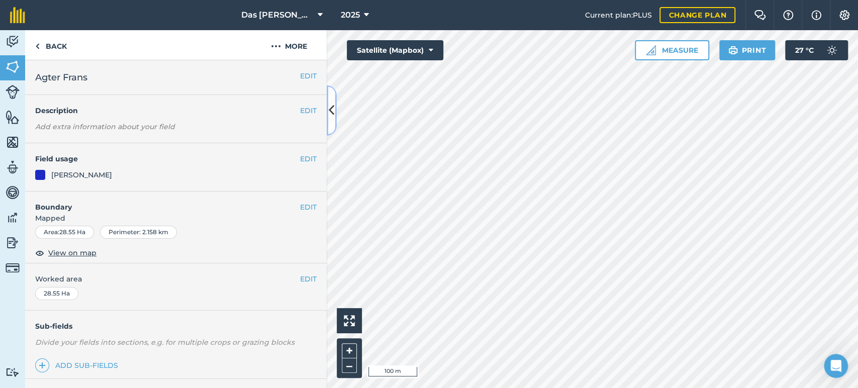
click at [334, 123] on button at bounding box center [332, 110] width 10 height 50
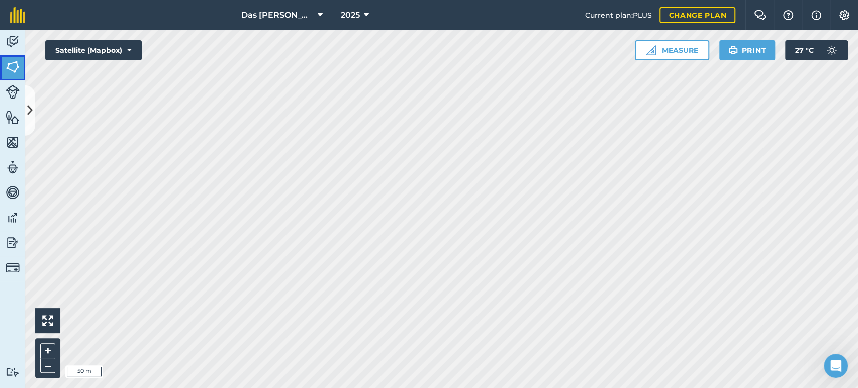
click at [14, 64] on img at bounding box center [13, 66] width 14 height 15
click at [30, 108] on icon at bounding box center [30, 111] width 6 height 18
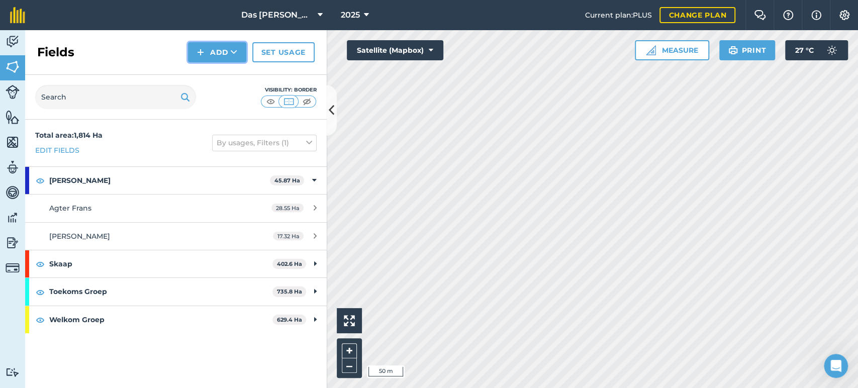
click at [235, 55] on icon at bounding box center [234, 52] width 7 height 10
click at [225, 72] on link "Draw" at bounding box center [217, 75] width 55 height 22
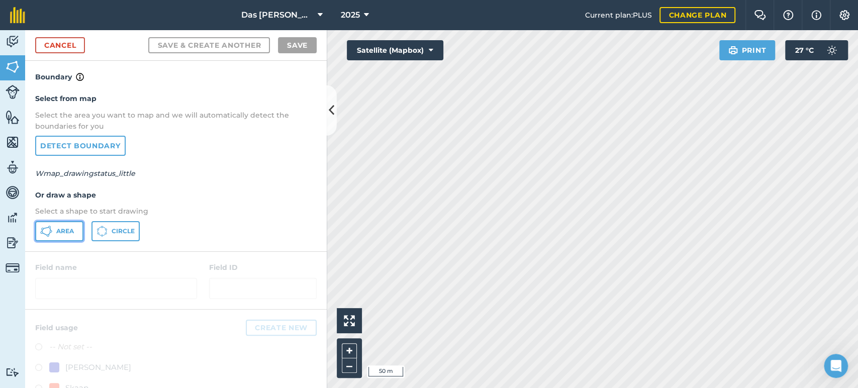
click at [61, 224] on button "Area" at bounding box center [59, 231] width 48 height 20
click at [329, 116] on icon at bounding box center [332, 111] width 6 height 18
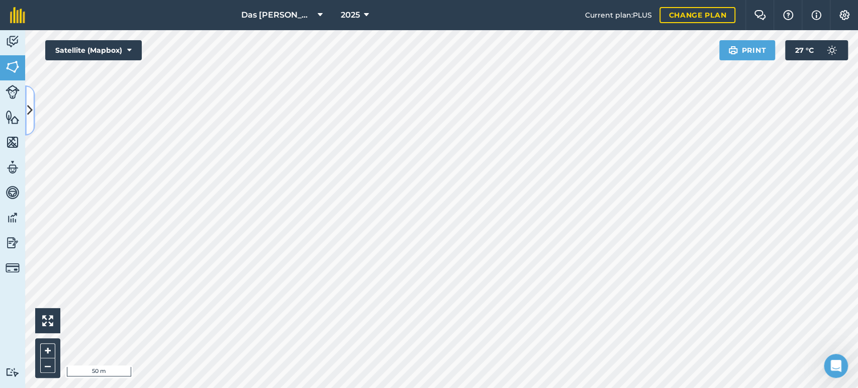
click at [33, 111] on button at bounding box center [30, 110] width 10 height 50
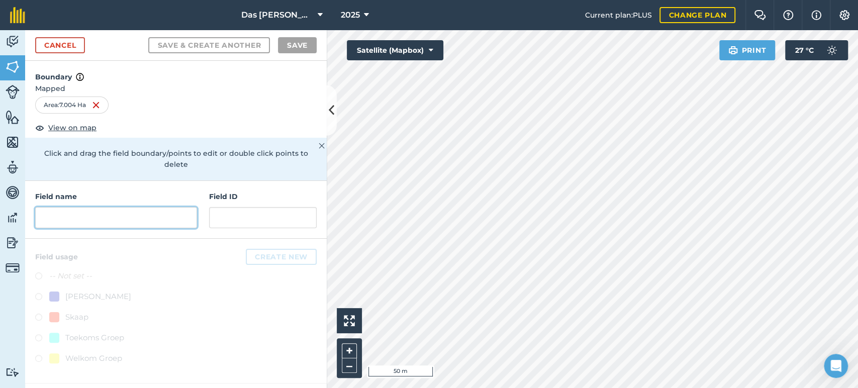
click at [84, 207] on input "text" at bounding box center [116, 217] width 162 height 21
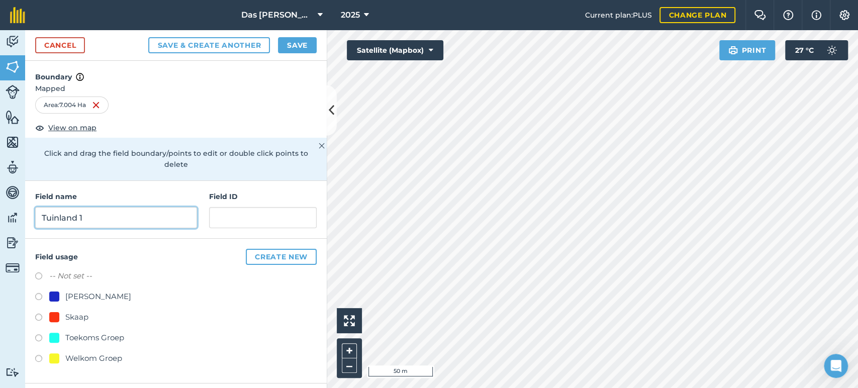
type input "Tuinland 1"
click at [38, 293] on label at bounding box center [42, 298] width 14 height 10
radio input "true"
click at [301, 47] on button "Save" at bounding box center [297, 45] width 39 height 16
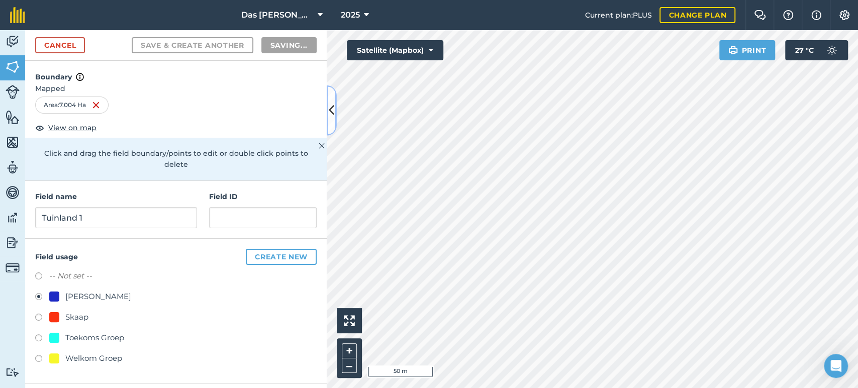
click at [332, 118] on icon at bounding box center [332, 111] width 6 height 18
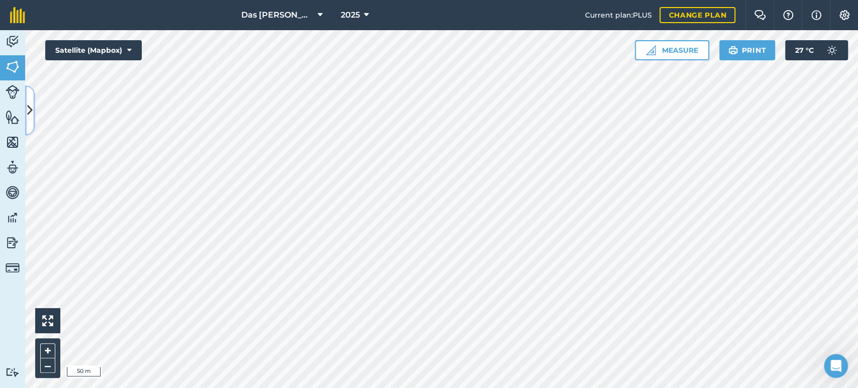
click at [28, 119] on icon at bounding box center [30, 111] width 6 height 18
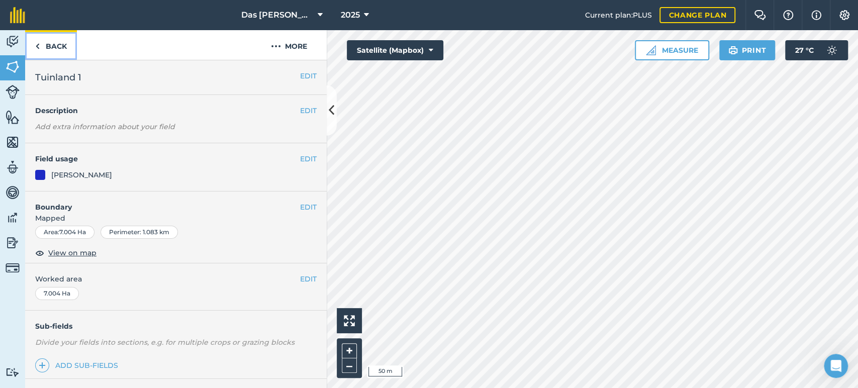
click at [52, 43] on link "Back" at bounding box center [51, 45] width 52 height 30
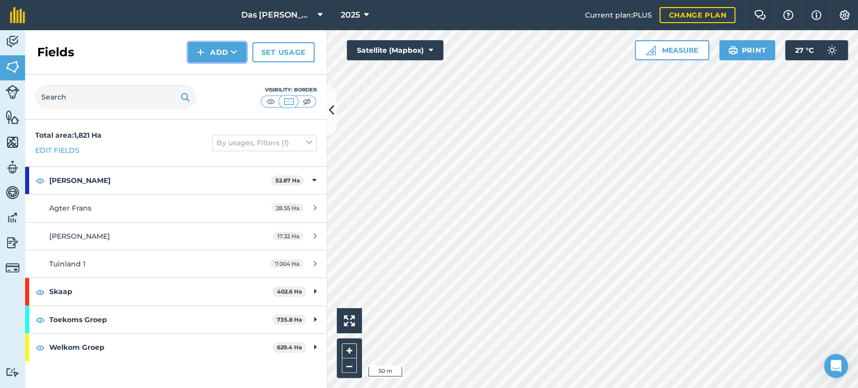
click at [223, 53] on button "Add" at bounding box center [217, 52] width 58 height 20
click at [227, 75] on link "Draw" at bounding box center [217, 75] width 55 height 22
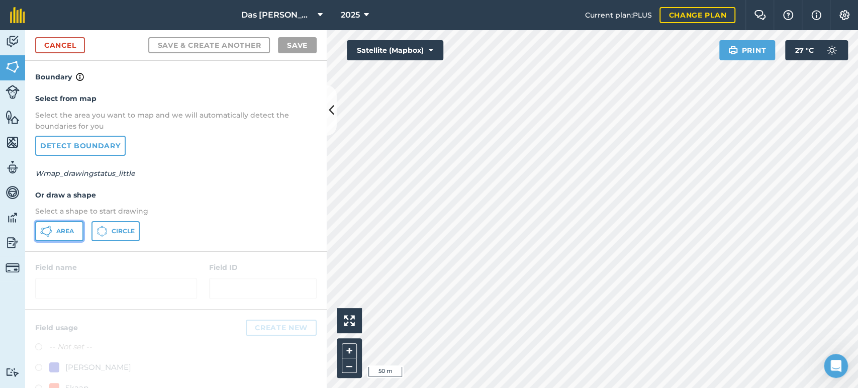
click at [57, 225] on button "Area" at bounding box center [59, 231] width 48 height 20
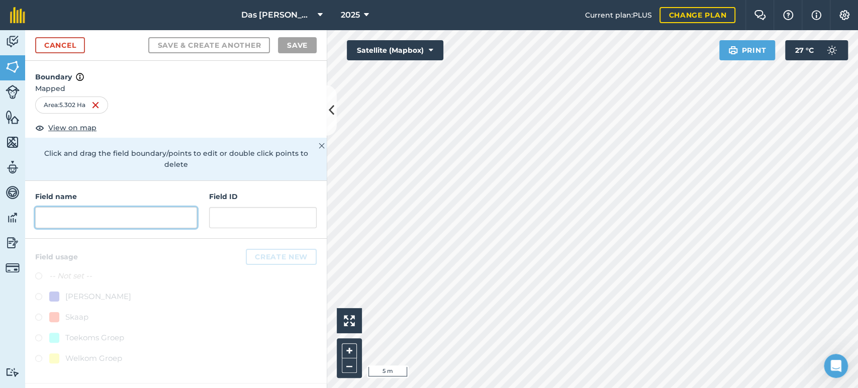
click at [148, 208] on input "text" at bounding box center [116, 217] width 162 height 21
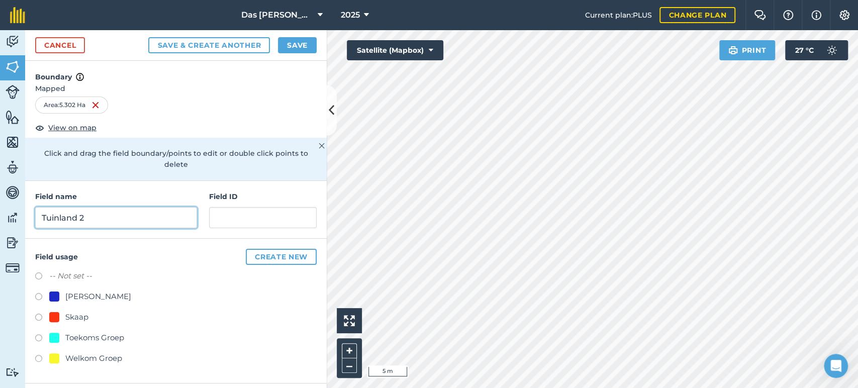
type input "Tuinland 2"
click at [69, 291] on div "[PERSON_NAME]" at bounding box center [98, 297] width 66 height 12
click at [230, 43] on button "Save & Create Another" at bounding box center [209, 45] width 122 height 16
radio input "false"
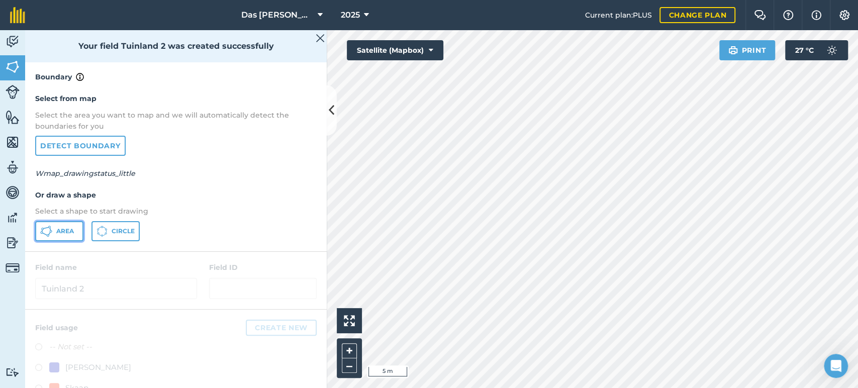
click at [68, 231] on span "Area" at bounding box center [65, 231] width 18 height 8
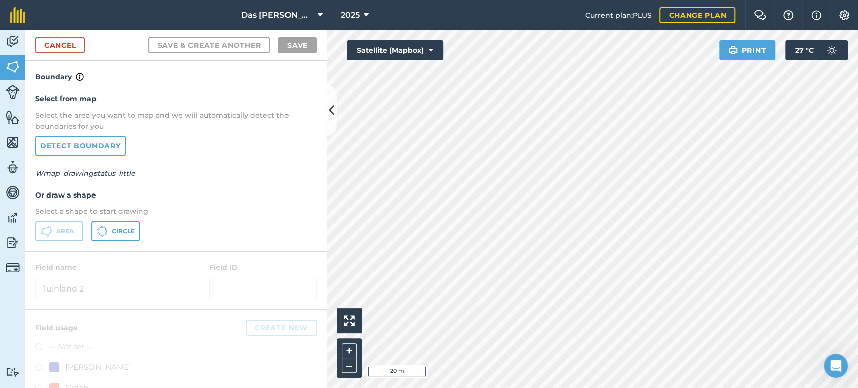
click at [324, 80] on div "Activity Fields Livestock Features Maps Team Vehicles Data Reporting Billing Tu…" at bounding box center [429, 209] width 858 height 358
click at [73, 50] on link "Cancel" at bounding box center [60, 45] width 50 height 16
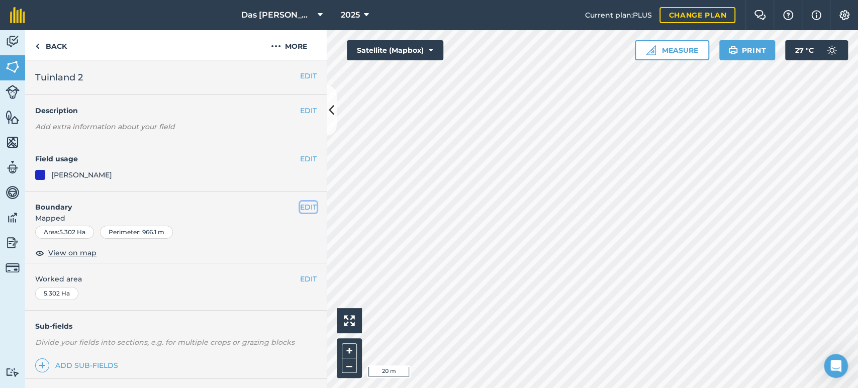
click at [300, 211] on button "EDIT" at bounding box center [308, 207] width 17 height 11
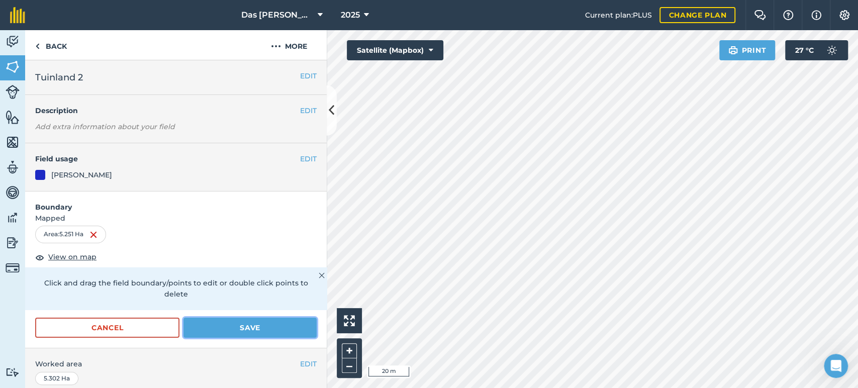
click at [268, 328] on button "Save" at bounding box center [249, 328] width 133 height 20
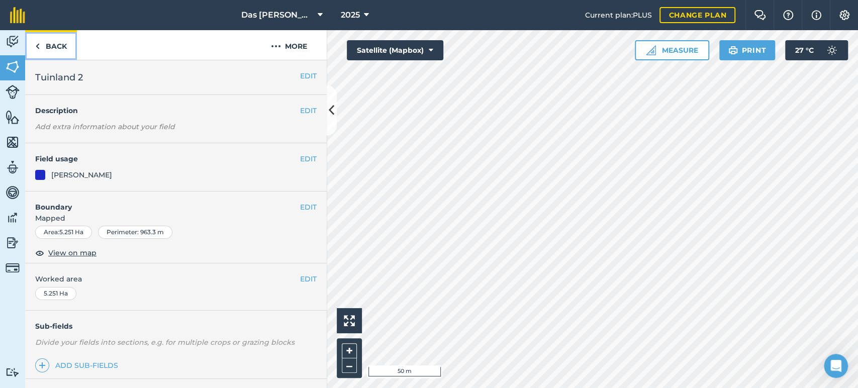
click at [60, 38] on link "Back" at bounding box center [51, 45] width 52 height 30
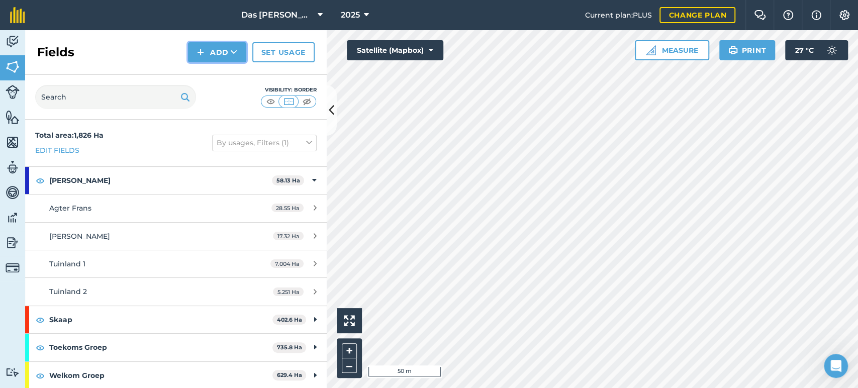
click at [235, 48] on icon at bounding box center [234, 52] width 7 height 10
click at [222, 70] on link "Draw" at bounding box center [217, 75] width 55 height 22
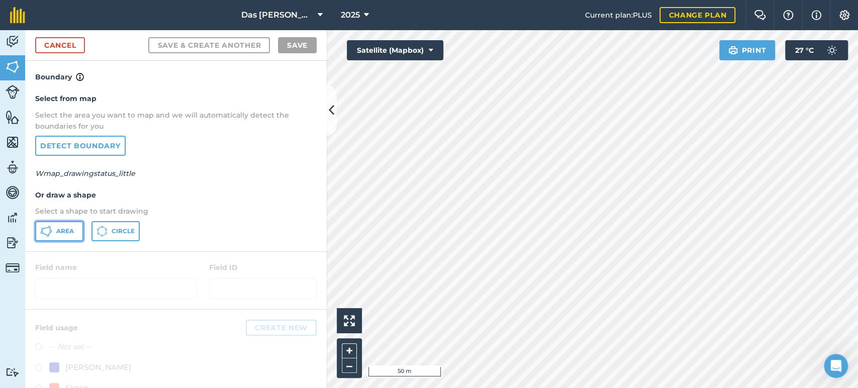
click at [63, 228] on span "Area" at bounding box center [65, 231] width 18 height 8
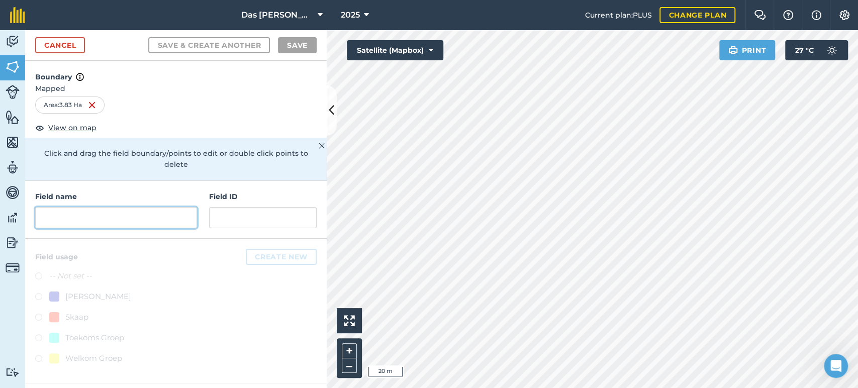
click at [143, 207] on input "text" at bounding box center [116, 217] width 162 height 21
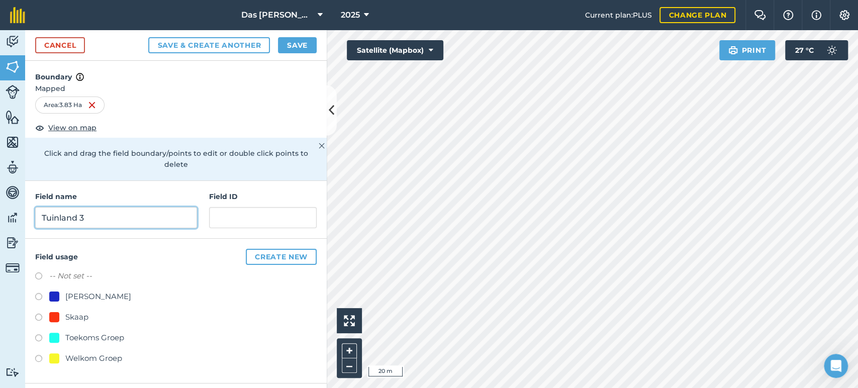
type input "Tuinland 3"
click at [75, 291] on div "[PERSON_NAME]" at bounding box center [98, 297] width 66 height 12
radio input "true"
click at [300, 45] on button "Save" at bounding box center [297, 45] width 39 height 16
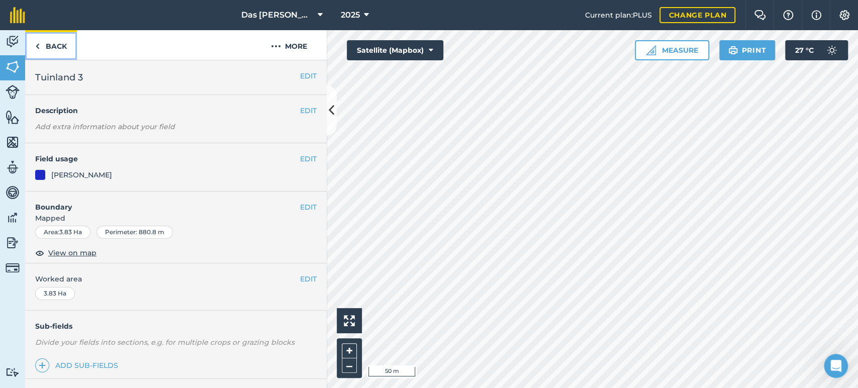
click at [46, 36] on link "Back" at bounding box center [51, 45] width 52 height 30
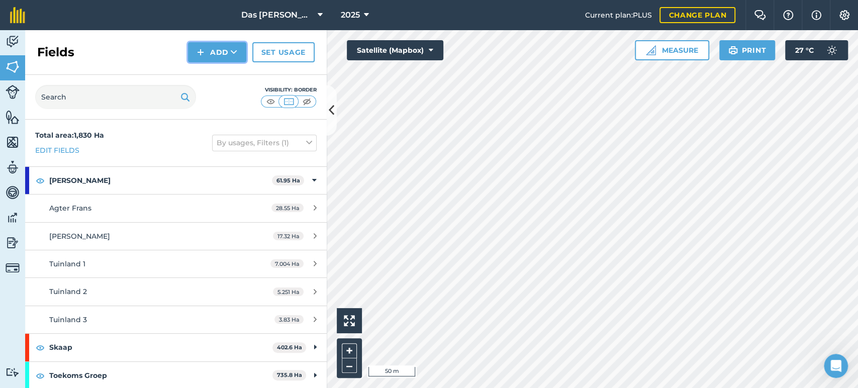
click at [235, 59] on button "Add" at bounding box center [217, 52] width 58 height 20
click at [225, 74] on link "Draw" at bounding box center [217, 75] width 55 height 22
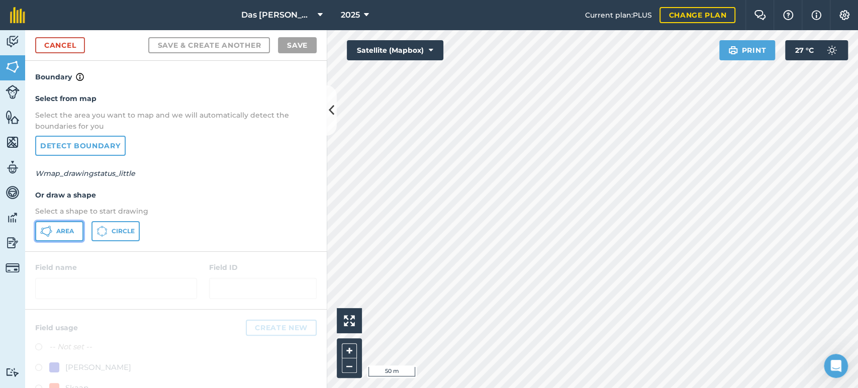
click at [64, 228] on span "Area" at bounding box center [65, 231] width 18 height 8
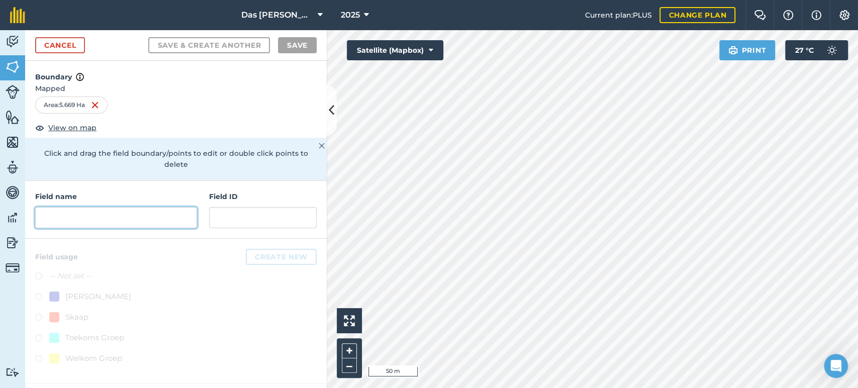
click at [153, 207] on input "text" at bounding box center [116, 217] width 162 height 21
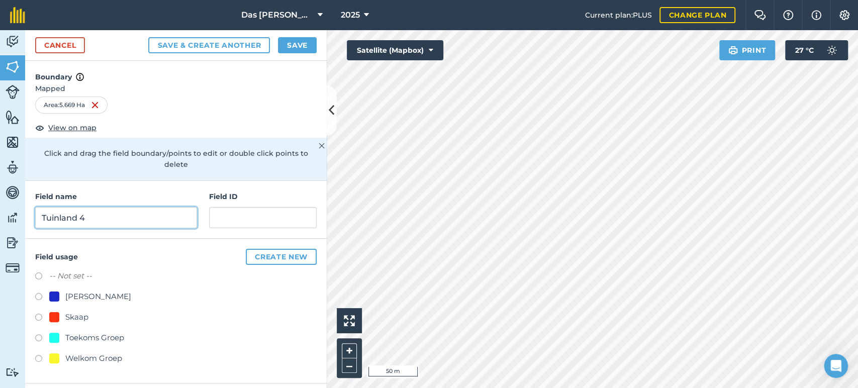
type input "Tuinland 4"
click at [63, 291] on div "[PERSON_NAME]" at bounding box center [90, 297] width 82 height 12
radio input "true"
click at [303, 44] on button "Save" at bounding box center [297, 45] width 39 height 16
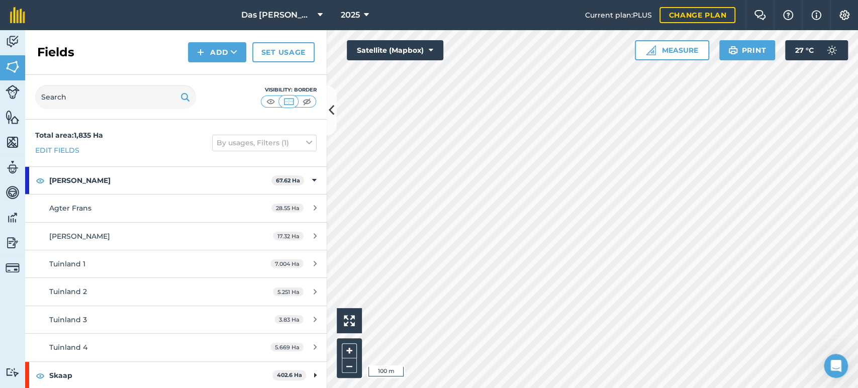
scroll to position [55, 0]
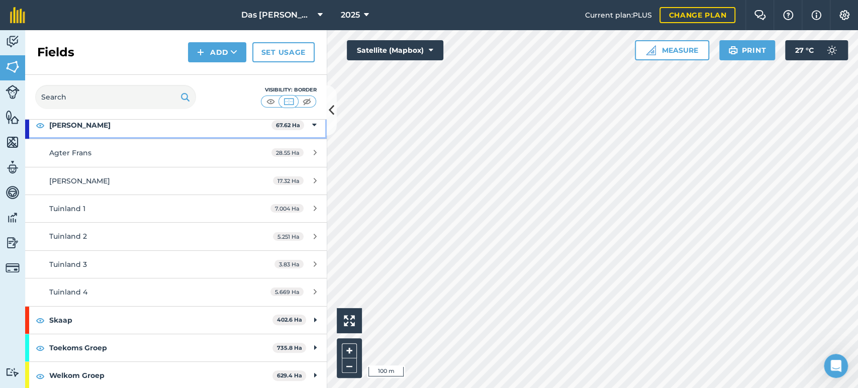
click at [308, 123] on div "[PERSON_NAME] 67.62 Ha" at bounding box center [176, 125] width 302 height 27
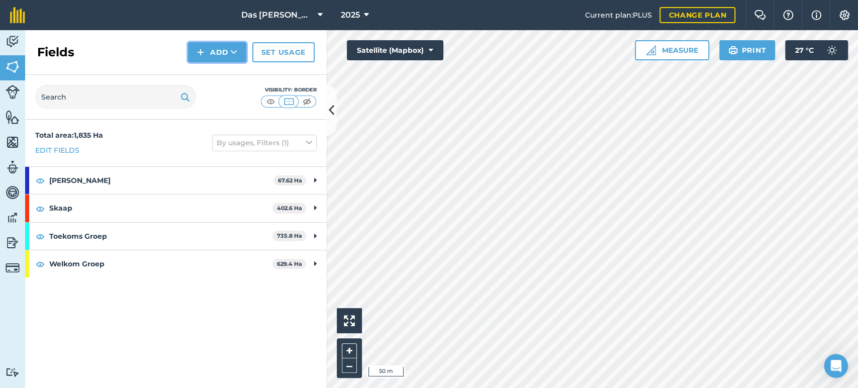
click at [204, 51] on img at bounding box center [200, 52] width 7 height 12
click at [233, 75] on link "Draw" at bounding box center [217, 75] width 55 height 22
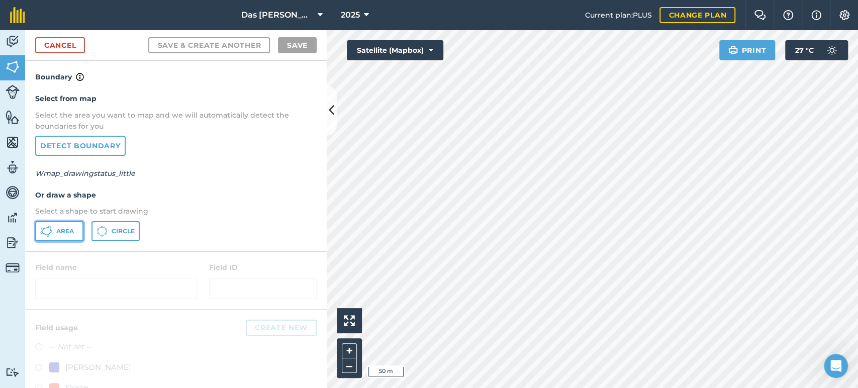
click at [66, 228] on span "Area" at bounding box center [65, 231] width 18 height 8
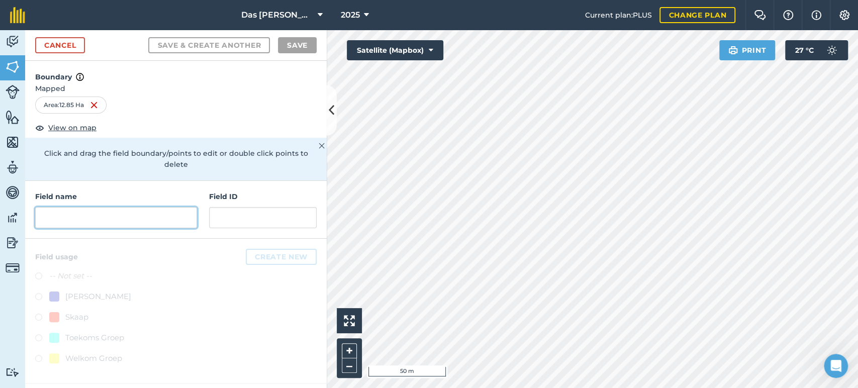
click at [133, 207] on input "text" at bounding box center [116, 217] width 162 height 21
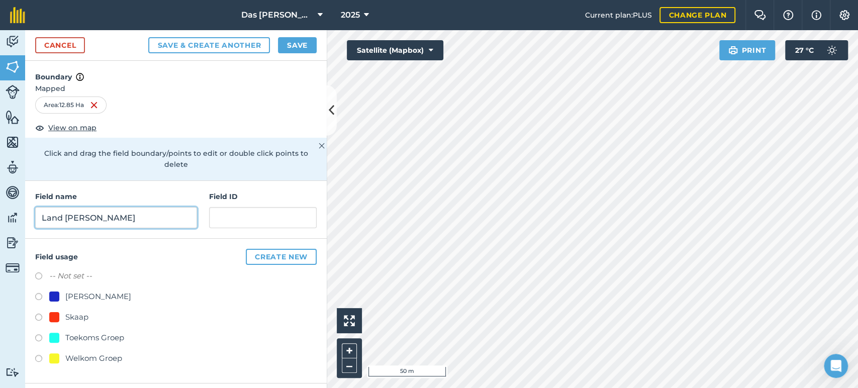
type input "Land [PERSON_NAME]"
click at [57, 292] on div at bounding box center [54, 297] width 10 height 10
radio input "true"
click at [308, 46] on button "Save" at bounding box center [297, 45] width 39 height 16
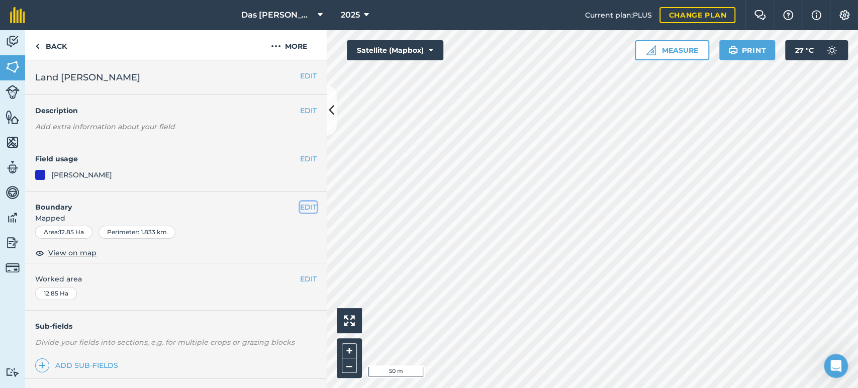
click at [300, 208] on button "EDIT" at bounding box center [308, 207] width 17 height 11
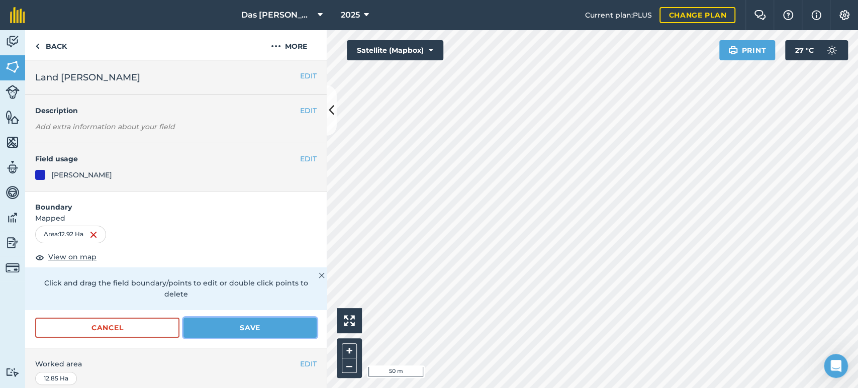
click at [275, 324] on button "Save" at bounding box center [249, 328] width 133 height 20
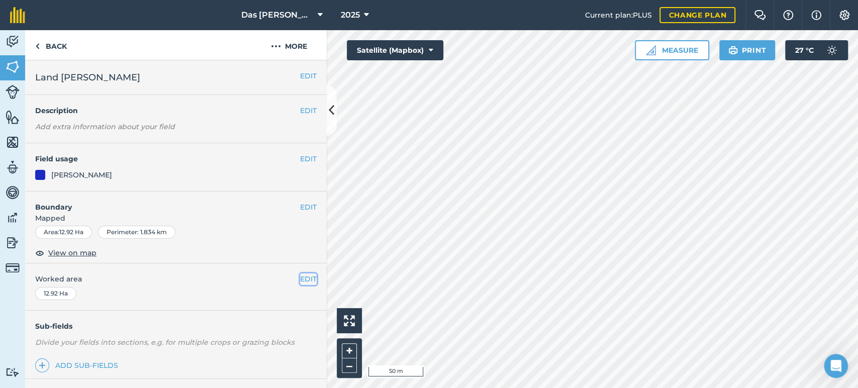
click at [300, 279] on button "EDIT" at bounding box center [308, 278] width 17 height 11
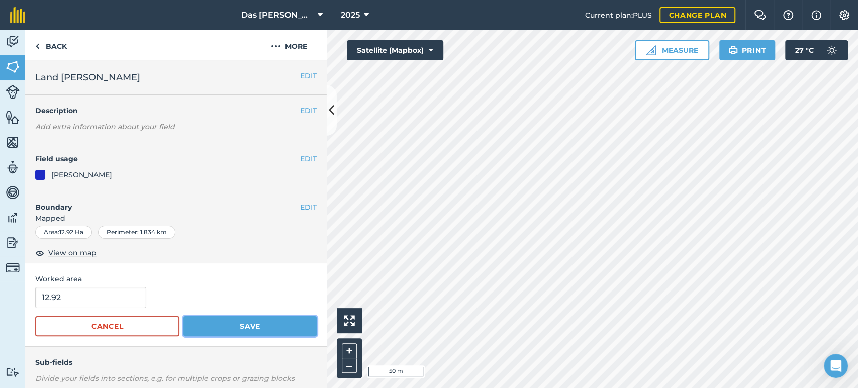
click at [269, 325] on button "Save" at bounding box center [249, 326] width 133 height 20
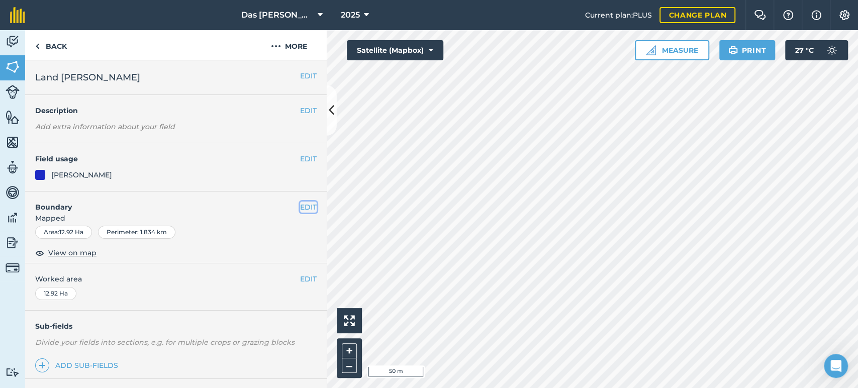
click at [303, 204] on button "EDIT" at bounding box center [308, 207] width 17 height 11
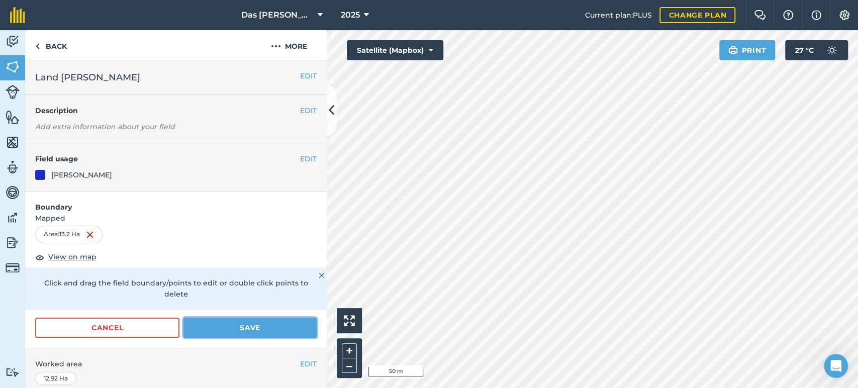
click at [254, 328] on button "Save" at bounding box center [249, 328] width 133 height 20
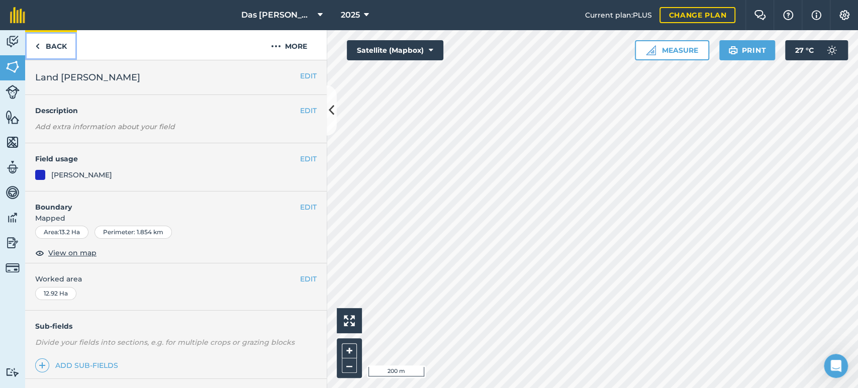
drag, startPoint x: 46, startPoint y: 49, endPoint x: 51, endPoint y: 49, distance: 5.6
click at [46, 48] on link "Back" at bounding box center [51, 45] width 52 height 30
click at [40, 47] on link "Back" at bounding box center [51, 45] width 52 height 30
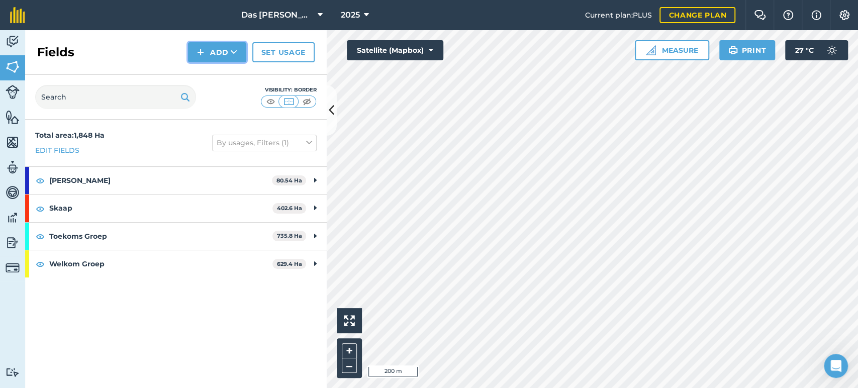
click at [237, 49] on button "Add" at bounding box center [217, 52] width 58 height 20
click at [227, 67] on link "Draw" at bounding box center [217, 75] width 55 height 22
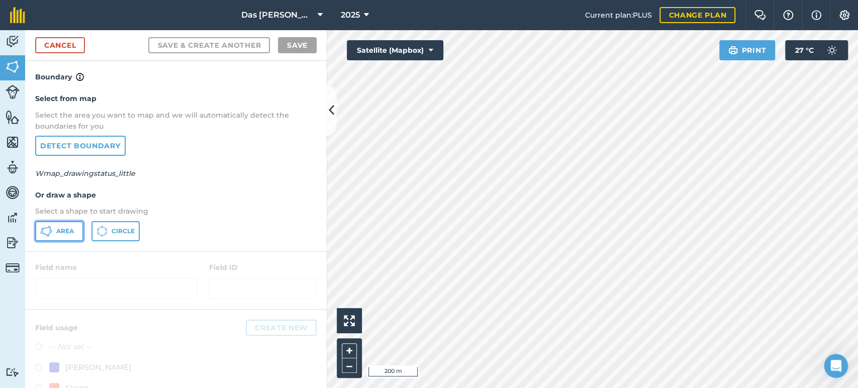
drag, startPoint x: 50, startPoint y: 228, endPoint x: 188, endPoint y: 213, distance: 139.1
click at [52, 227] on icon at bounding box center [46, 231] width 12 height 12
click at [592, 28] on div "Das Ram Boerdery 2025 Current plan : PLUS Change plan Farm Chat Help Info Setti…" at bounding box center [429, 194] width 858 height 388
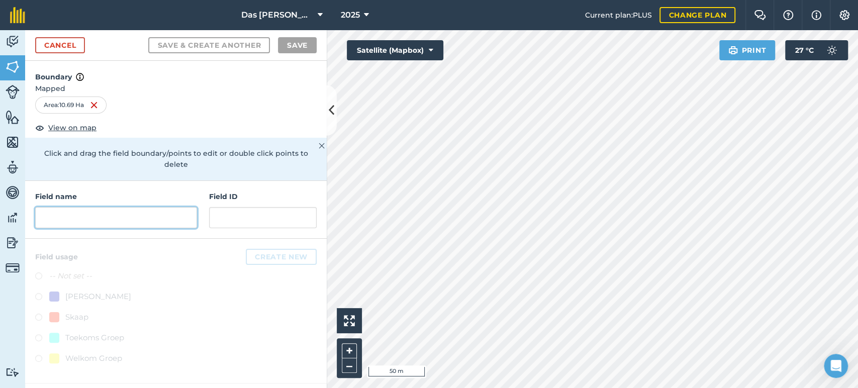
click at [112, 207] on input "text" at bounding box center [116, 217] width 162 height 21
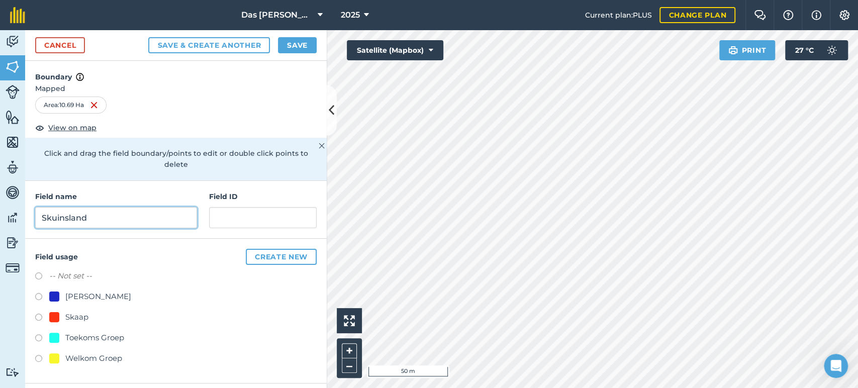
type input "Skuinsland"
click at [65, 291] on div "[PERSON_NAME]" at bounding box center [98, 297] width 66 height 12
radio input "true"
click at [299, 45] on button "Save" at bounding box center [297, 45] width 39 height 16
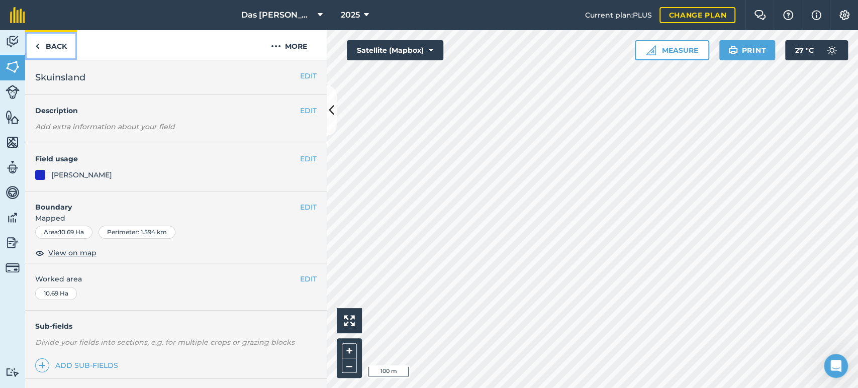
click at [37, 40] on img at bounding box center [37, 46] width 5 height 12
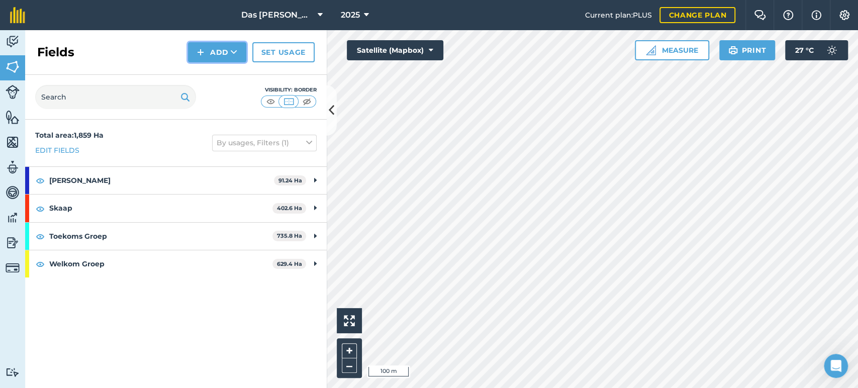
click at [234, 56] on icon at bounding box center [234, 52] width 7 height 10
click at [224, 77] on link "Draw" at bounding box center [217, 75] width 55 height 22
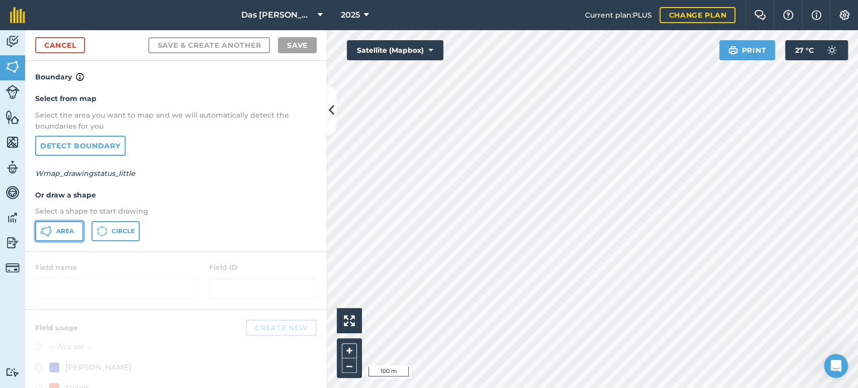
click at [56, 232] on span "Area" at bounding box center [65, 231] width 18 height 8
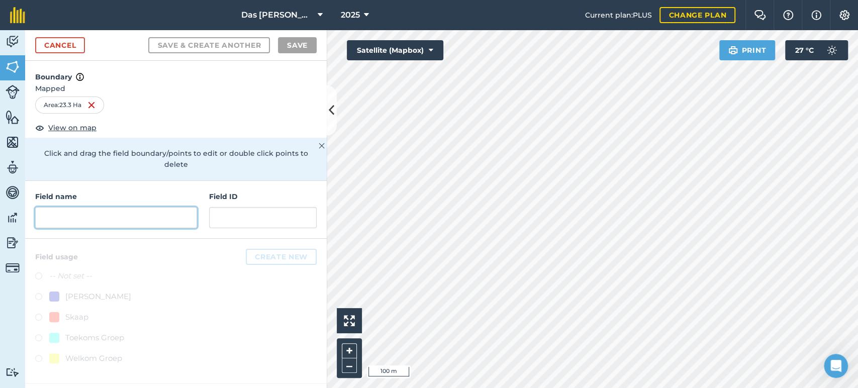
click at [157, 207] on input "text" at bounding box center [116, 217] width 162 height 21
type input "A"
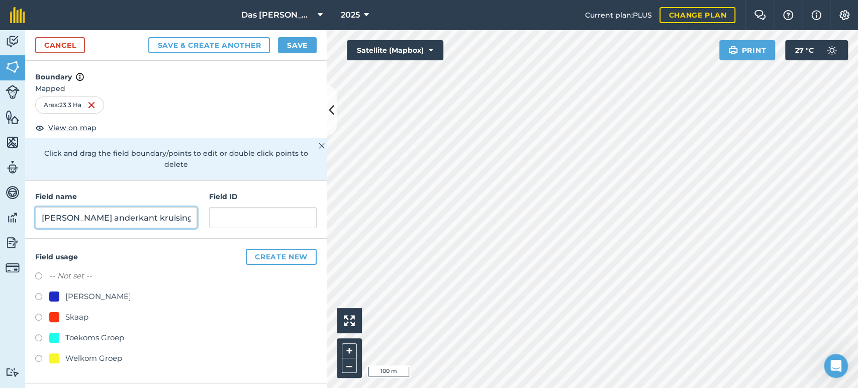
type input "[PERSON_NAME] anderkant kruising"
click at [79, 291] on div "[PERSON_NAME]" at bounding box center [98, 297] width 66 height 12
radio input "true"
click at [300, 48] on button "Save" at bounding box center [297, 45] width 39 height 16
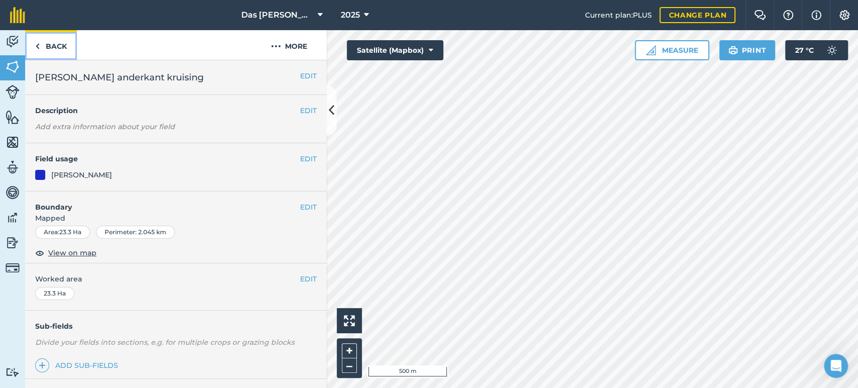
click at [51, 51] on link "Back" at bounding box center [51, 45] width 52 height 30
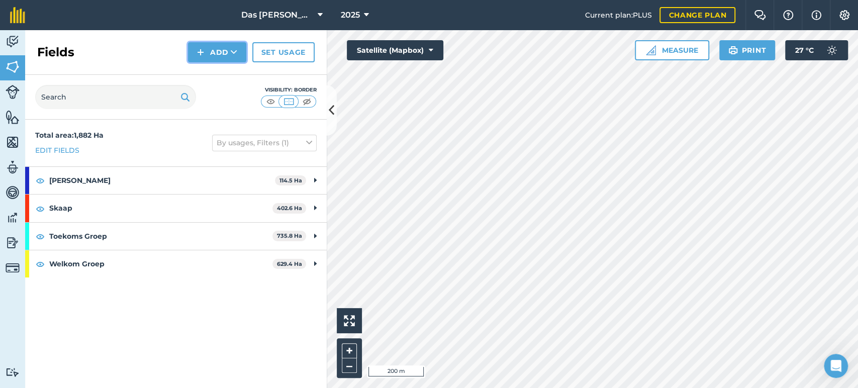
click at [240, 58] on button "Add" at bounding box center [217, 52] width 58 height 20
click at [235, 75] on link "Draw" at bounding box center [217, 75] width 55 height 22
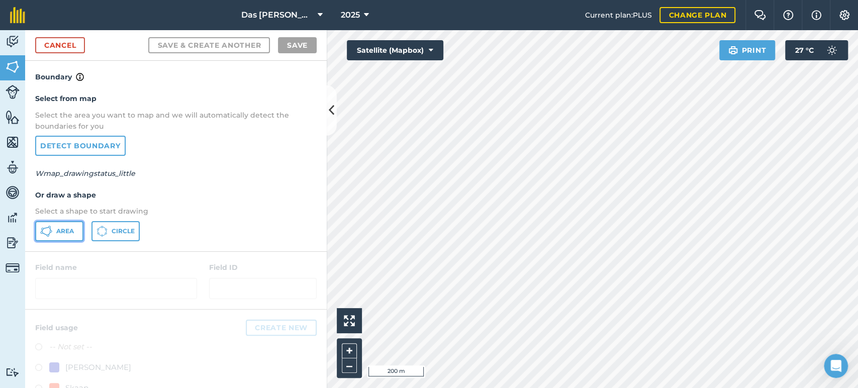
click at [58, 234] on span "Area" at bounding box center [65, 231] width 18 height 8
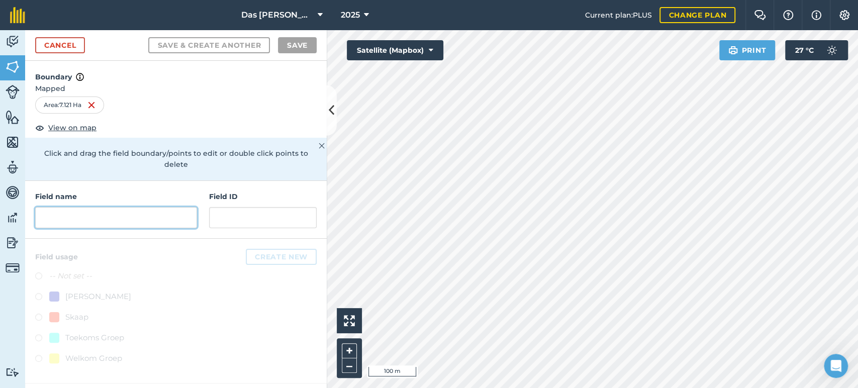
click at [123, 211] on input "text" at bounding box center [116, 217] width 162 height 21
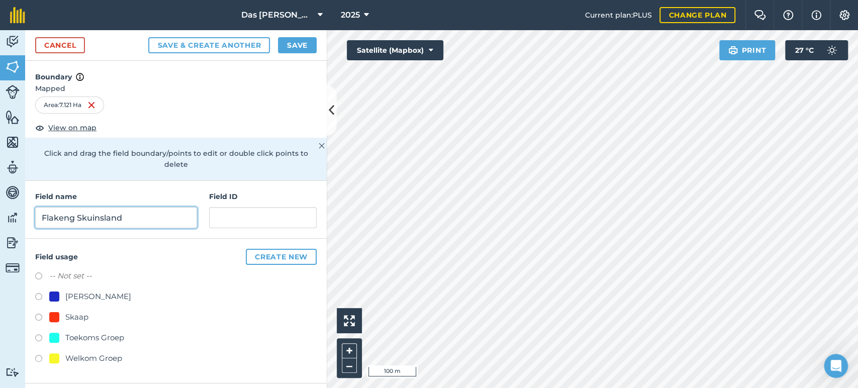
type input "Flakeng Skuinsland"
click at [64, 291] on div "[PERSON_NAME]" at bounding box center [90, 297] width 82 height 12
radio input "true"
click at [306, 47] on button "Save" at bounding box center [297, 45] width 39 height 16
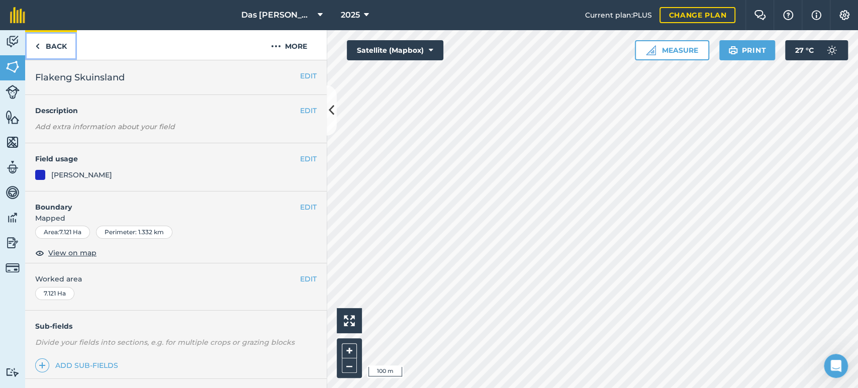
click at [34, 46] on link "Back" at bounding box center [51, 45] width 52 height 30
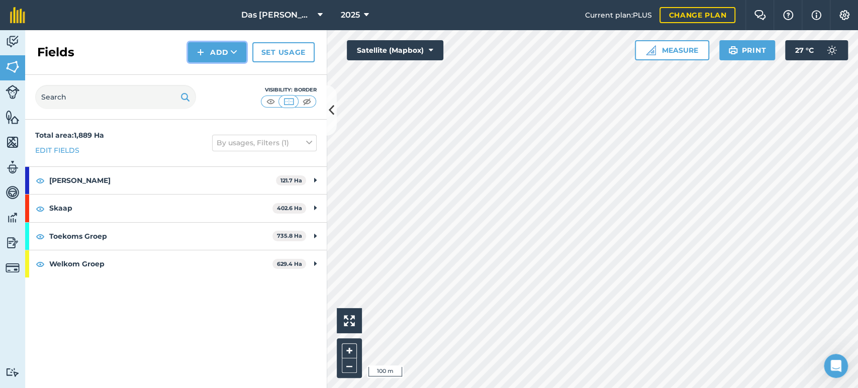
click at [237, 55] on icon at bounding box center [234, 52] width 7 height 10
click at [224, 72] on link "Draw" at bounding box center [217, 75] width 55 height 22
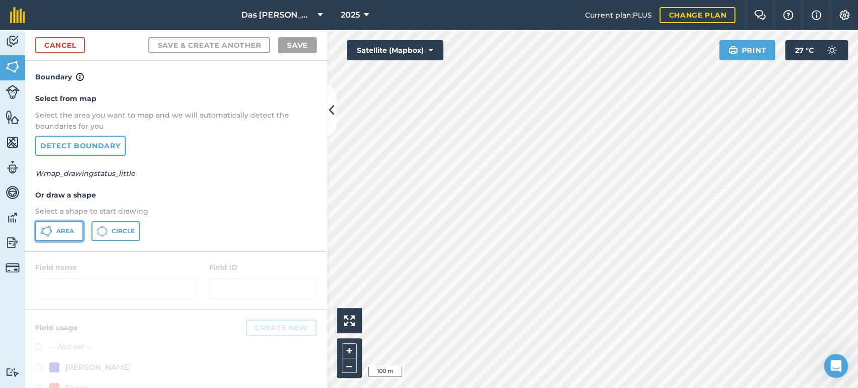
click at [64, 228] on span "Area" at bounding box center [65, 231] width 18 height 8
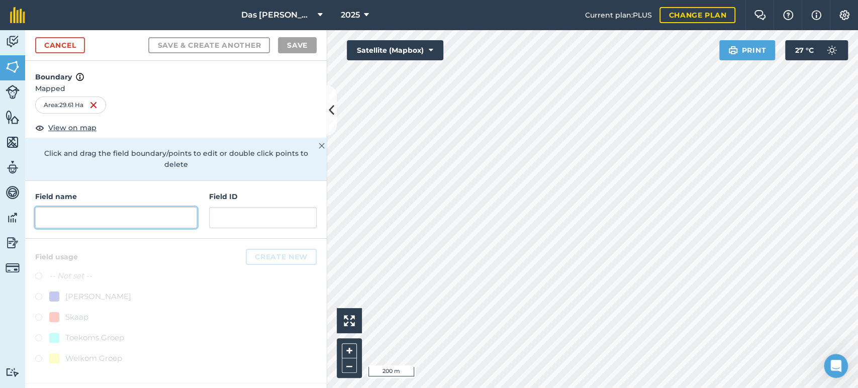
click at [139, 207] on input "text" at bounding box center [116, 217] width 162 height 21
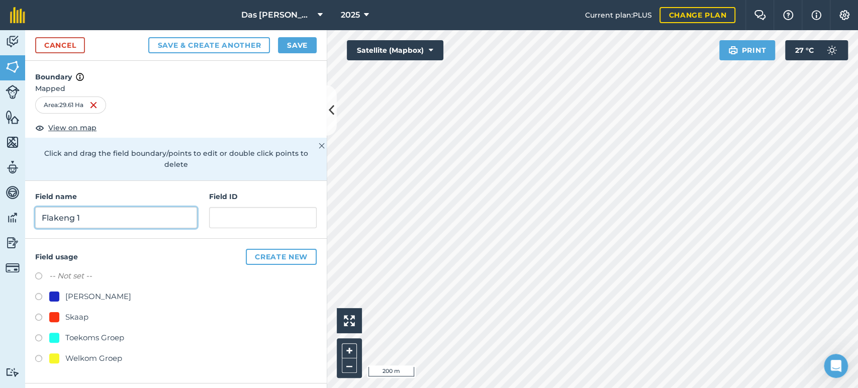
type input "Flakeng 1"
click at [51, 292] on div at bounding box center [54, 297] width 10 height 10
radio input "true"
click at [296, 50] on button "Save" at bounding box center [297, 45] width 39 height 16
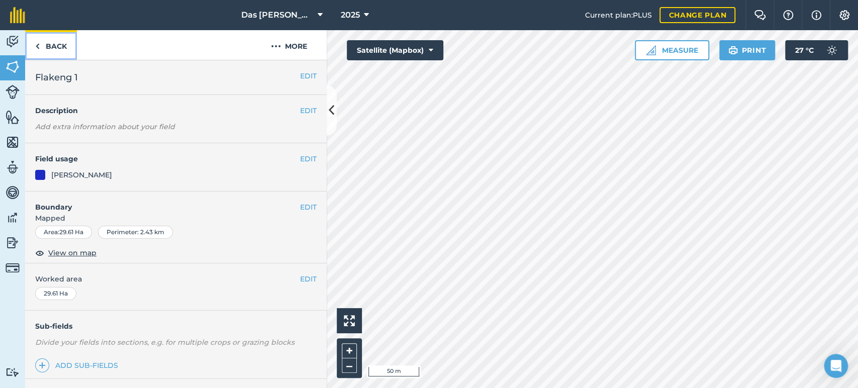
click at [44, 46] on link "Back" at bounding box center [51, 45] width 52 height 30
click at [303, 209] on button "EDIT" at bounding box center [308, 207] width 17 height 11
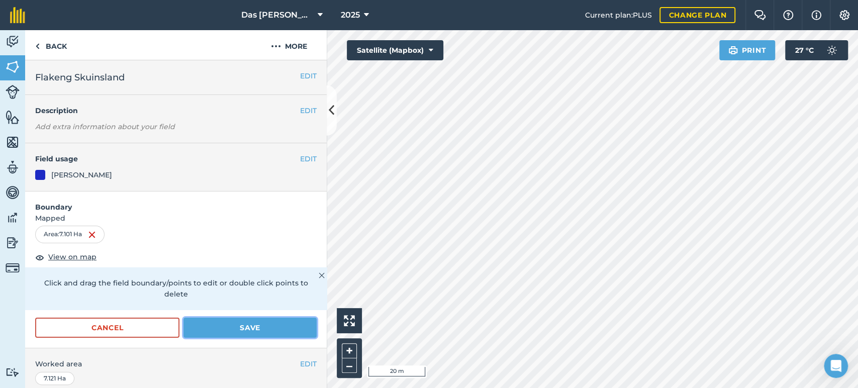
click at [274, 329] on button "Save" at bounding box center [249, 328] width 133 height 20
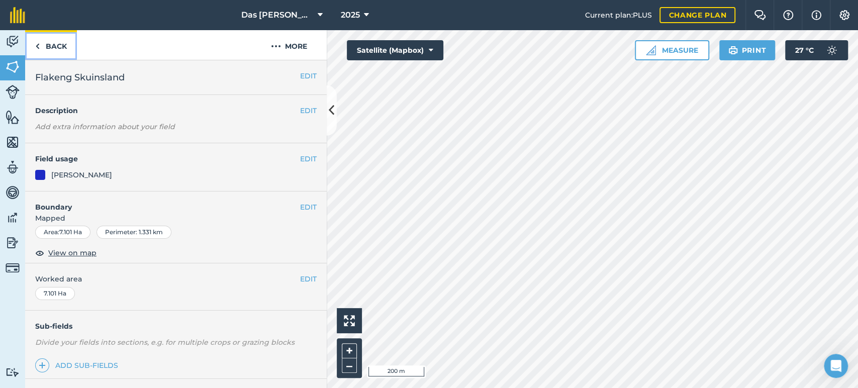
click at [60, 48] on link "Back" at bounding box center [51, 45] width 52 height 30
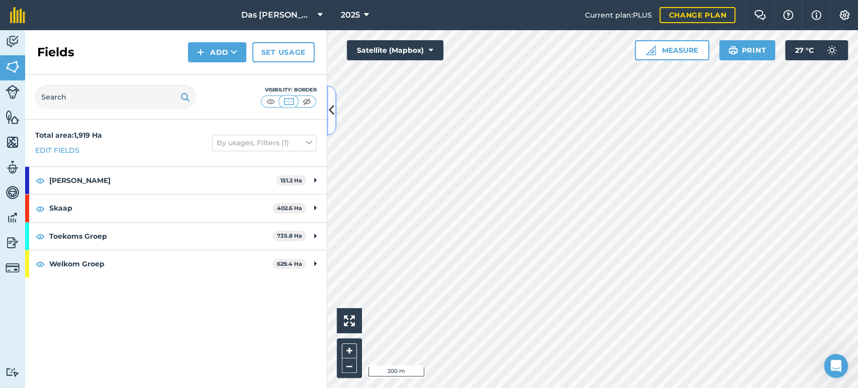
click at [330, 111] on icon at bounding box center [332, 111] width 6 height 18
